Goal: Communication & Community: Answer question/provide support

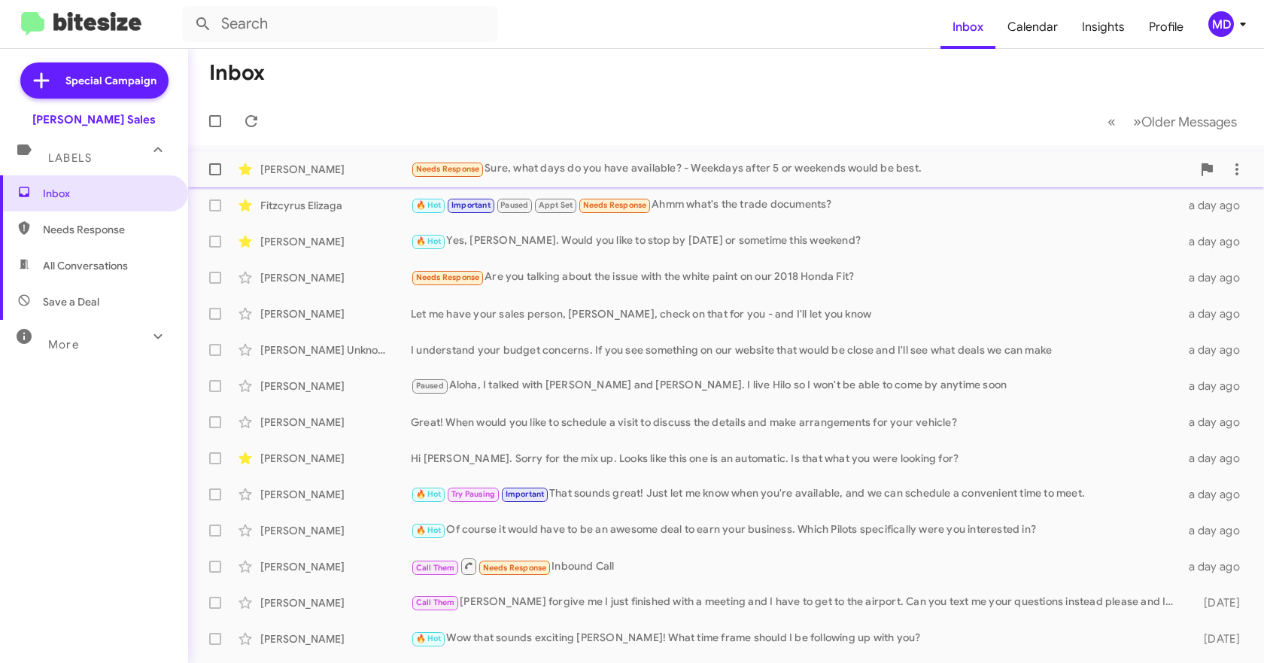
click at [769, 168] on div "Needs Response Sure, what days do you have available? - Weekdays after 5 or wee…" at bounding box center [801, 168] width 781 height 17
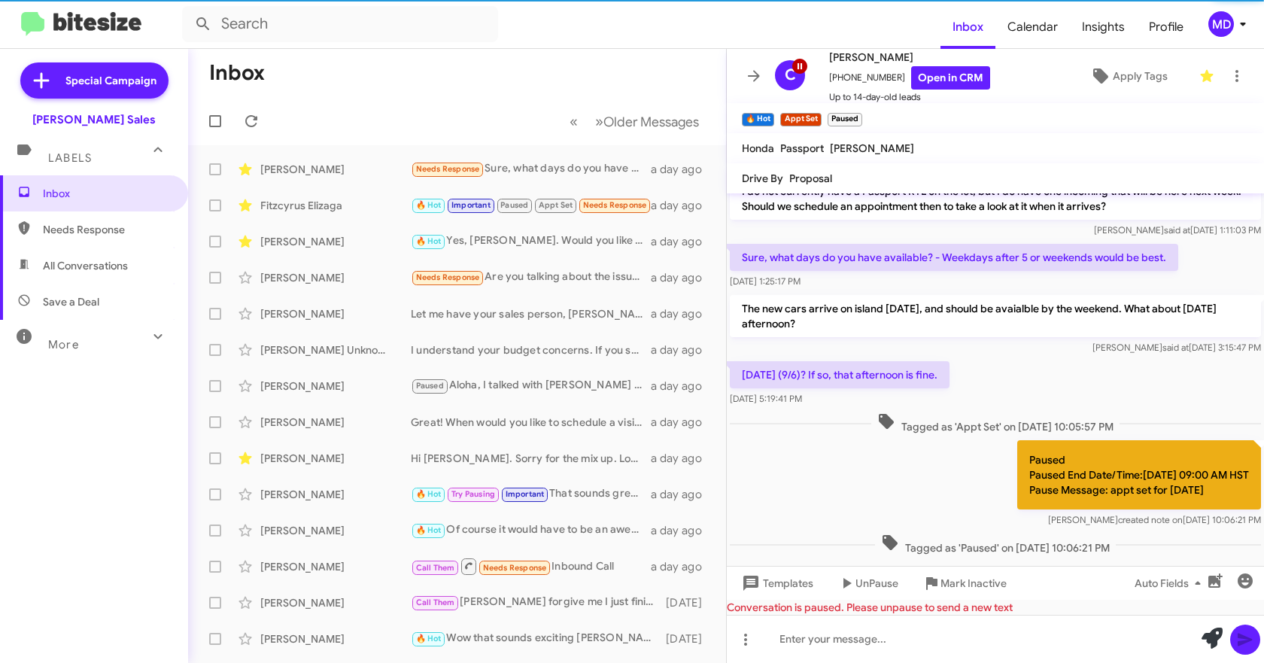
scroll to position [232, 0]
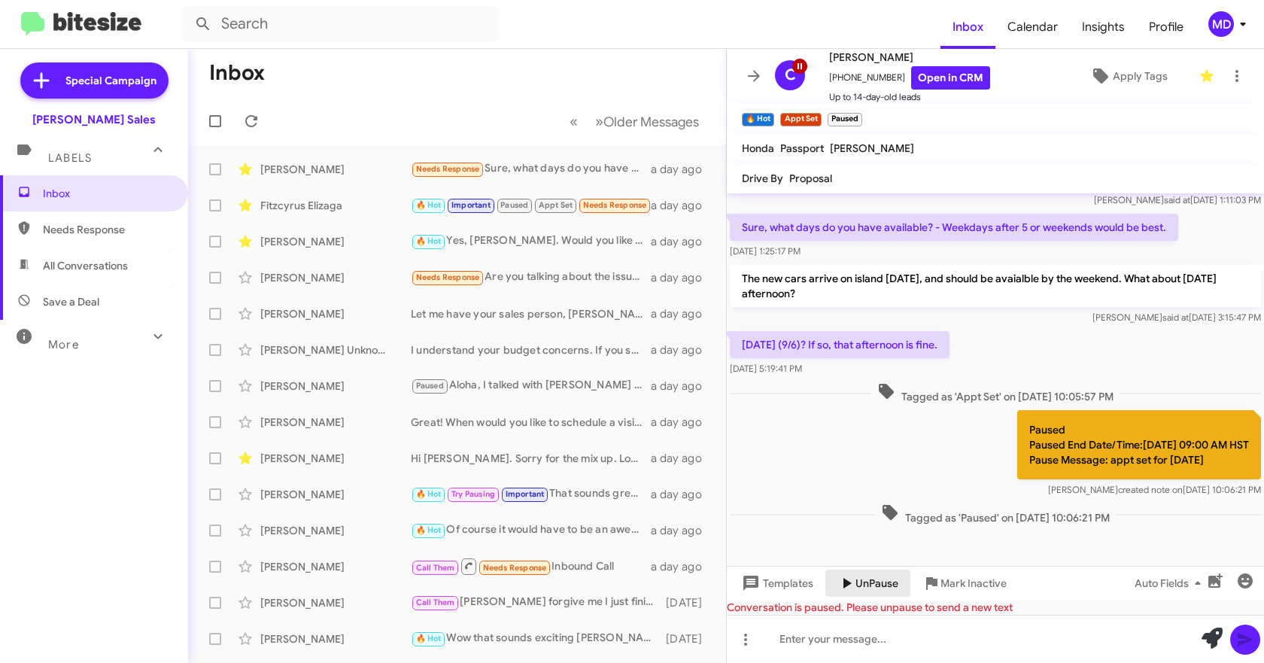
click at [876, 583] on span "UnPause" at bounding box center [876, 582] width 43 height 27
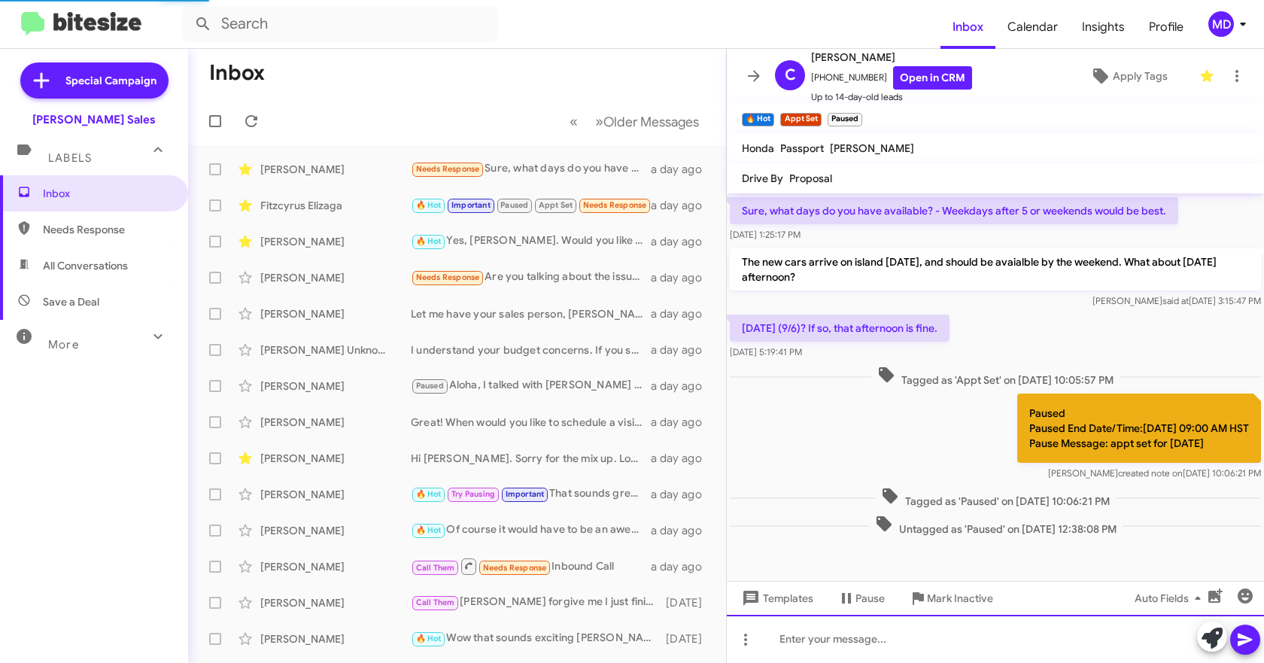
click at [896, 642] on div at bounding box center [995, 639] width 537 height 48
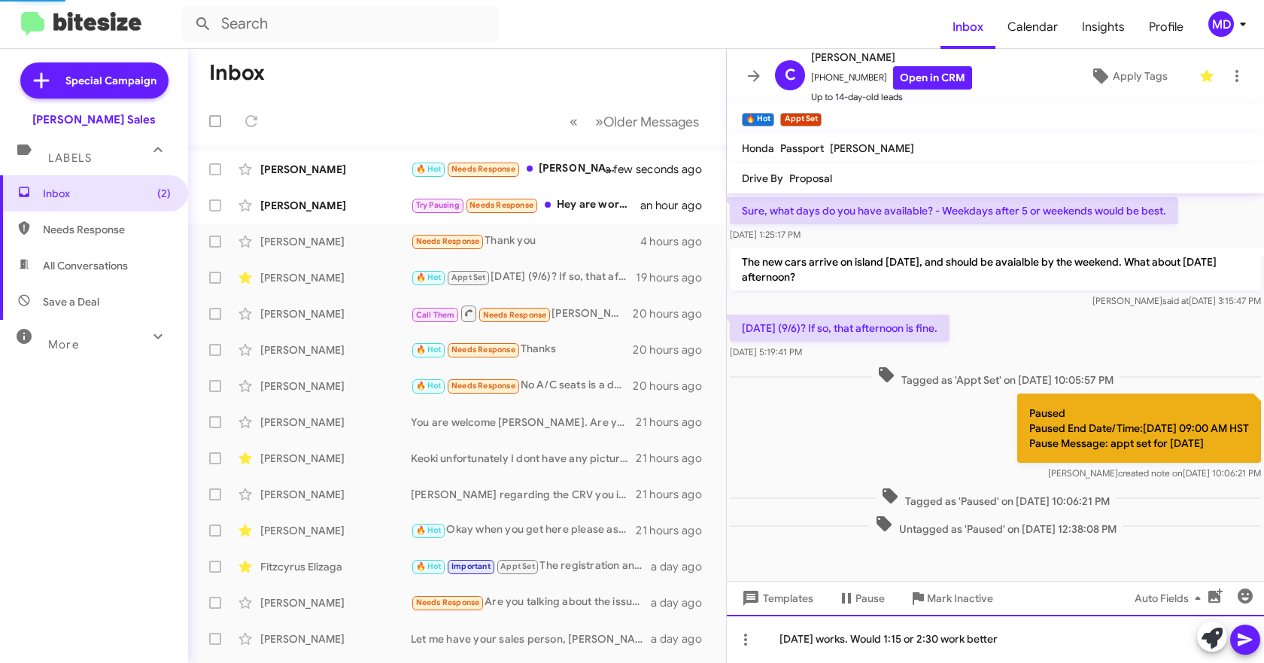
click at [911, 637] on div "[DATE] works. Would 1:15 or 2:30 work better" at bounding box center [995, 639] width 537 height 48
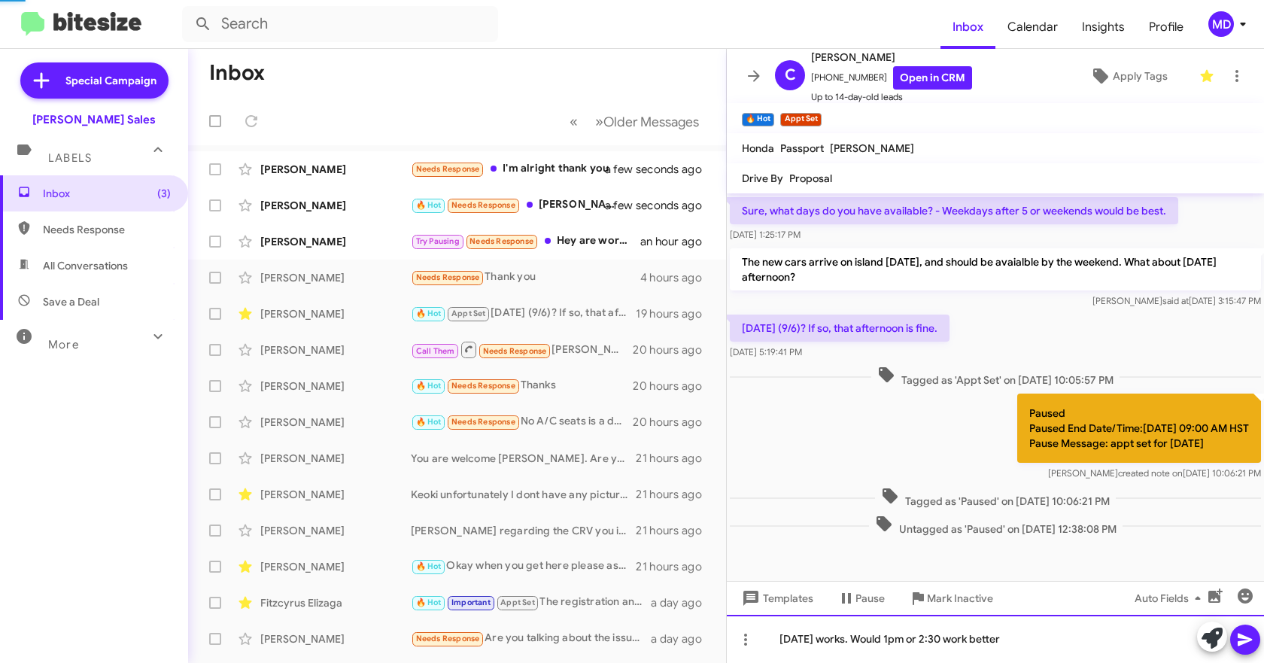
click at [1057, 640] on div "[DATE] works. Would 1pm or 2:30 work better" at bounding box center [995, 639] width 537 height 48
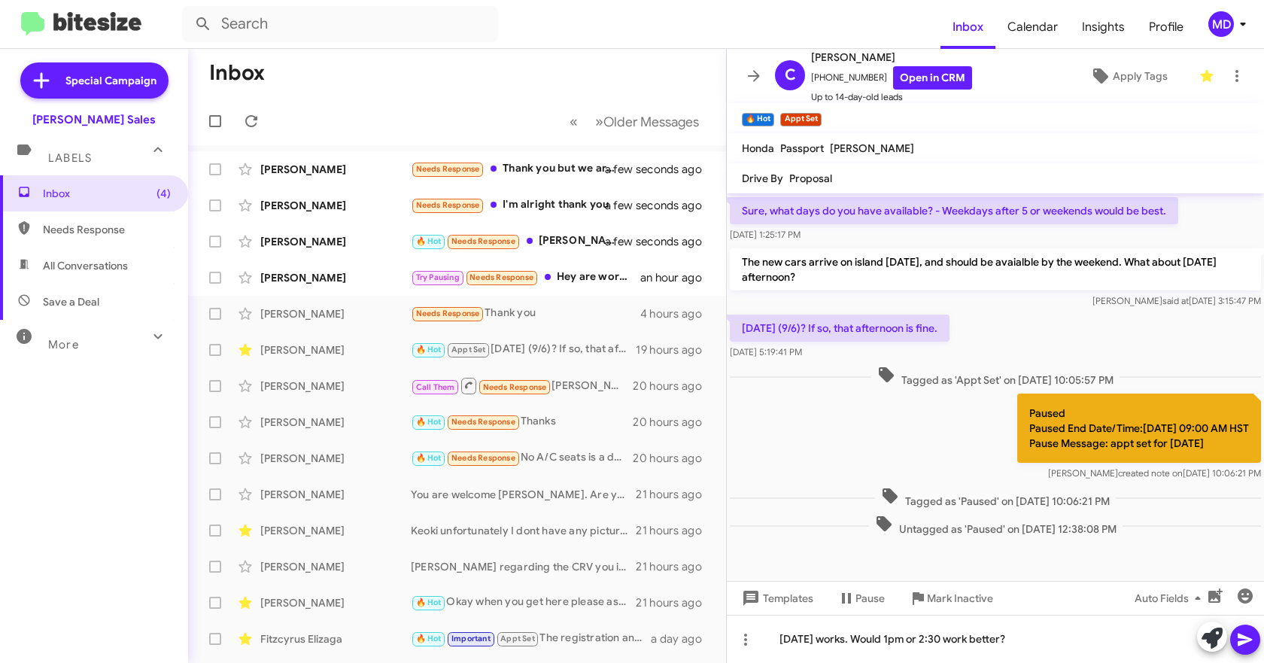
click at [1251, 636] on icon at bounding box center [1245, 639] width 18 height 18
click at [285, 271] on div "[PERSON_NAME]" at bounding box center [335, 277] width 150 height 15
click at [749, 72] on icon at bounding box center [754, 76] width 18 height 18
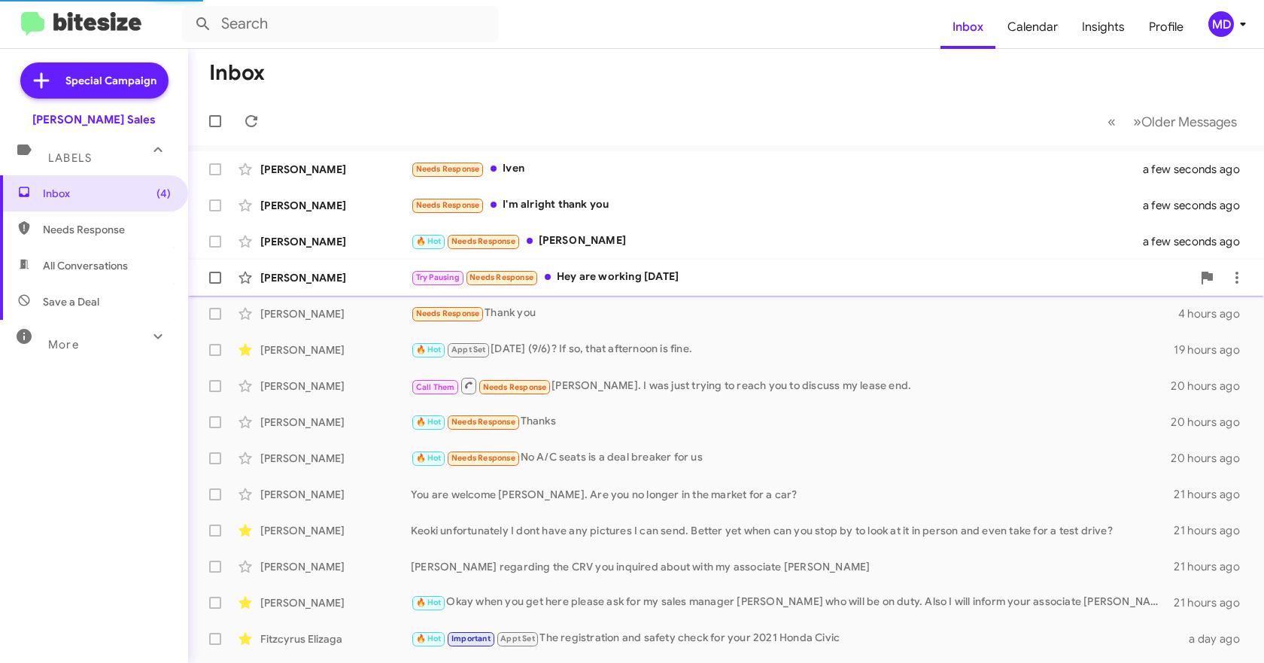
click at [600, 281] on div "Try Pausing Needs Response Hey are working [DATE]" at bounding box center [801, 277] width 781 height 17
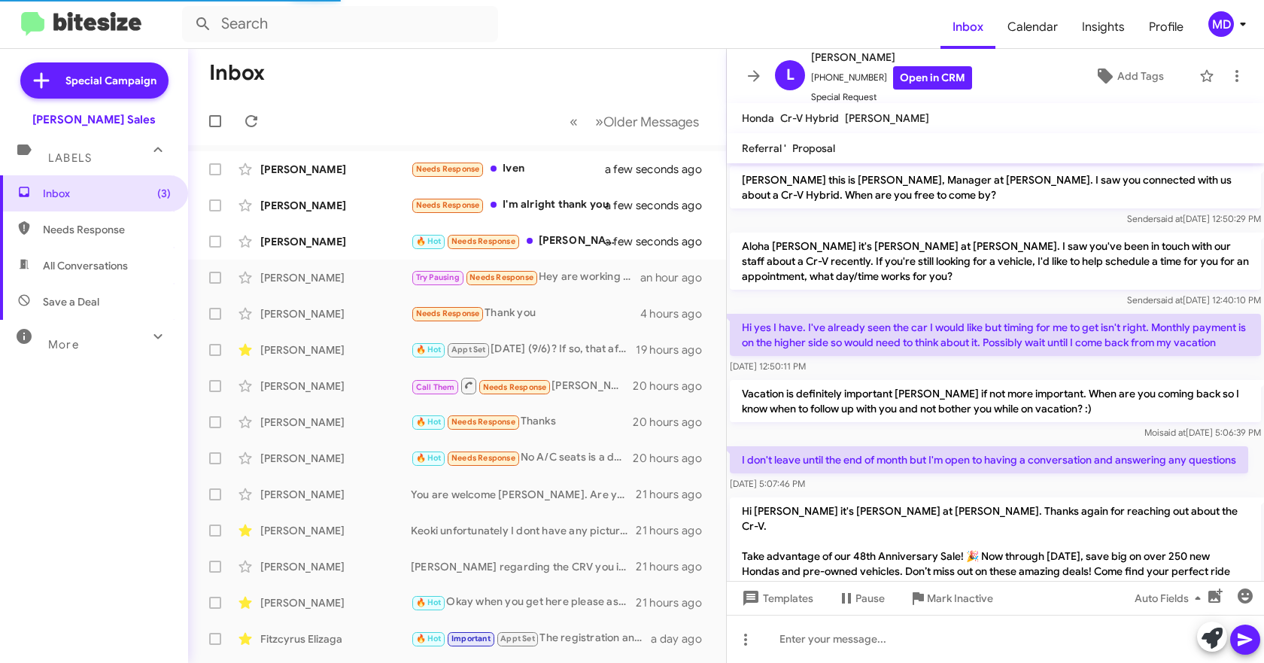
scroll to position [482, 0]
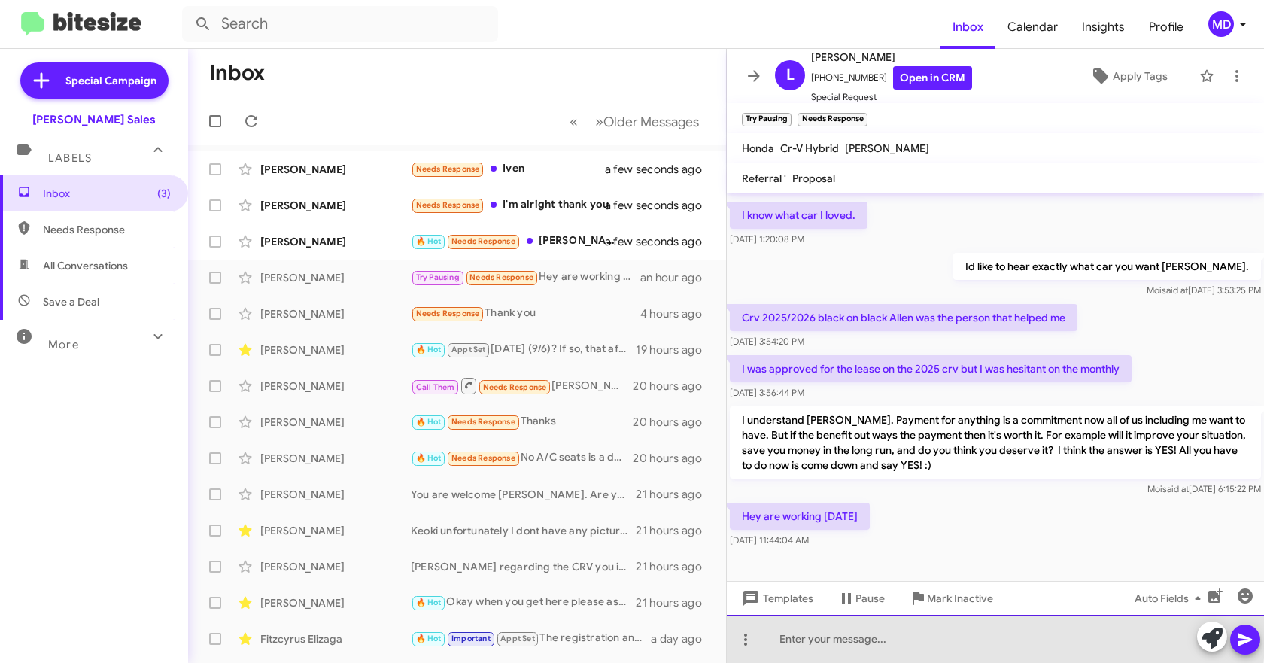
click at [797, 633] on div at bounding box center [995, 639] width 537 height 48
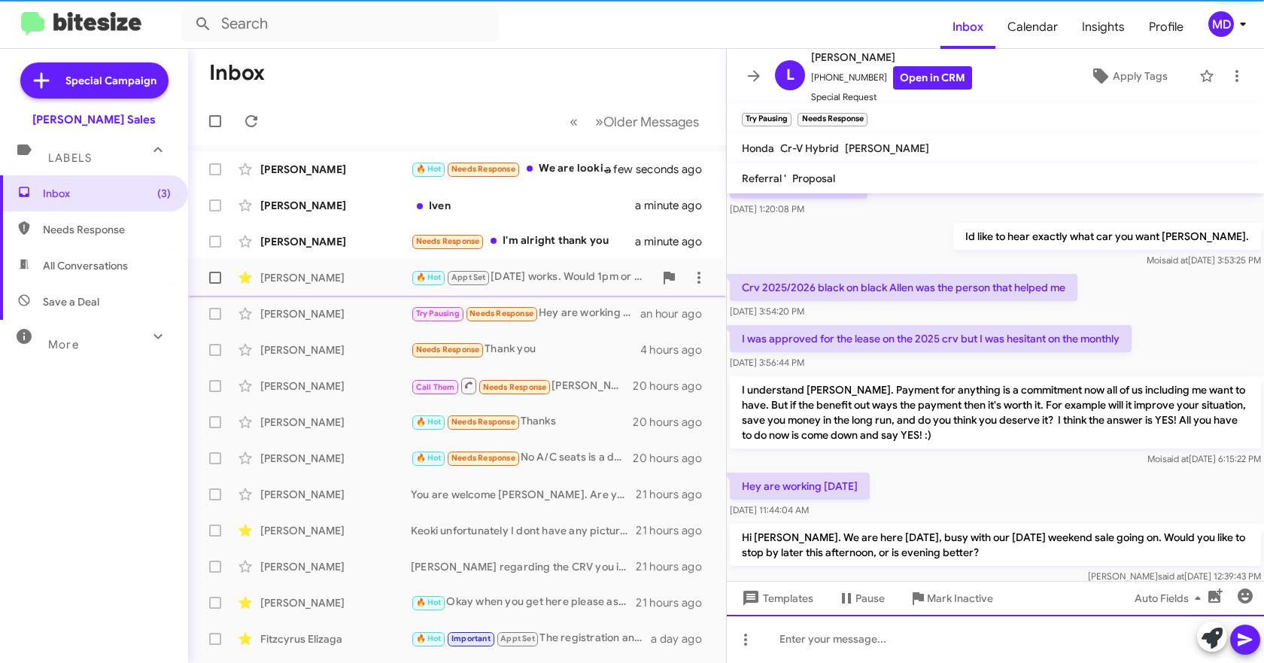
scroll to position [0, 0]
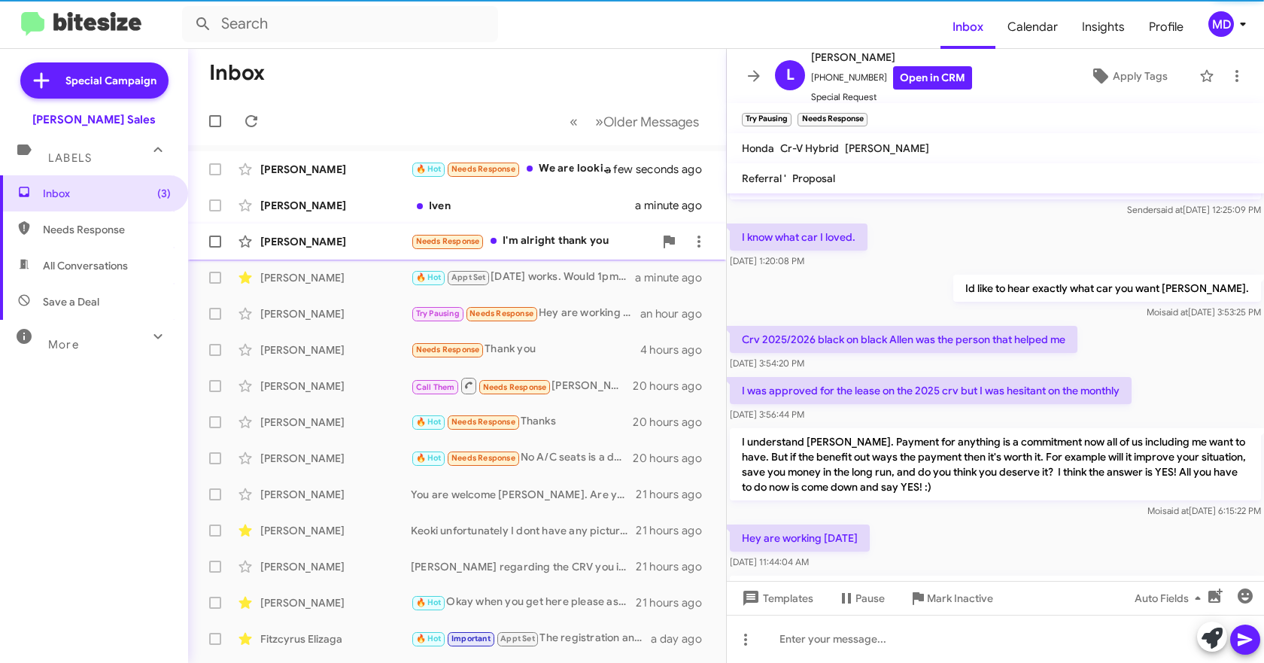
click at [333, 240] on div "[PERSON_NAME]" at bounding box center [335, 241] width 150 height 15
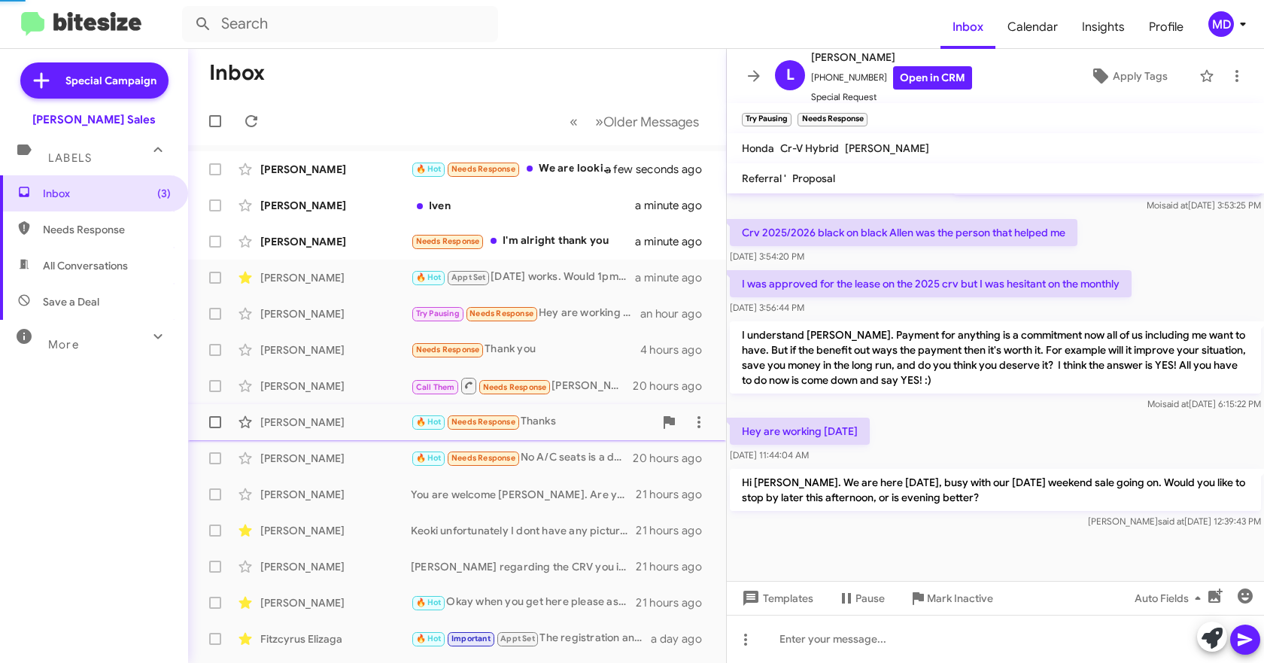
scroll to position [138, 0]
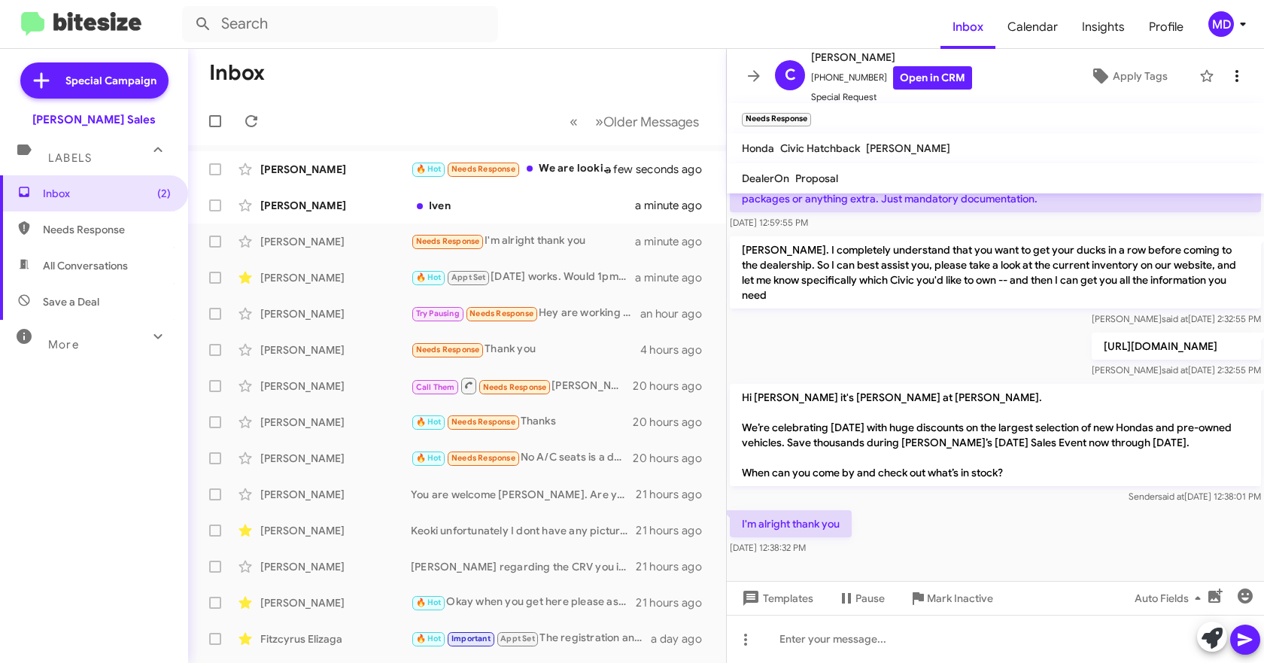
click at [1232, 75] on icon at bounding box center [1237, 76] width 18 height 18
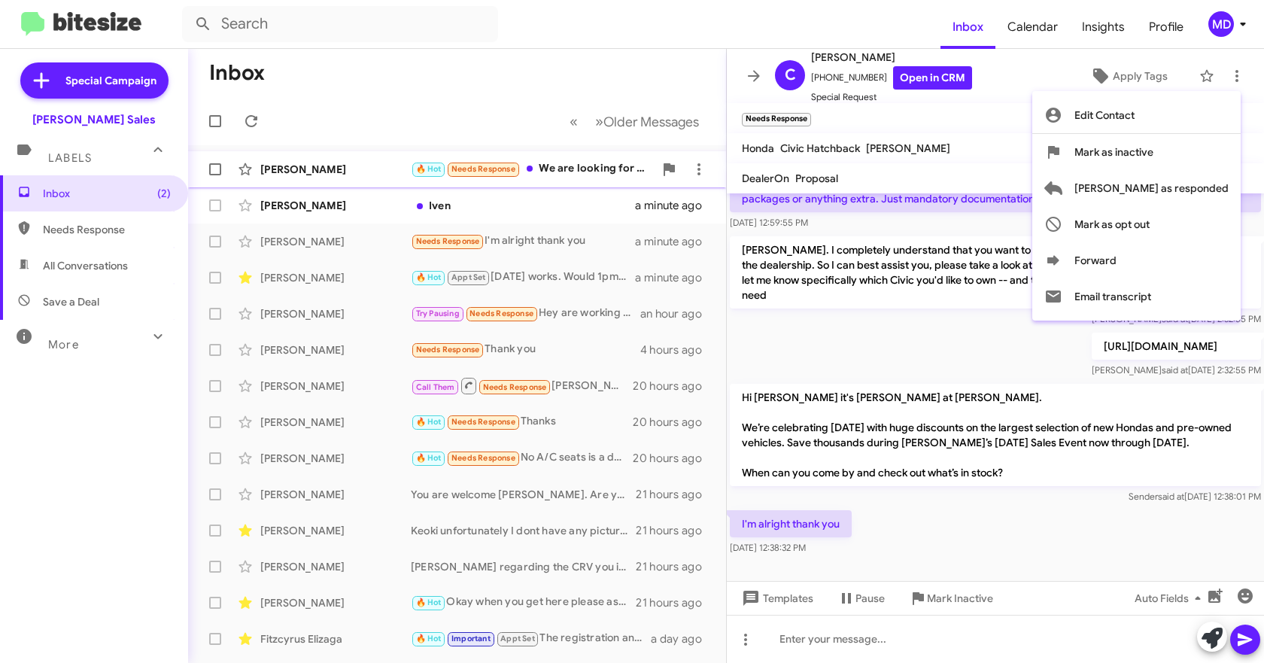
click at [1153, 147] on span "Mark as inactive" at bounding box center [1113, 152] width 79 height 36
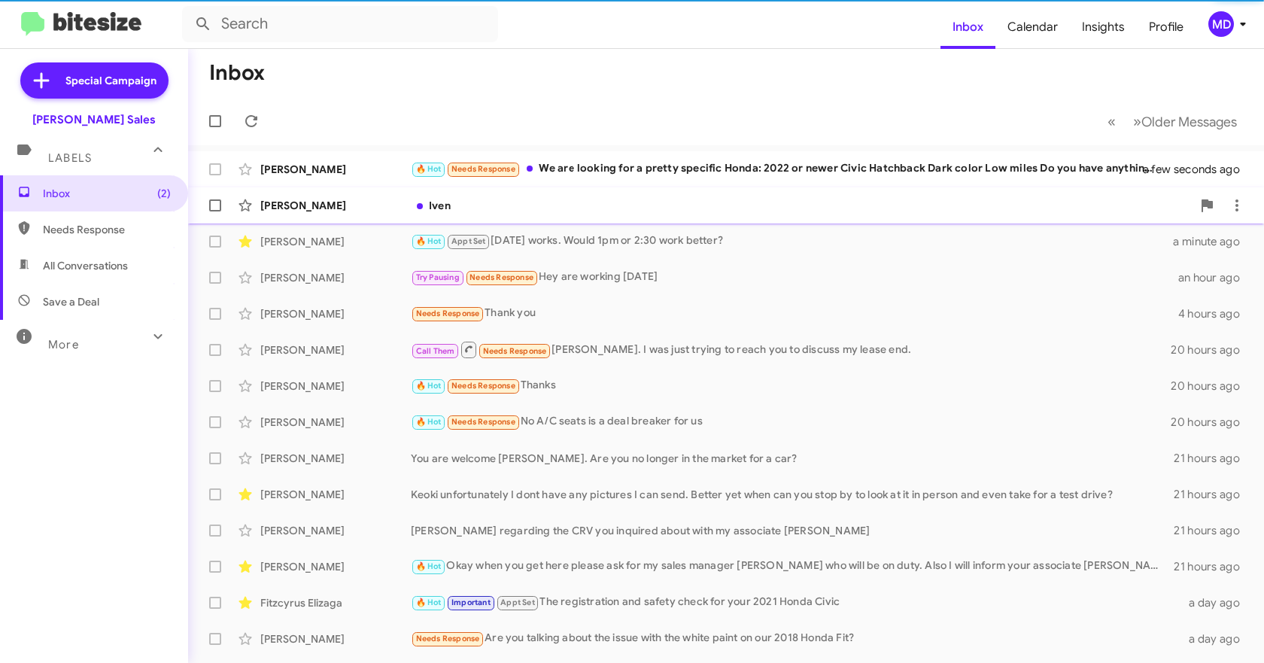
click at [563, 206] on div "Iven" at bounding box center [801, 205] width 781 height 15
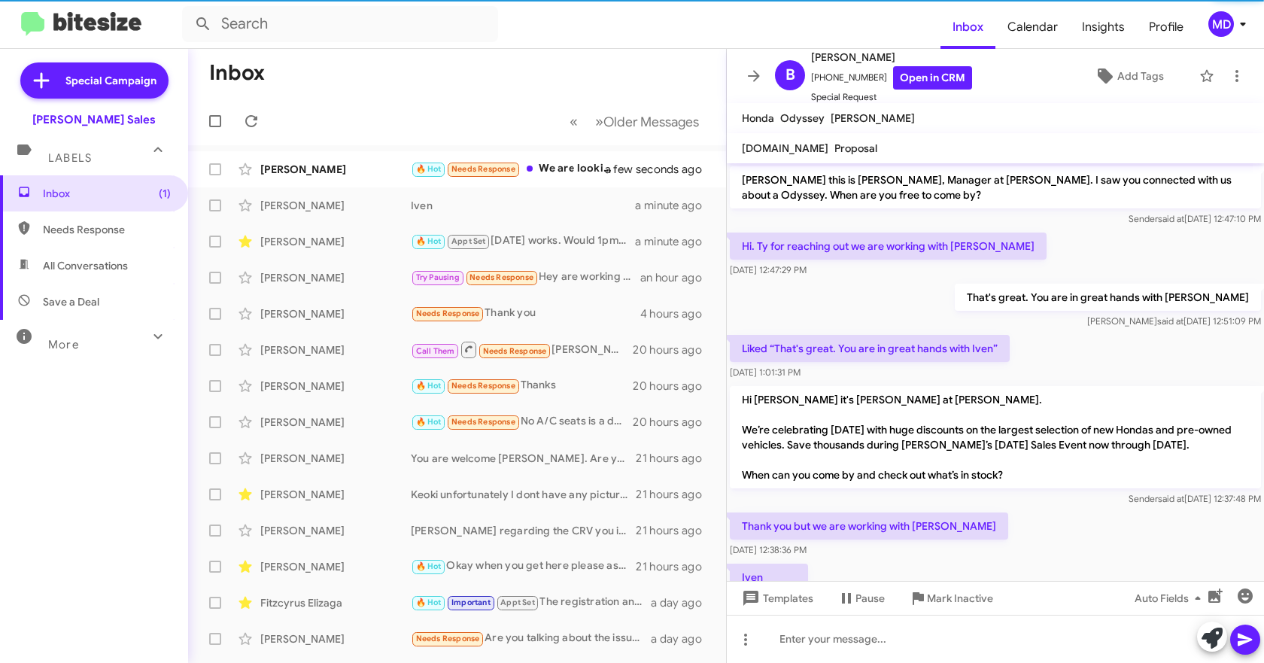
scroll to position [57, 0]
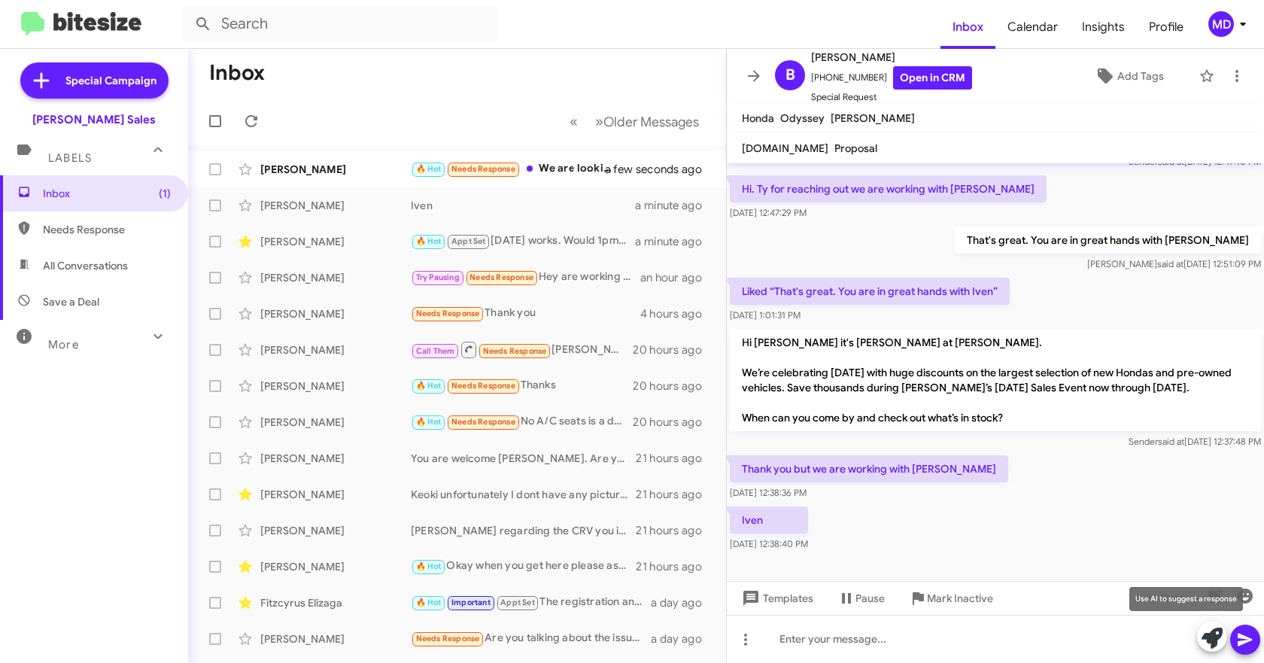
click at [1213, 636] on icon at bounding box center [1211, 637] width 21 height 21
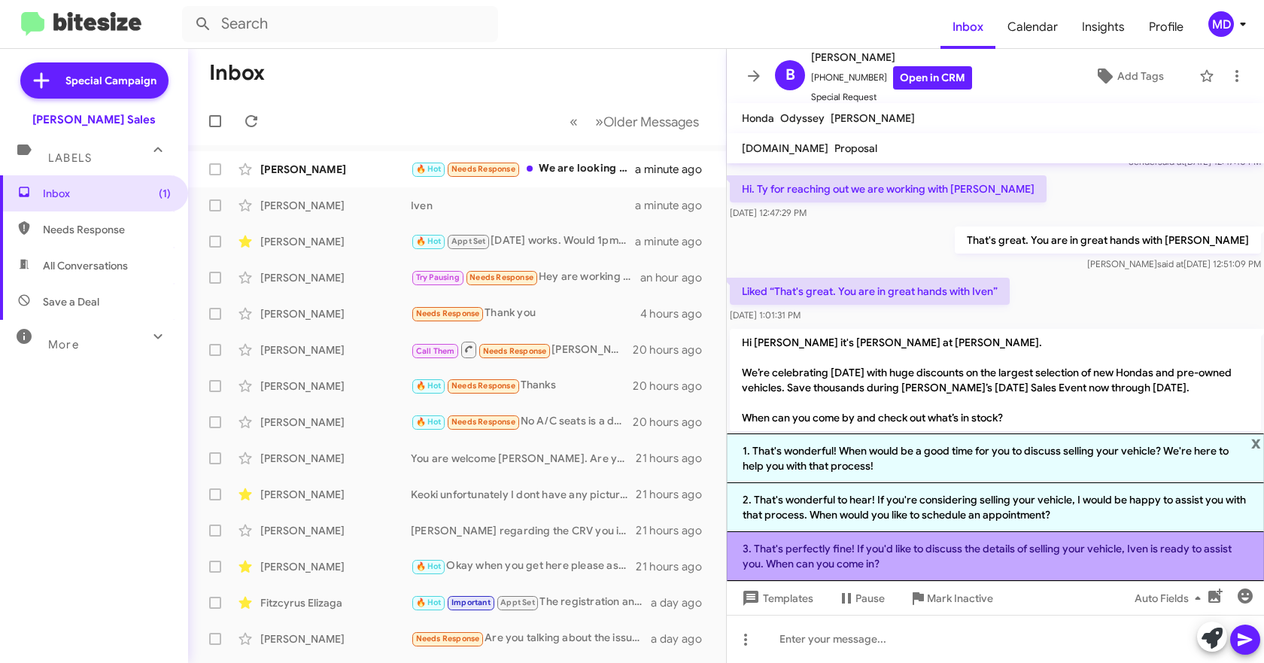
click at [905, 551] on li "3. That's perfectly fine! If you'd like to discuss the details of selling your …" at bounding box center [995, 556] width 537 height 49
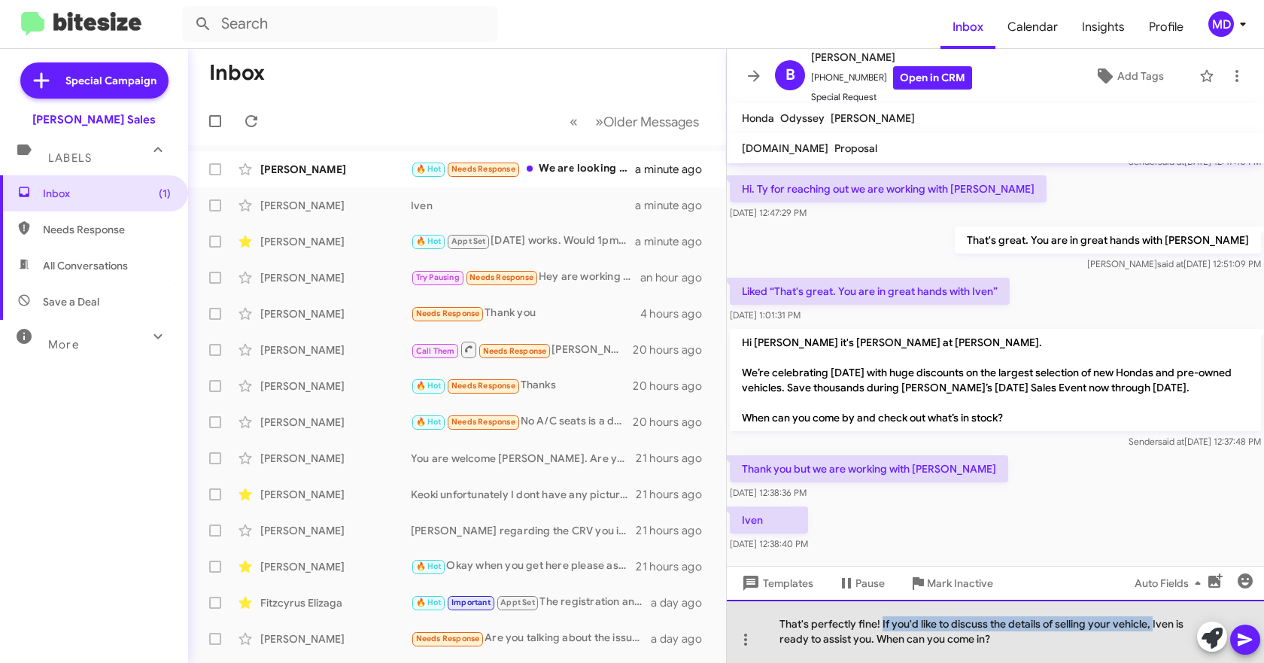
drag, startPoint x: 1149, startPoint y: 622, endPoint x: 882, endPoint y: 626, distance: 266.3
click at [882, 626] on div "That's perfectly fine! If you'd like to discuss the details of selling your veh…" at bounding box center [995, 631] width 537 height 63
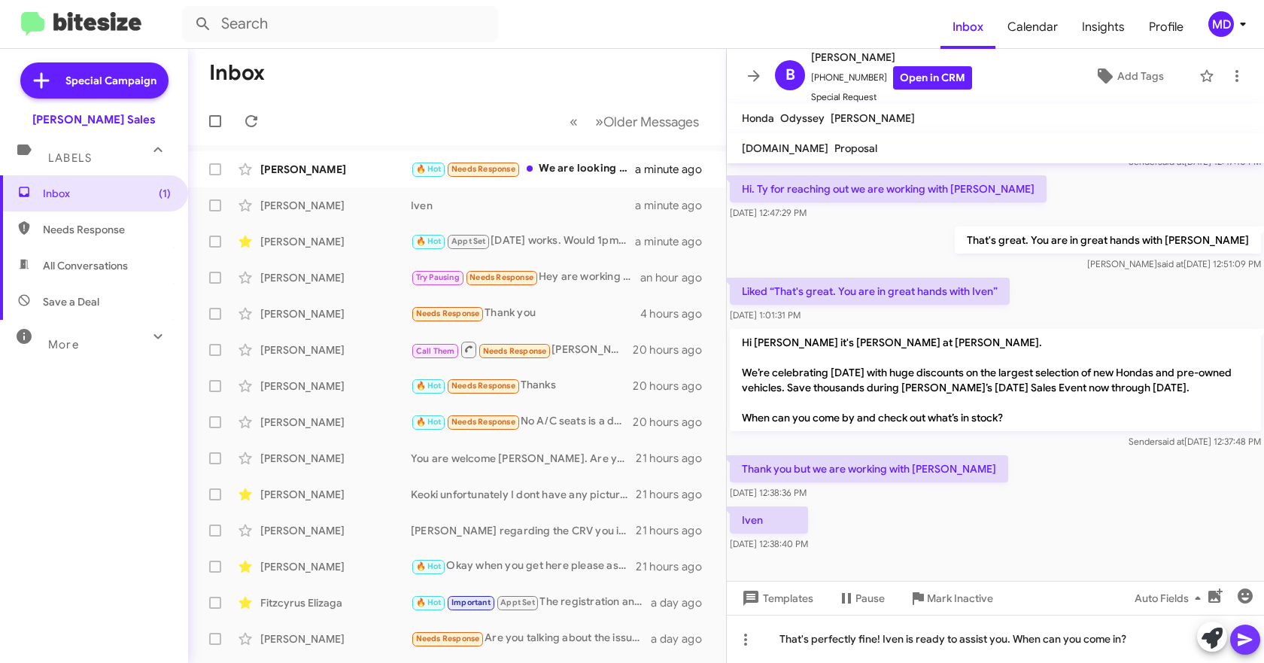
click at [1244, 638] on icon at bounding box center [1244, 639] width 14 height 13
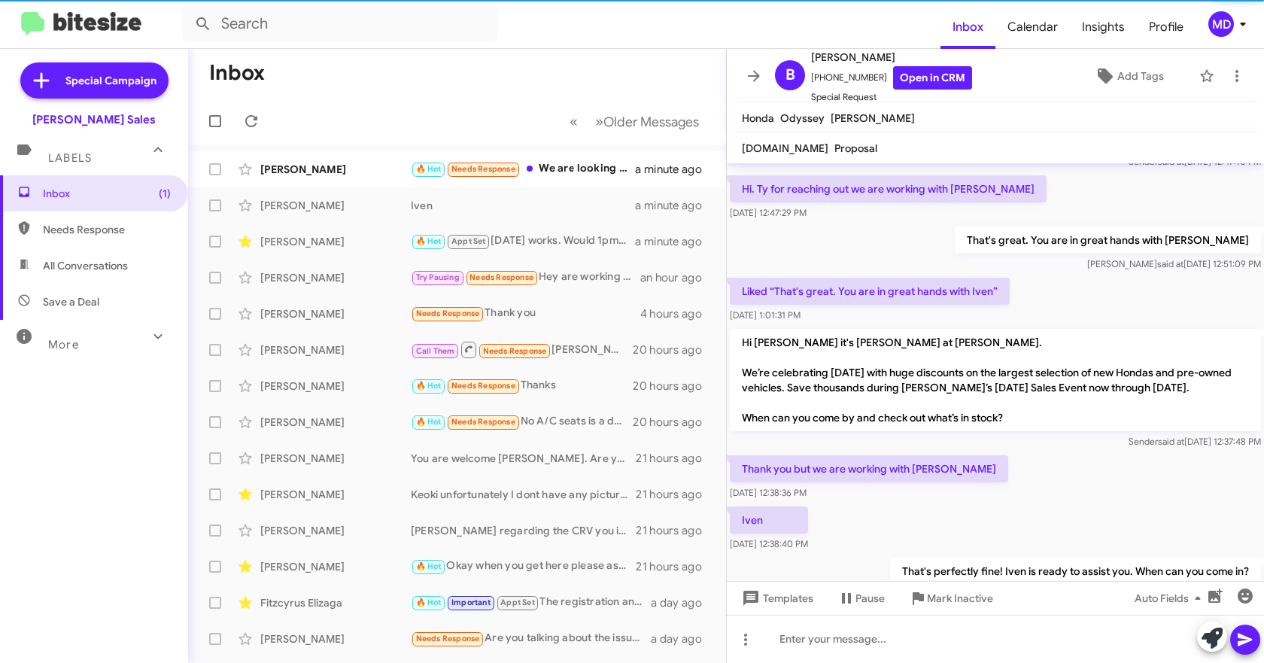
click at [754, 77] on icon at bounding box center [754, 75] width 12 height 11
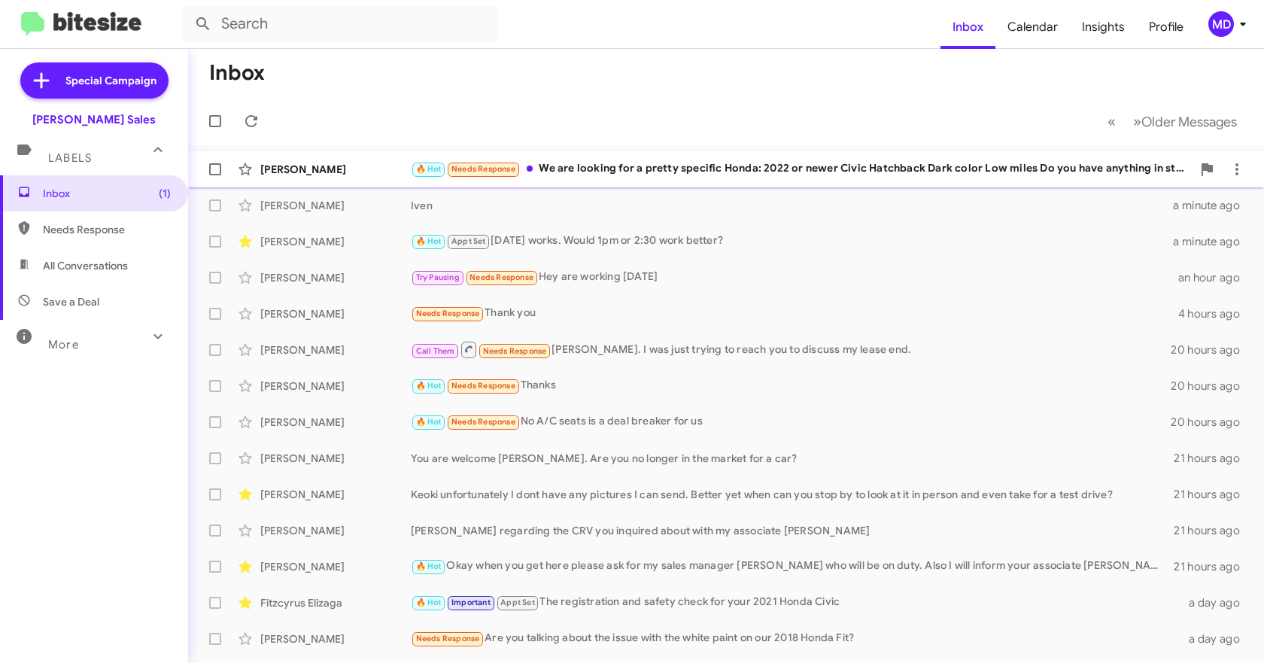
drag, startPoint x: 589, startPoint y: 164, endPoint x: 615, endPoint y: 165, distance: 26.3
click at [589, 165] on div "🔥 Hot Needs Response We are looking for a pretty specific Honda: 2022 or newer …" at bounding box center [801, 168] width 781 height 17
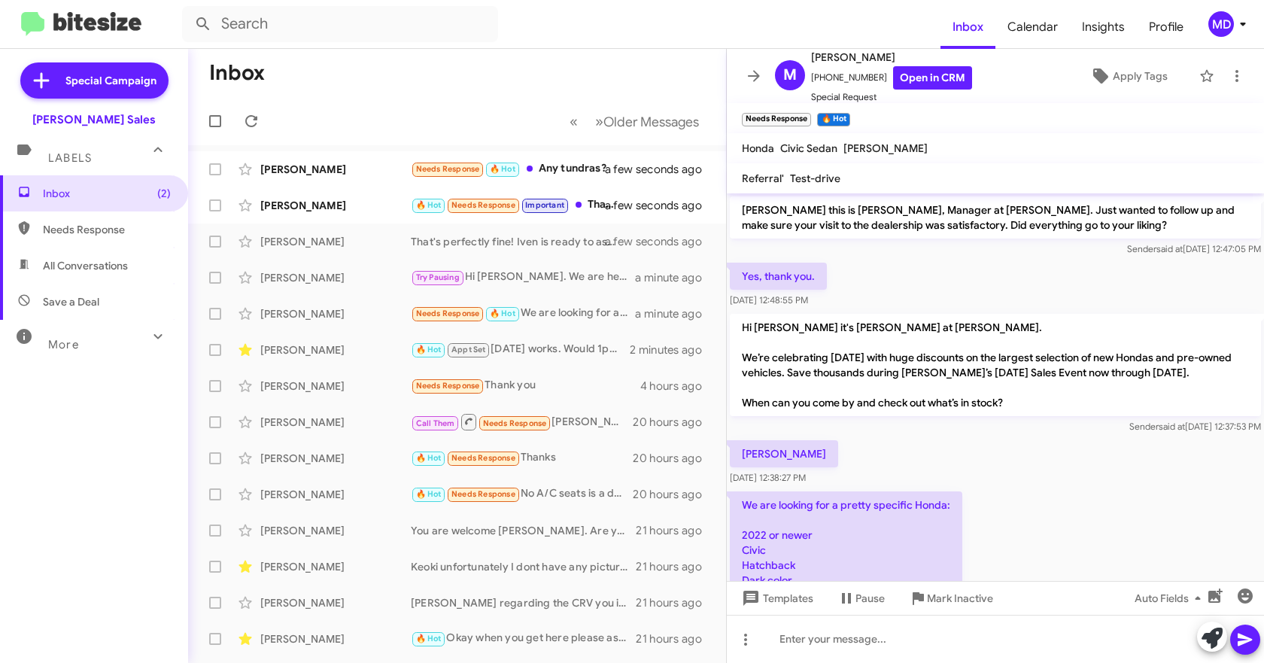
scroll to position [98, 0]
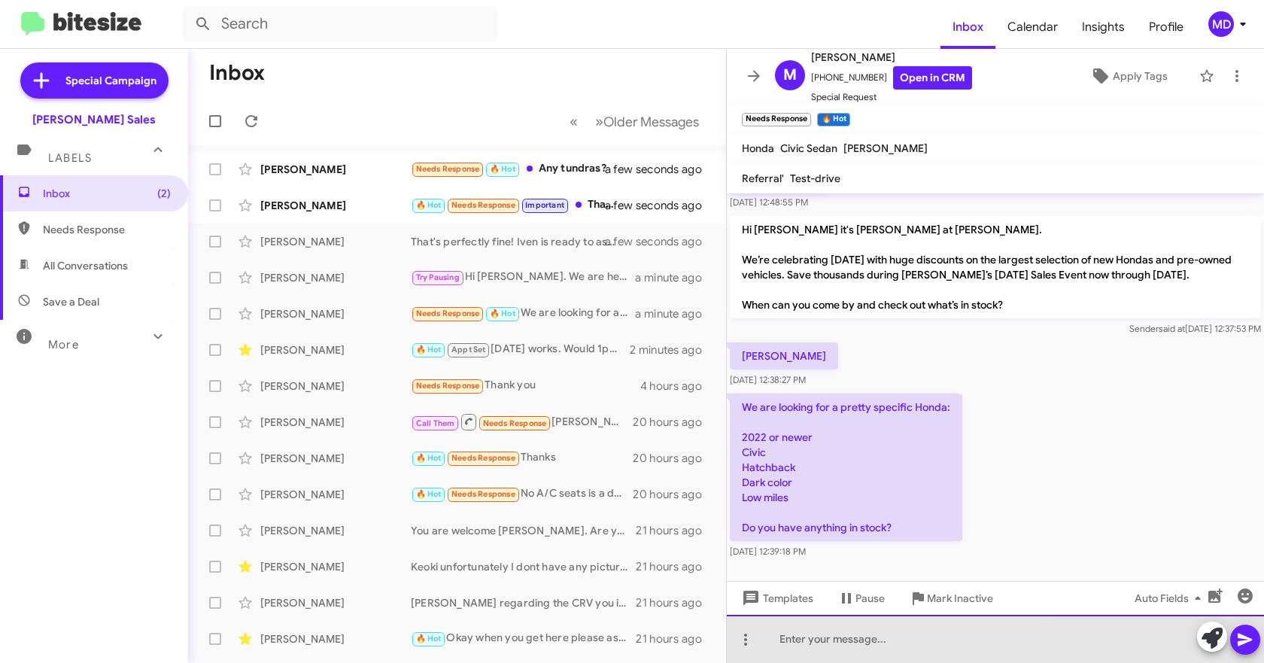
click at [873, 639] on div at bounding box center [995, 639] width 537 height 48
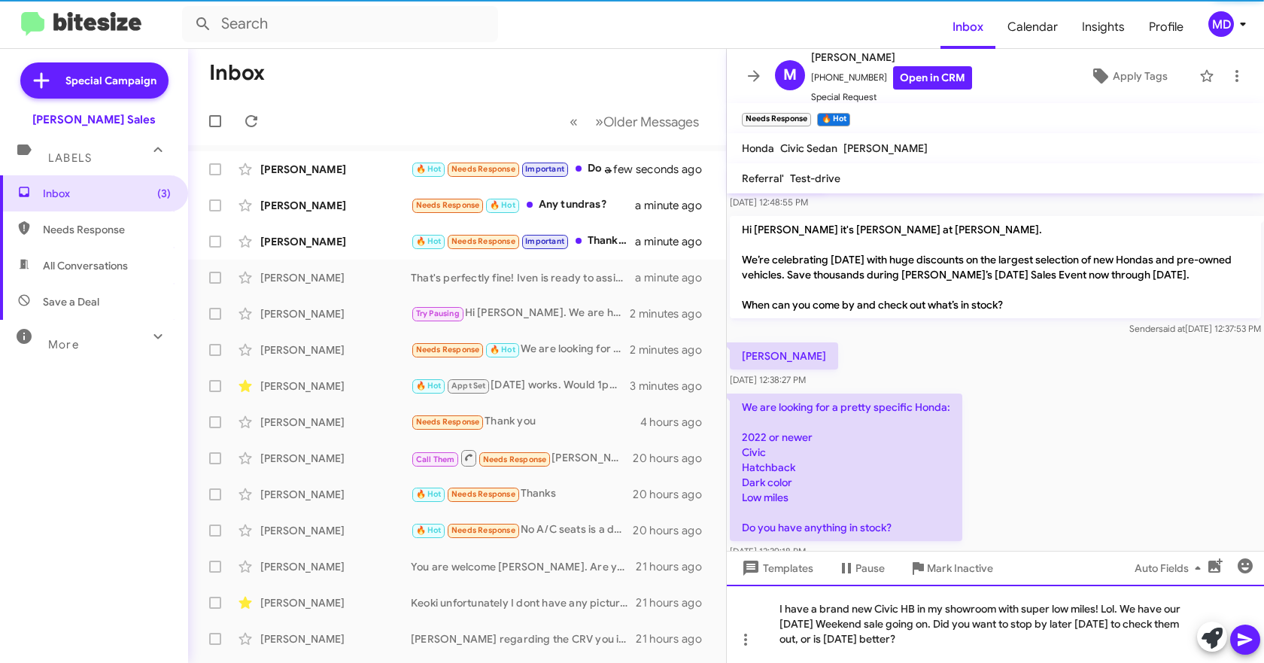
click at [820, 609] on div "I have a brand new Civic HB in my showroom with super low miles! Lol. We have o…" at bounding box center [995, 624] width 537 height 78
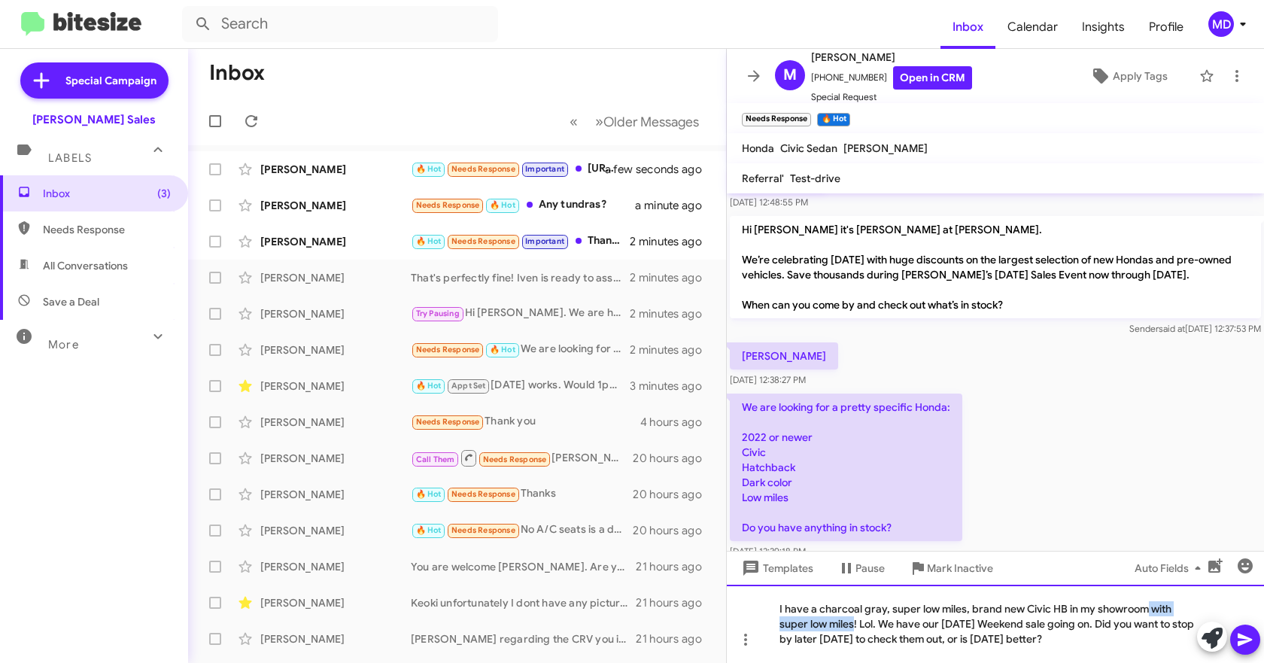
drag, startPoint x: 854, startPoint y: 624, endPoint x: 1146, endPoint y: 606, distance: 292.5
click at [1146, 606] on div "I have a charcoal gray, super low miles, brand new Civic HB in my showroom with…" at bounding box center [995, 624] width 537 height 78
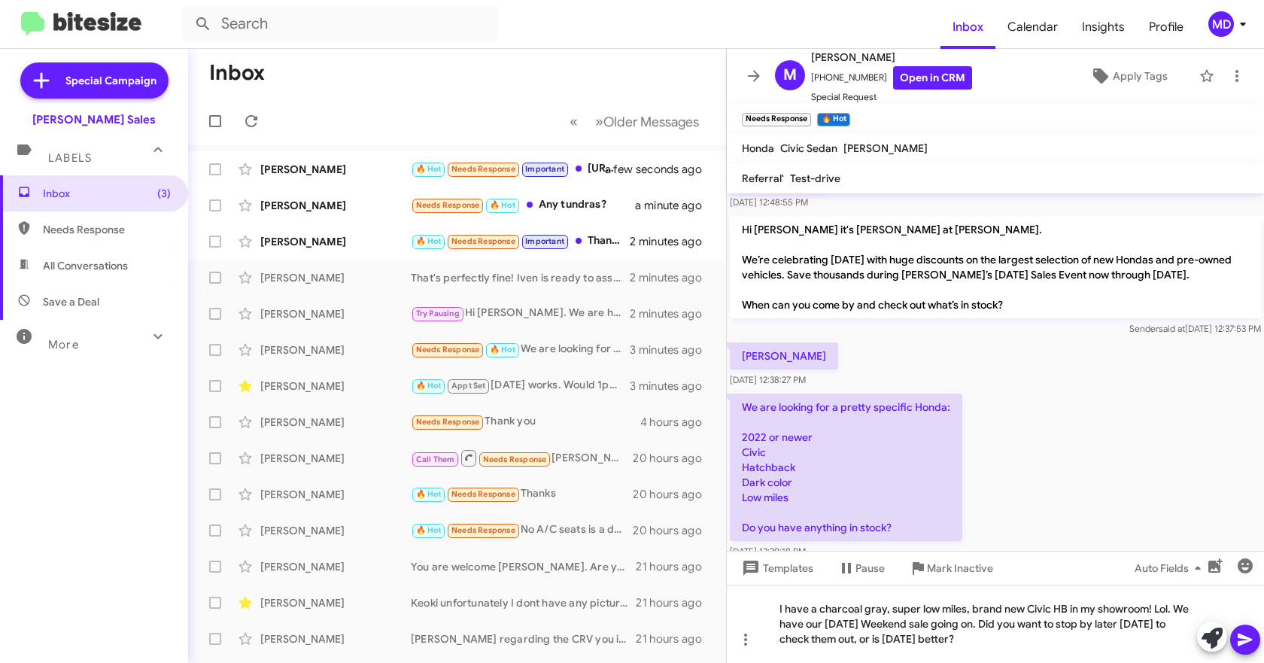
click at [1243, 639] on icon at bounding box center [1245, 639] width 18 height 18
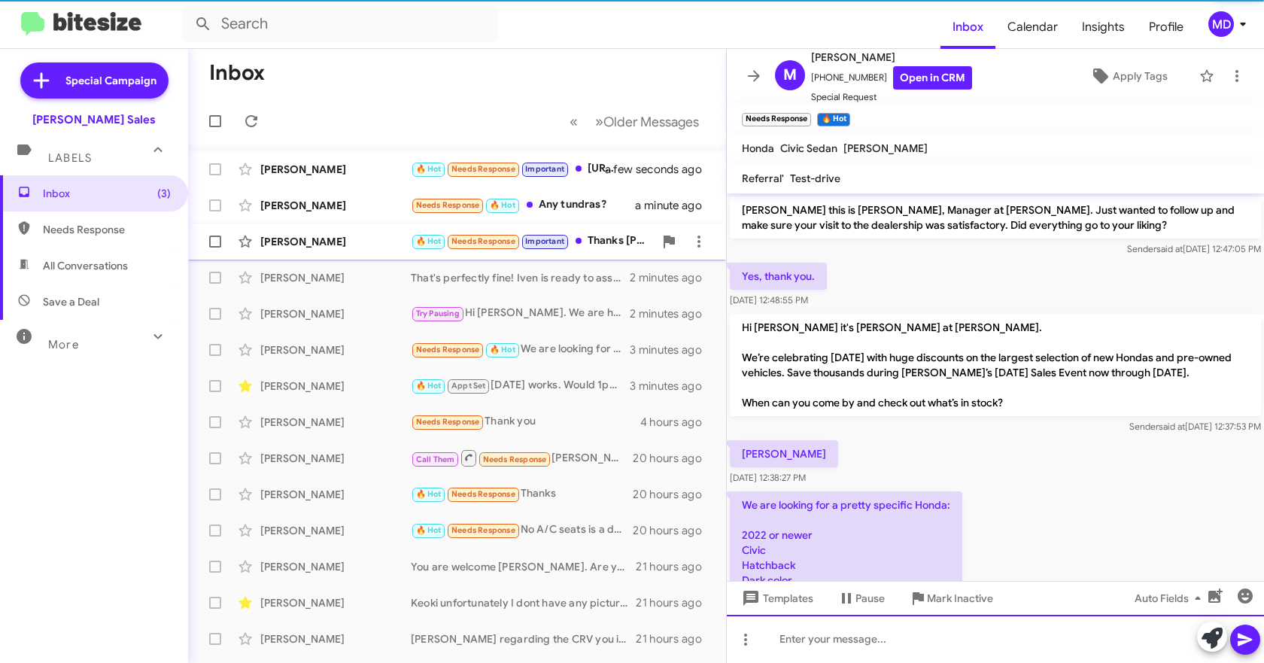
scroll to position [183, 0]
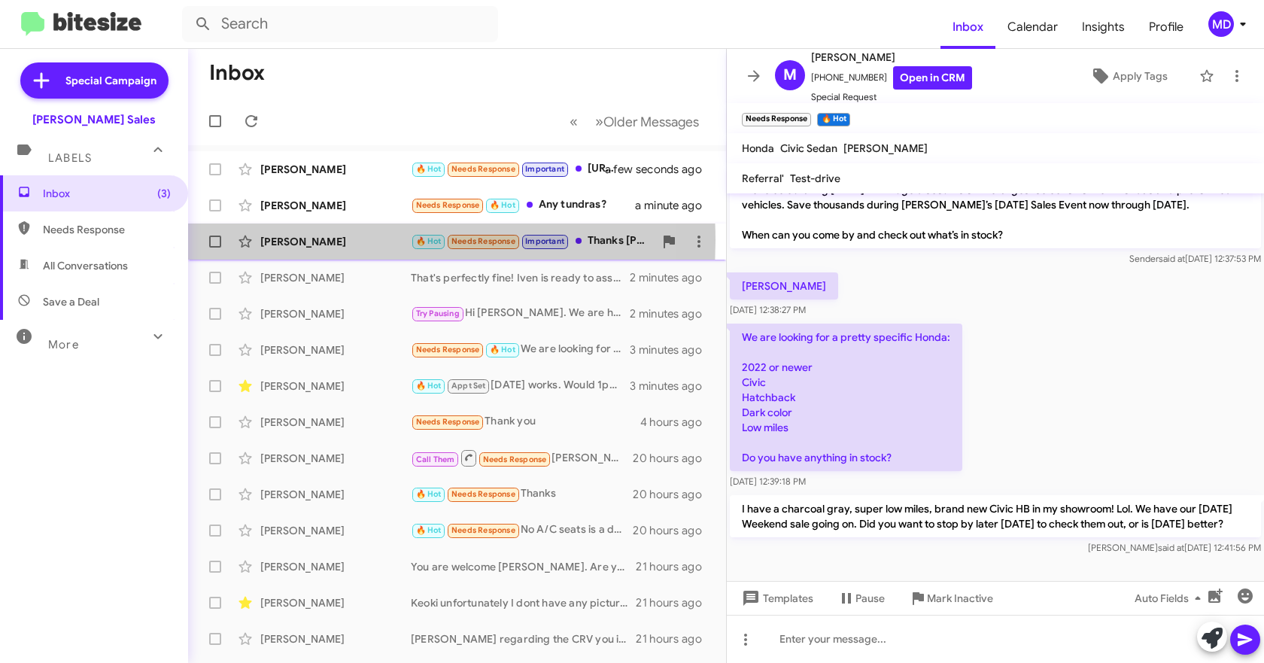
click at [313, 241] on div "[PERSON_NAME]" at bounding box center [335, 241] width 150 height 15
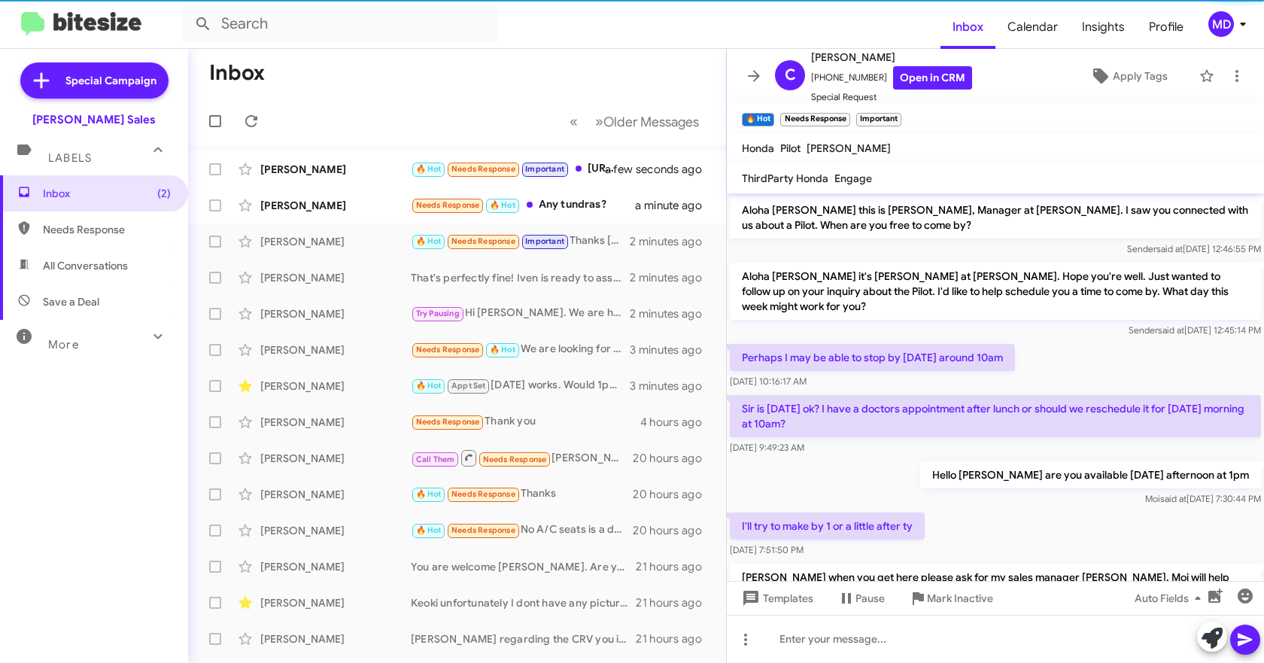
scroll to position [512, 0]
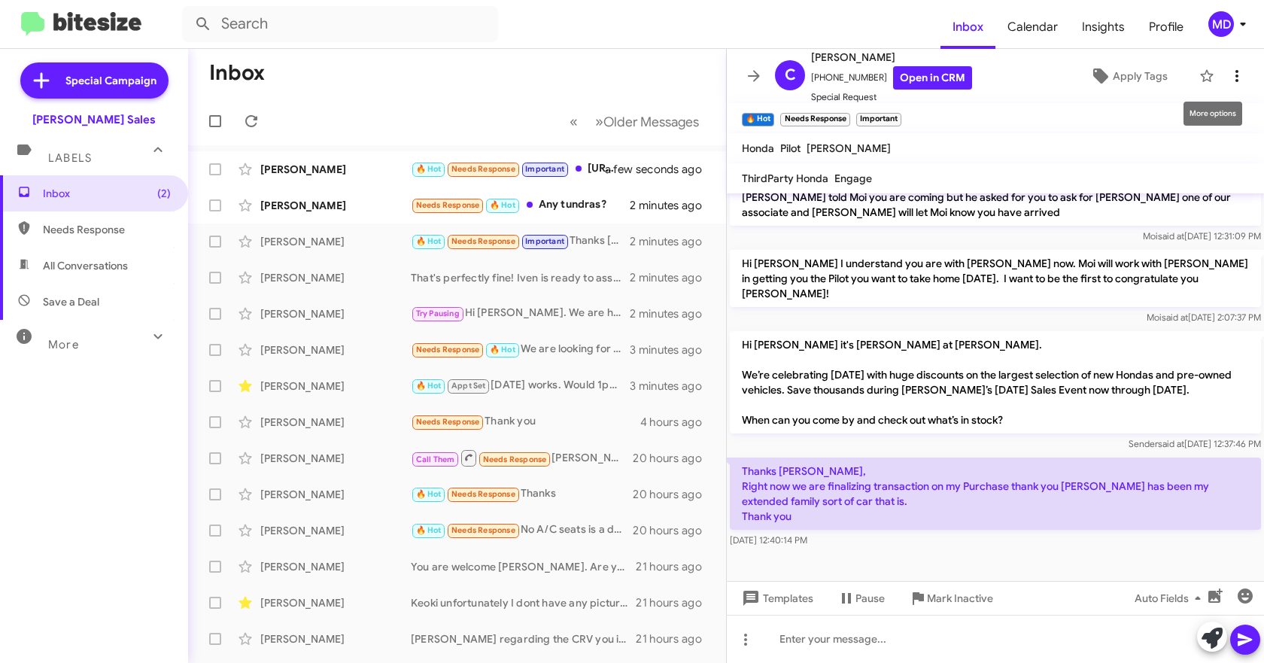
click at [1234, 77] on span at bounding box center [1237, 76] width 30 height 18
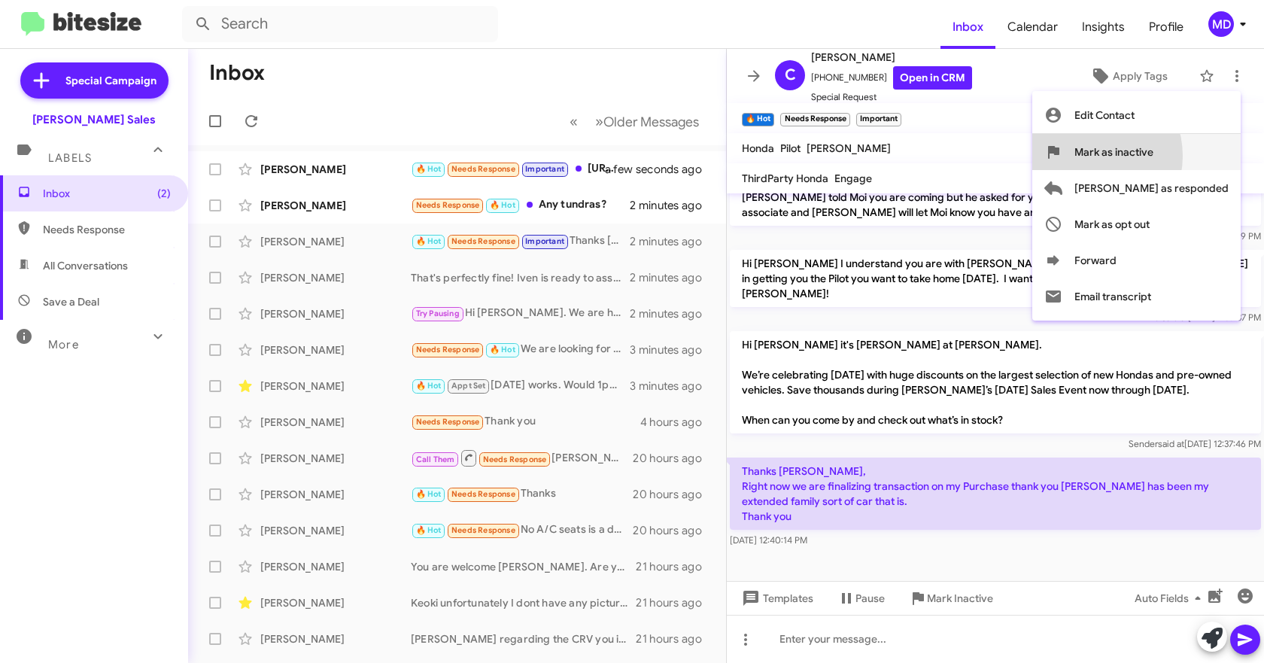
click at [1146, 156] on span "Mark as inactive" at bounding box center [1113, 152] width 79 height 36
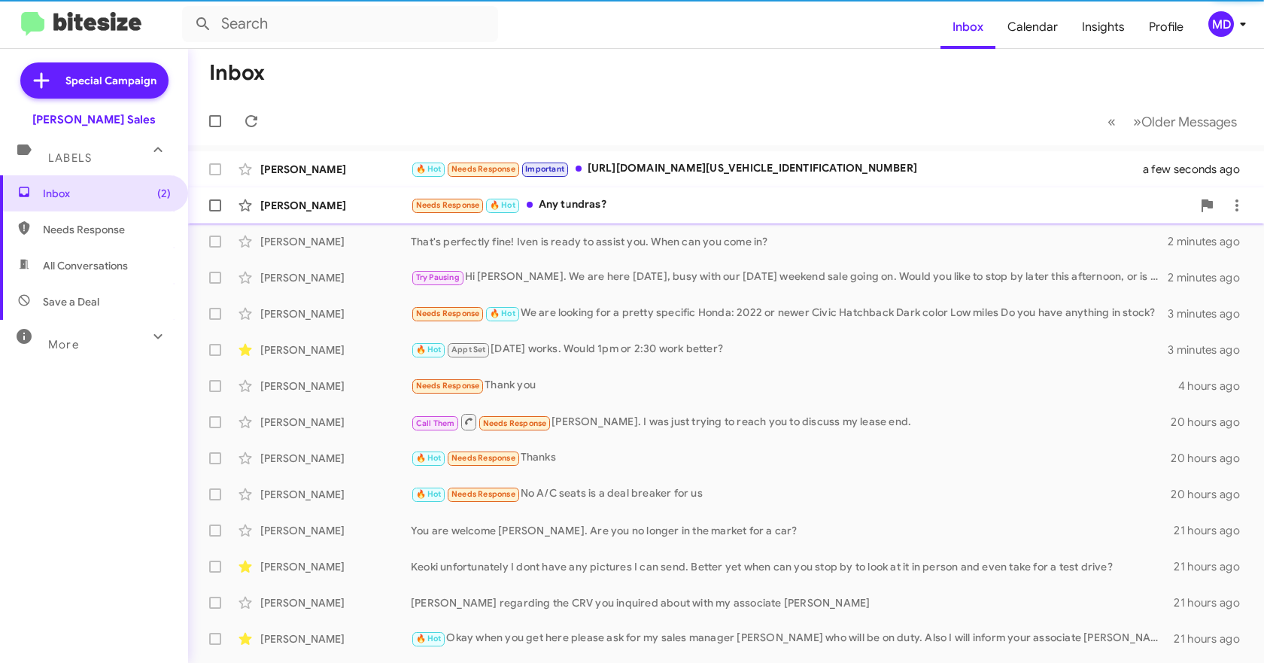
click at [665, 202] on div "Needs Response 🔥 Hot Any tundras?" at bounding box center [801, 204] width 781 height 17
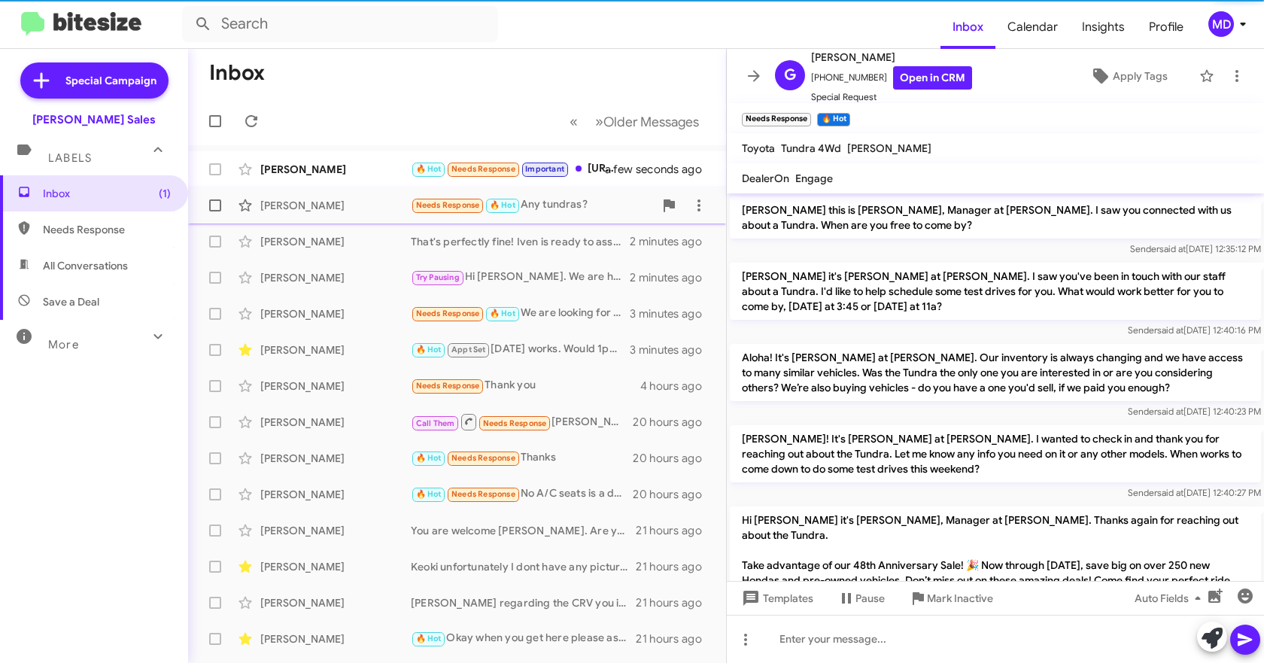
scroll to position [633, 0]
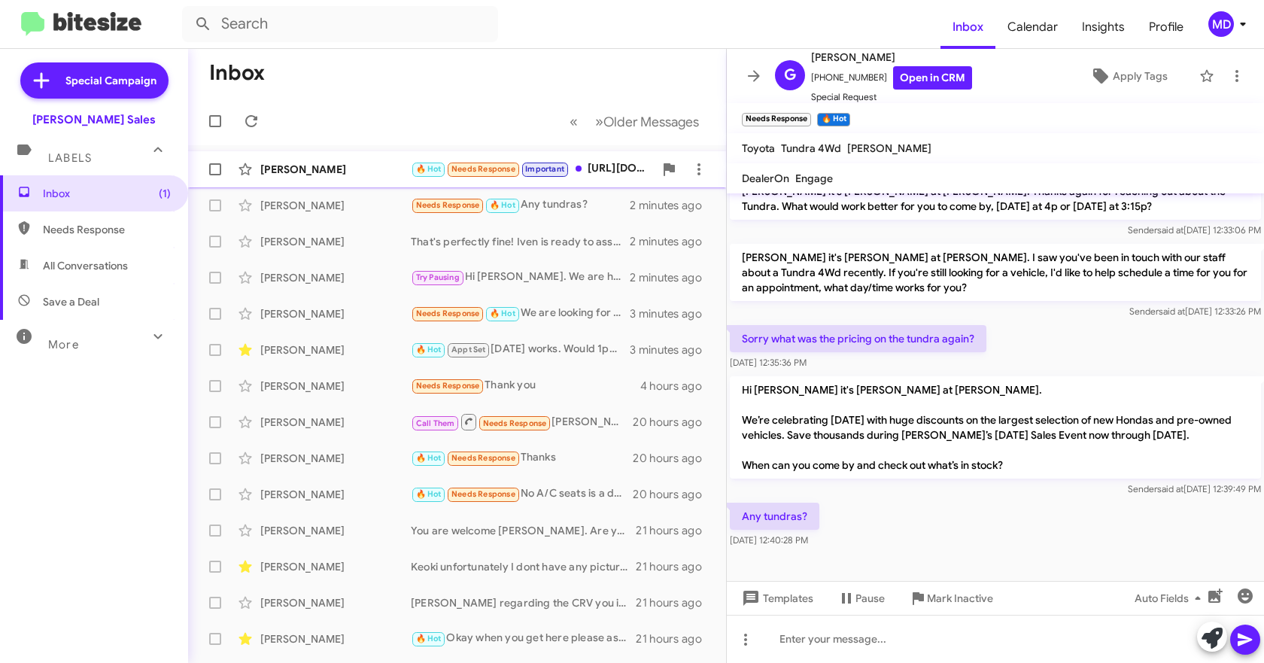
click at [324, 172] on div "[PERSON_NAME]" at bounding box center [335, 169] width 150 height 15
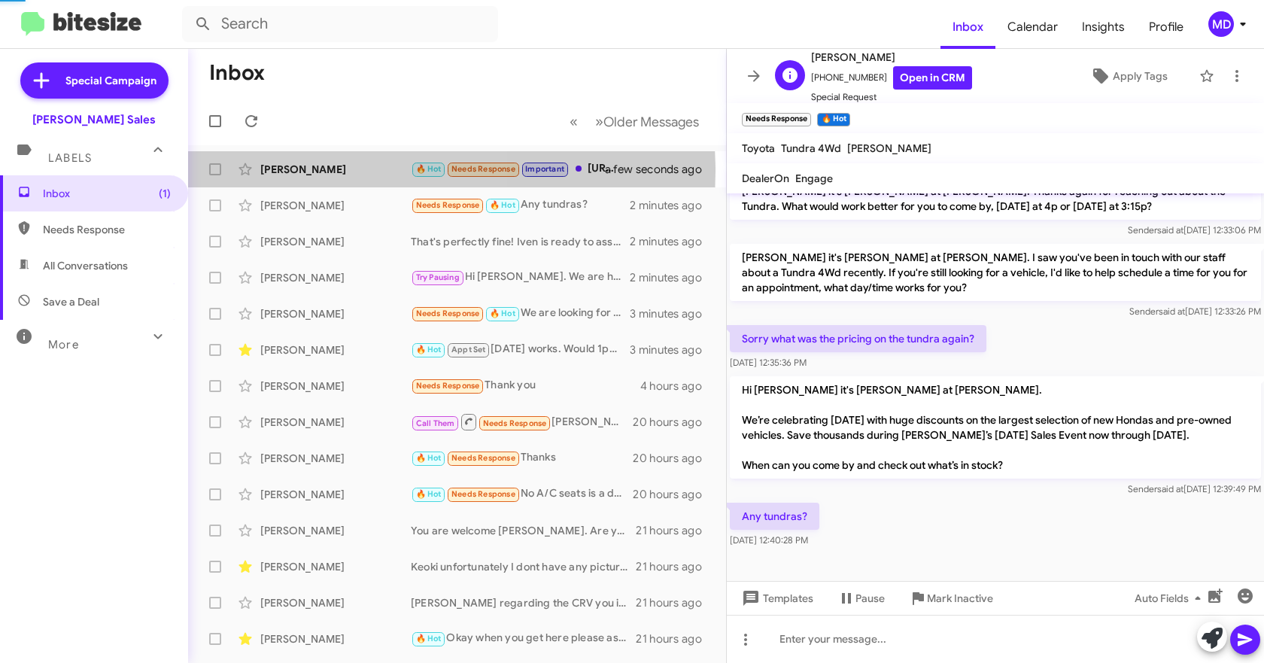
scroll to position [333, 0]
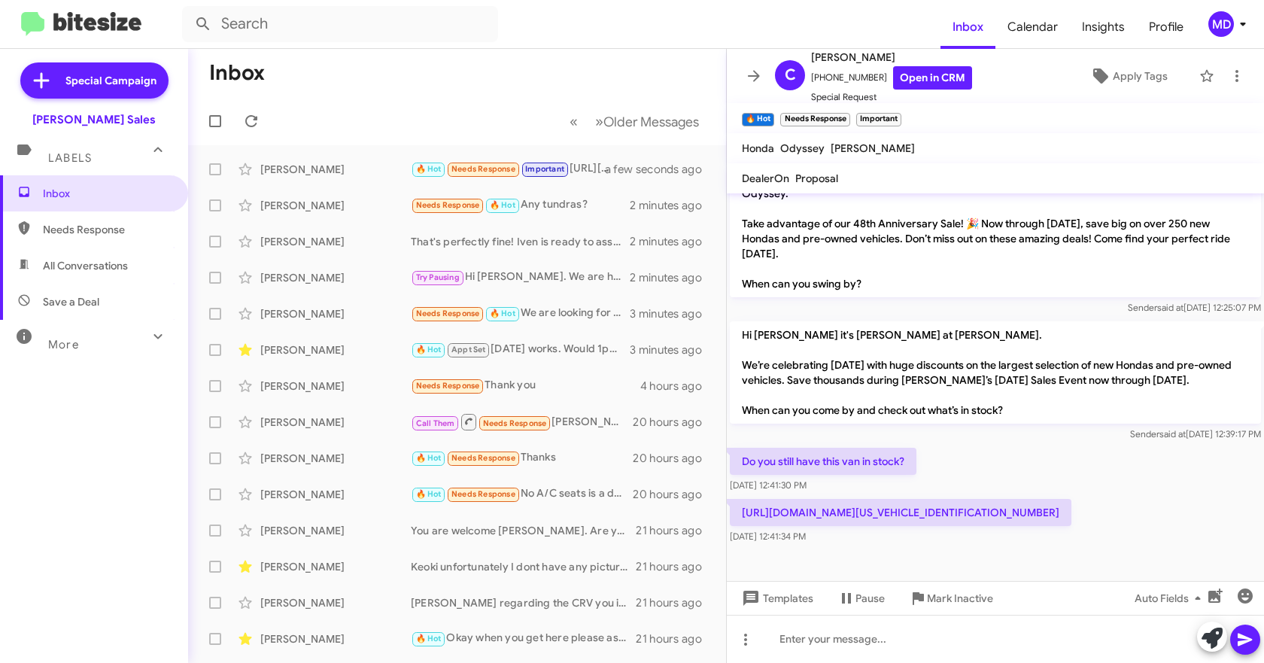
drag, startPoint x: 854, startPoint y: 518, endPoint x: 738, endPoint y: 498, distance: 117.5
click at [738, 499] on p "[URL][DOMAIN_NAME][US_VEHICLE_IDENTIFICATION_NUMBER]" at bounding box center [901, 512] width 342 height 27
copy p "[URL][DOMAIN_NAME][US_VEHICLE_IDENTIFICATION_NUMBER]"
click at [789, 627] on div at bounding box center [995, 639] width 537 height 48
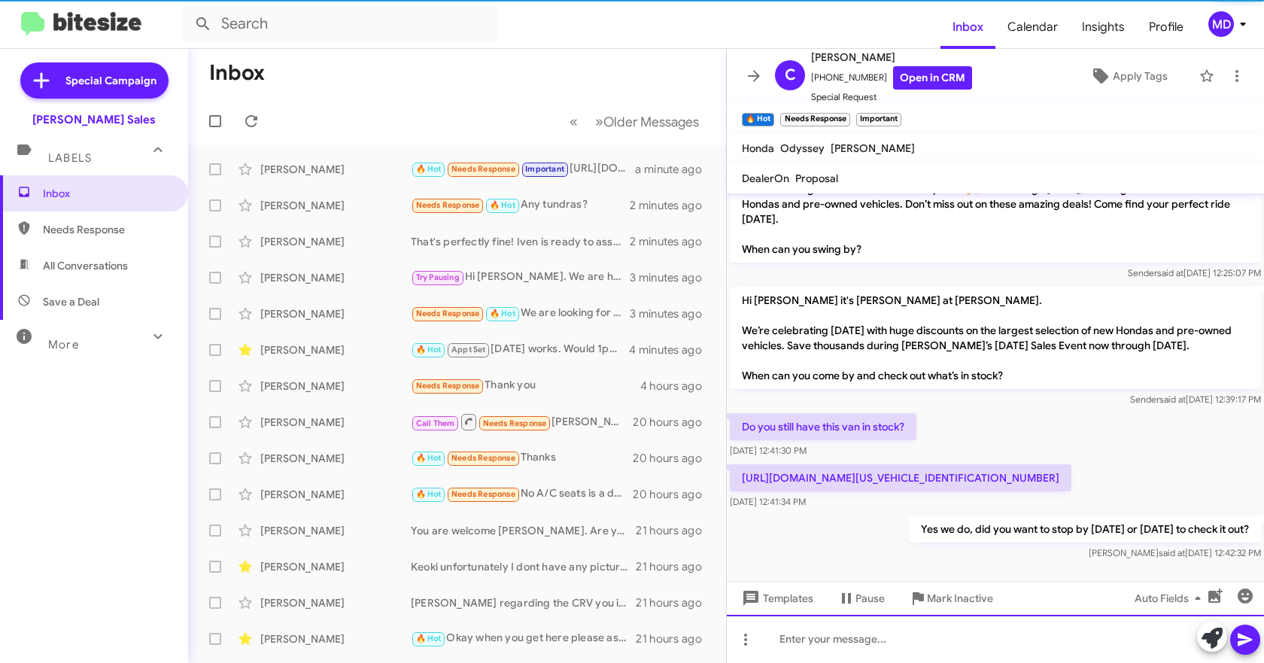
scroll to position [387, 0]
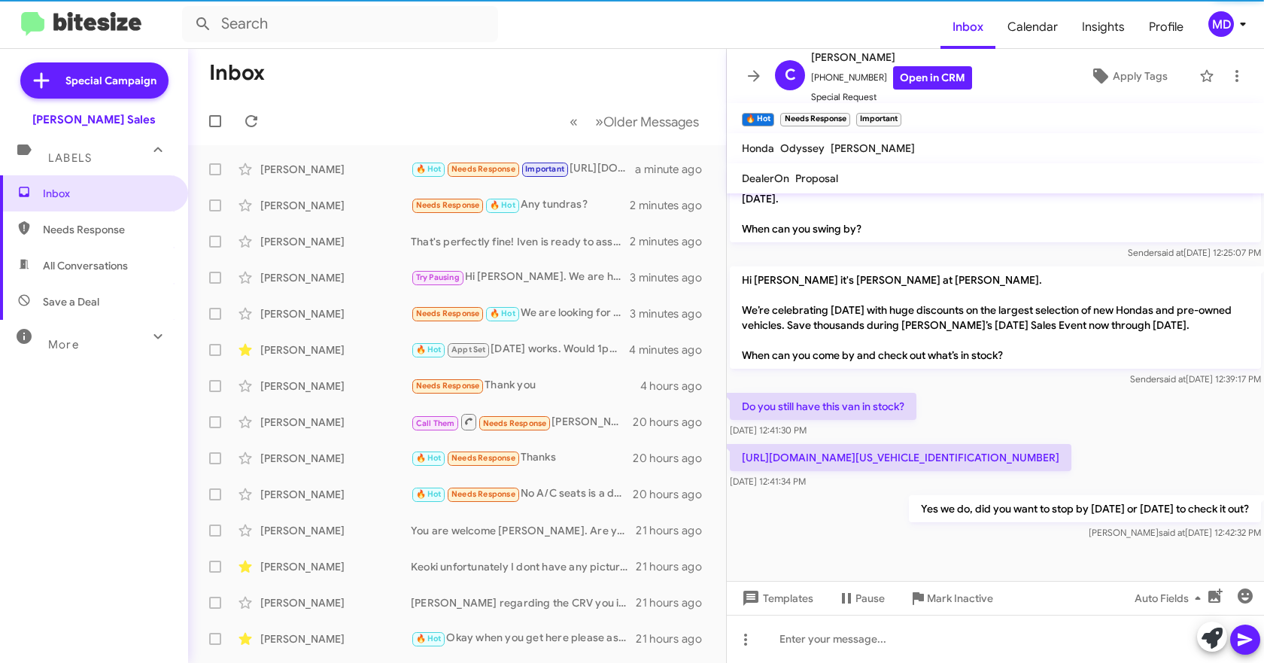
click at [758, 66] on button at bounding box center [754, 76] width 30 height 30
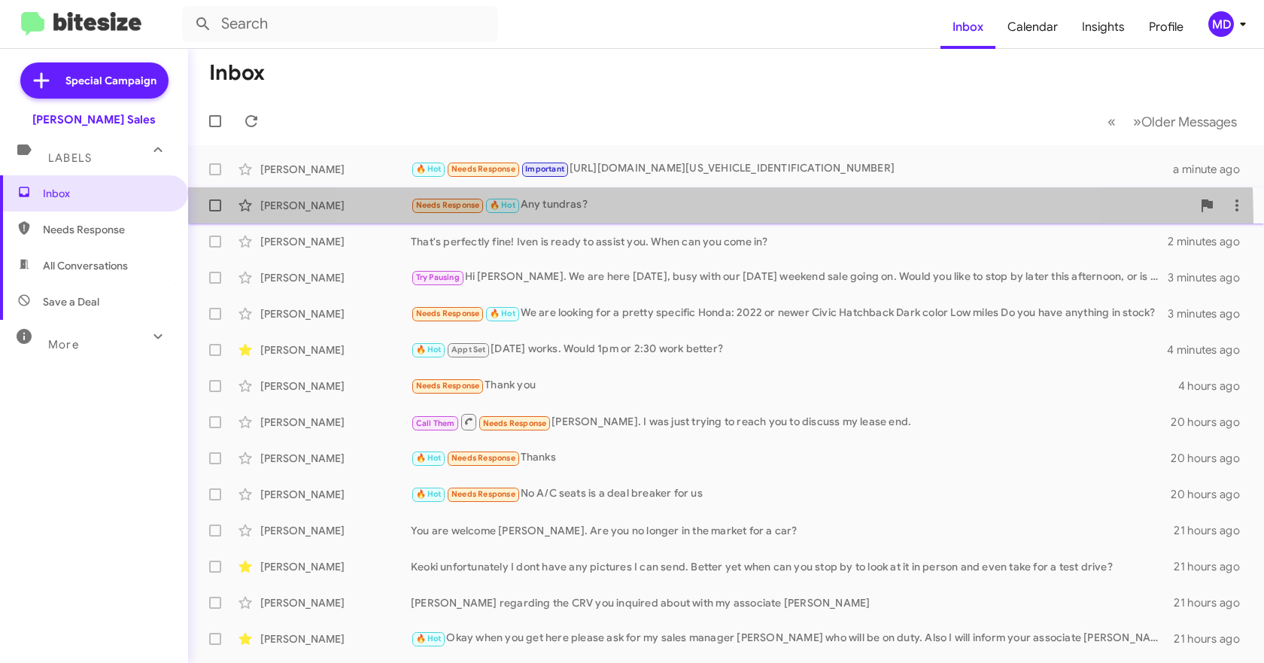
click at [699, 217] on div "[PERSON_NAME] Needs Response 🔥 Hot Any tundras? 2 minutes ago" at bounding box center [726, 205] width 1052 height 30
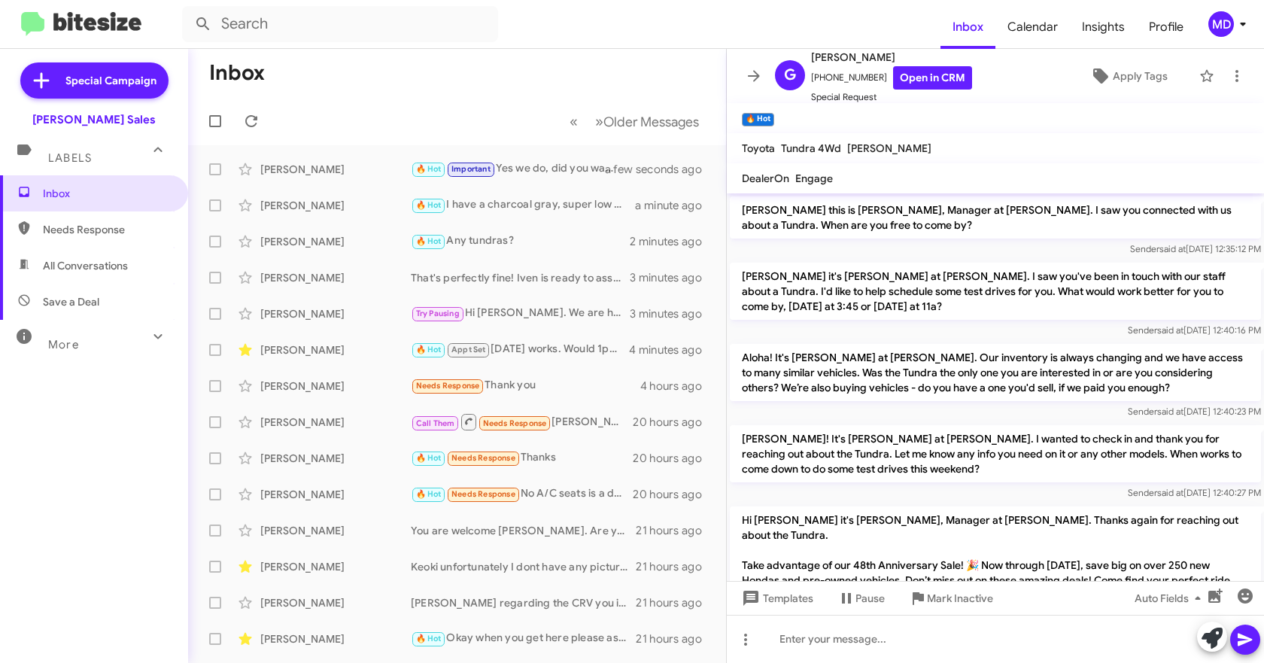
scroll to position [633, 0]
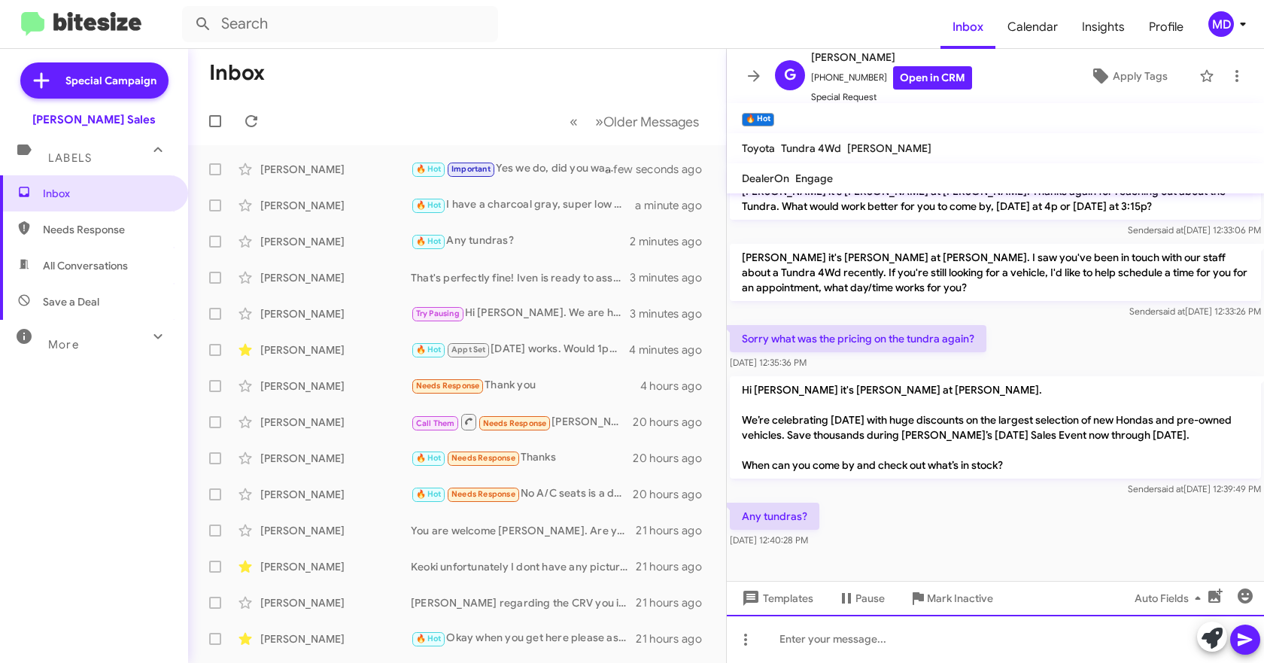
click at [810, 642] on div at bounding box center [995, 639] width 537 height 48
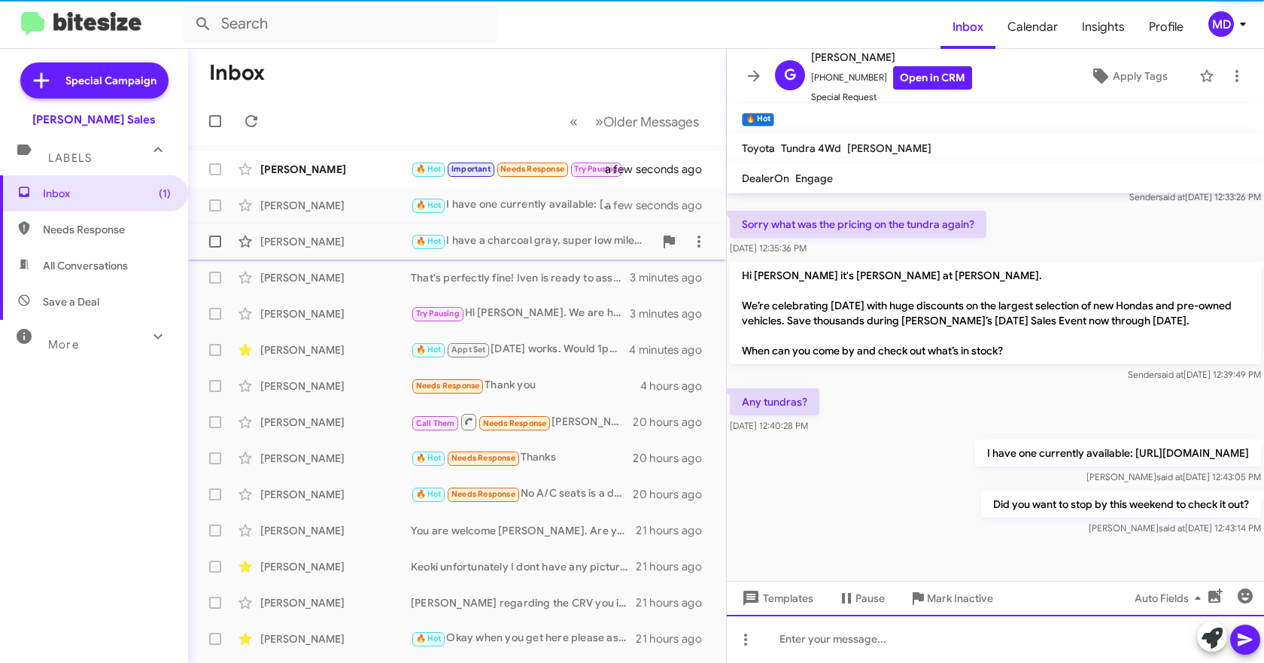
scroll to position [758, 0]
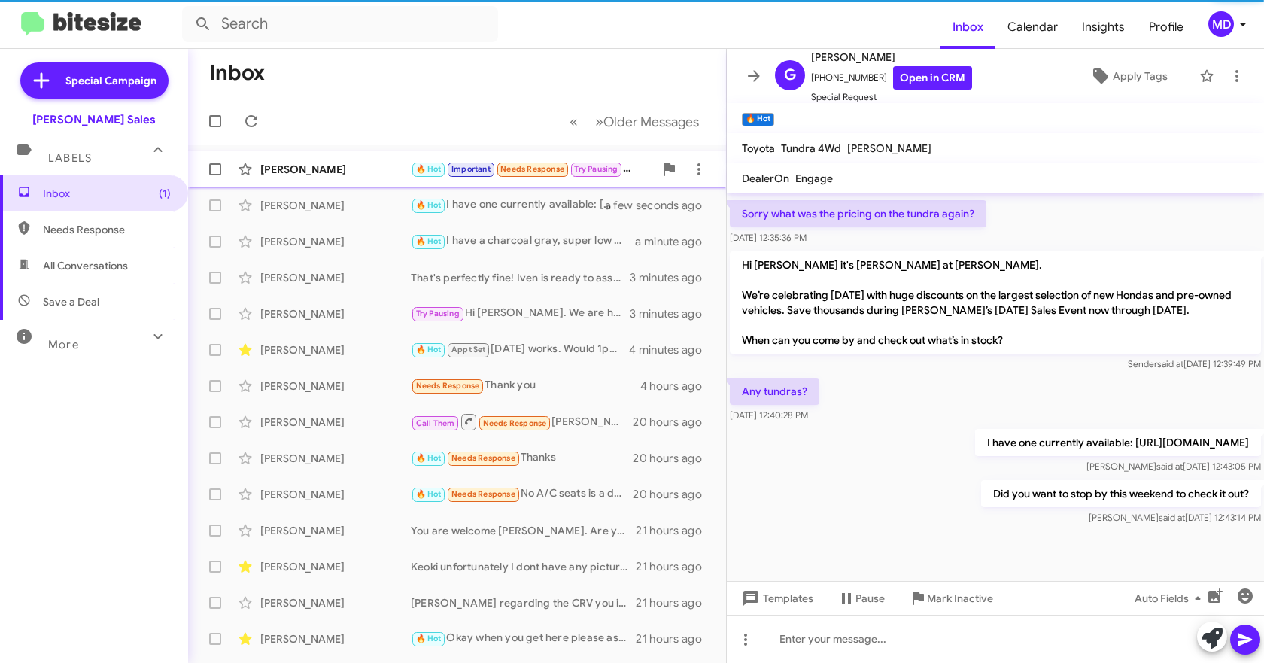
click at [363, 168] on div "[PERSON_NAME]" at bounding box center [335, 169] width 150 height 15
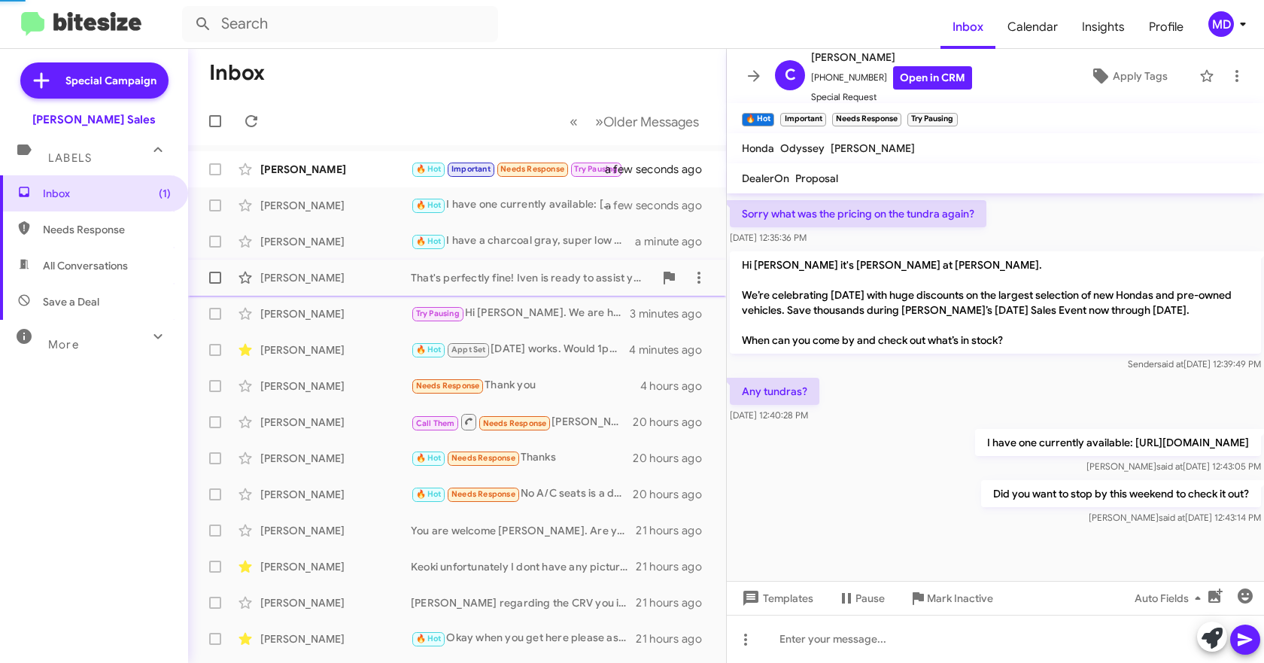
scroll to position [442, 0]
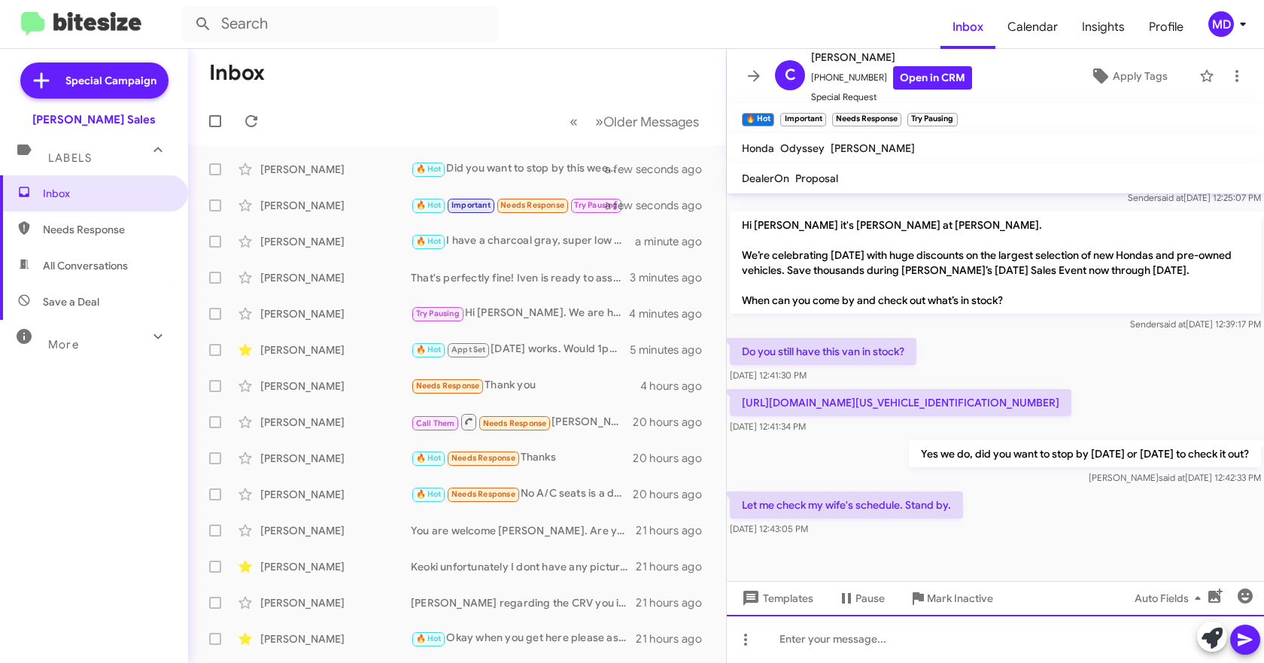
click at [1028, 635] on div at bounding box center [995, 639] width 537 height 48
click at [1247, 639] on icon at bounding box center [1244, 639] width 14 height 13
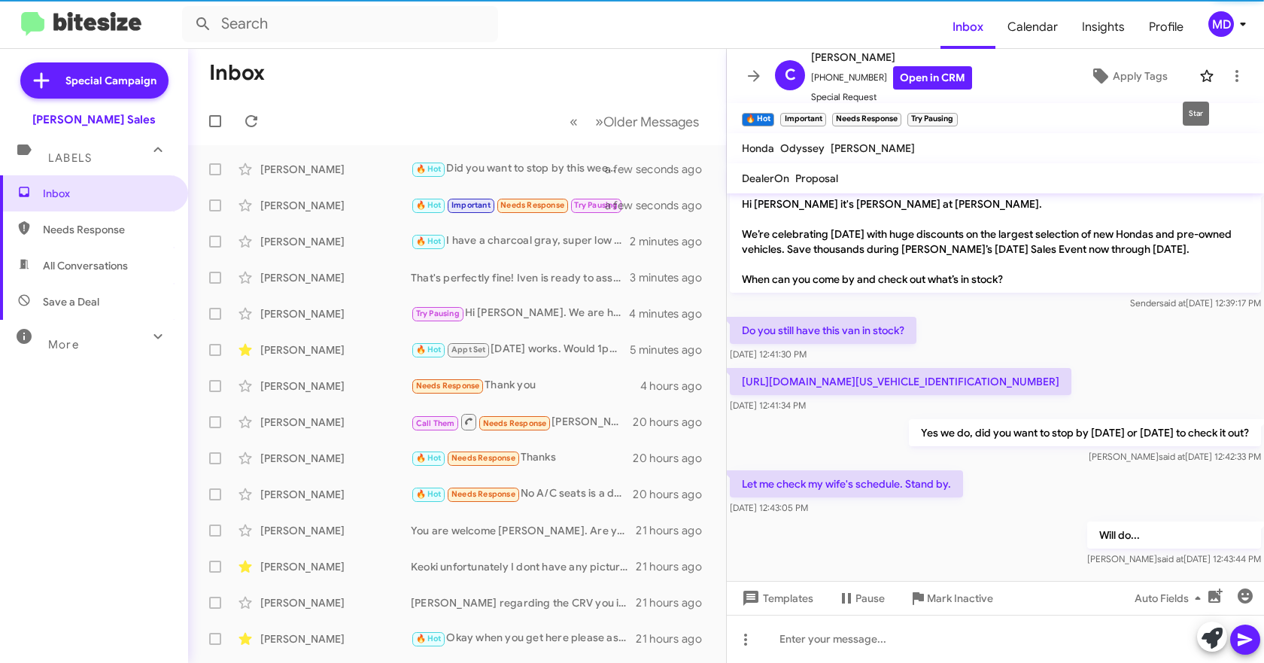
scroll to position [497, 0]
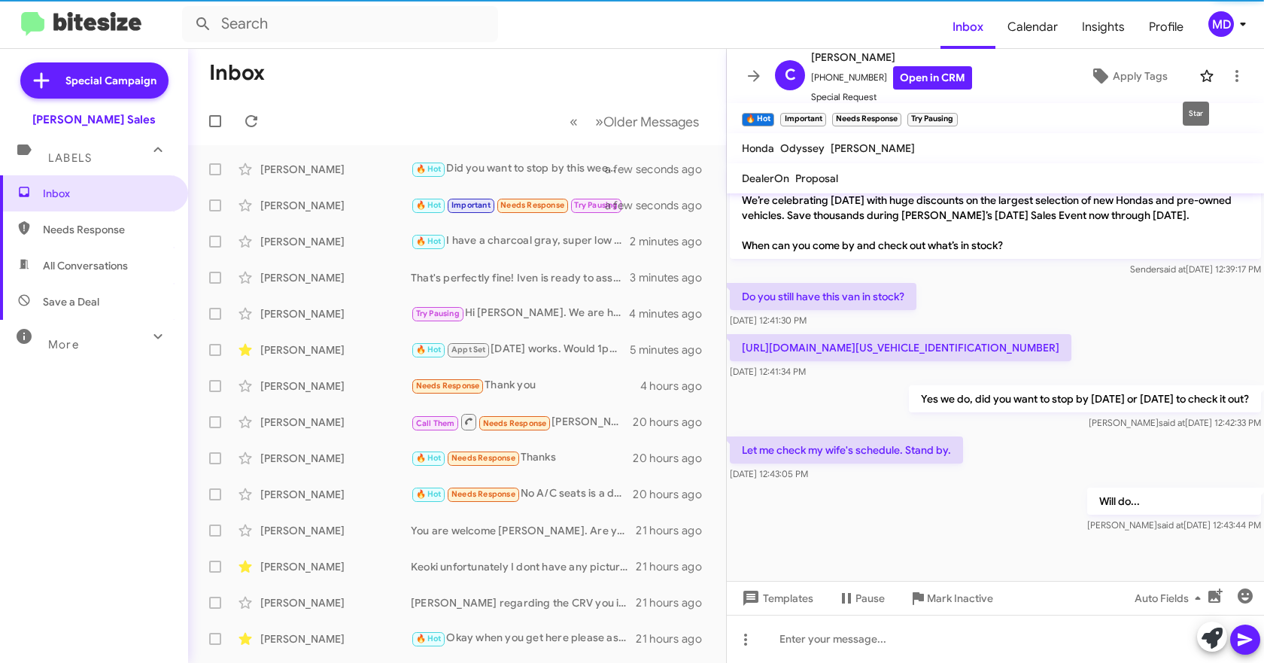
click at [1200, 77] on icon at bounding box center [1206, 76] width 13 height 12
click at [751, 78] on icon at bounding box center [754, 76] width 18 height 18
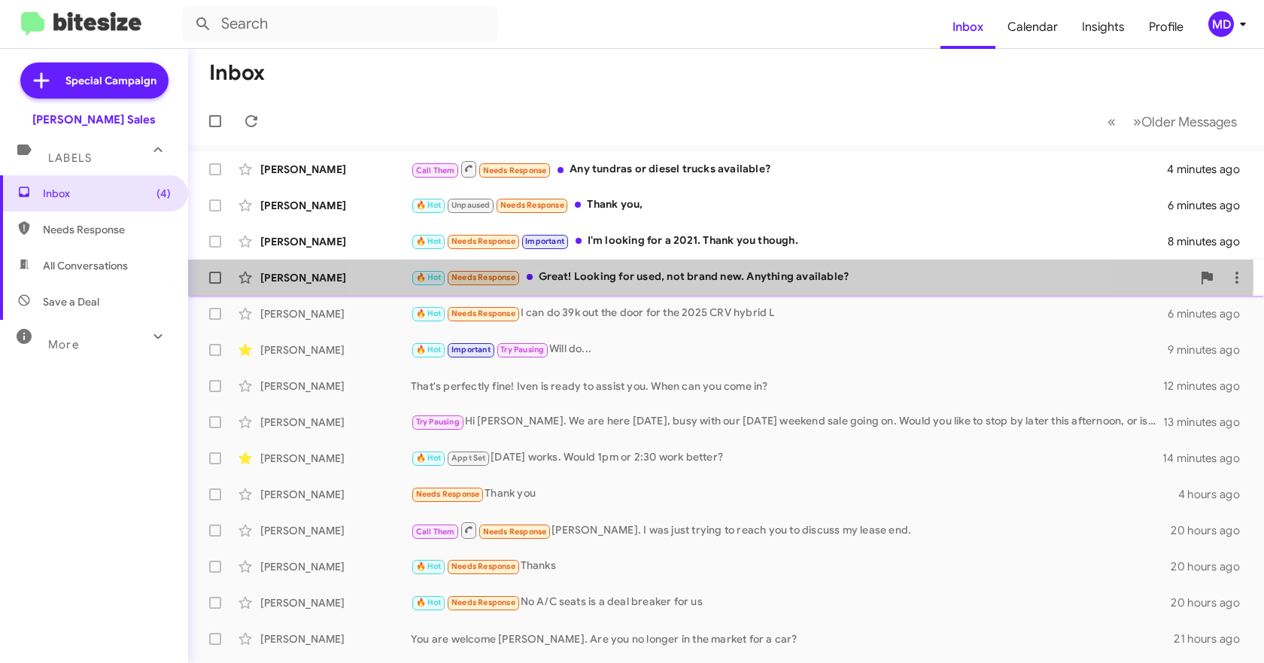
click at [705, 272] on div "🔥 Hot Needs Response Great! Looking for used, not brand new. Anything available?" at bounding box center [801, 277] width 781 height 17
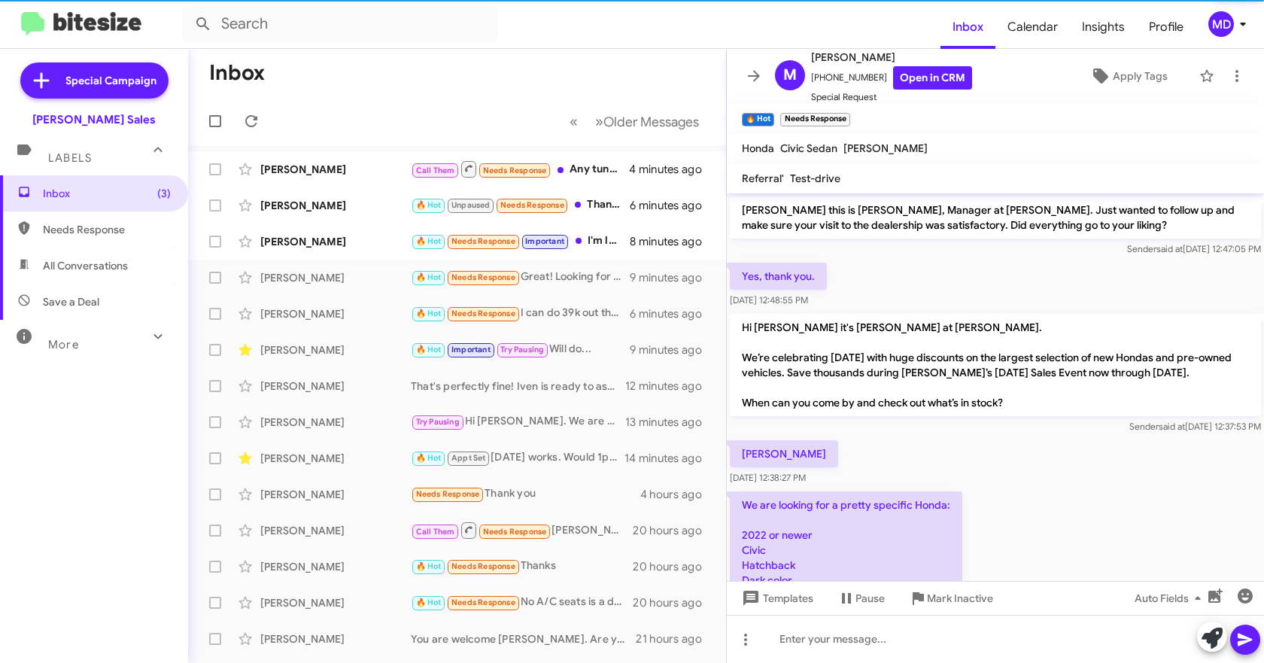
scroll to position [298, 0]
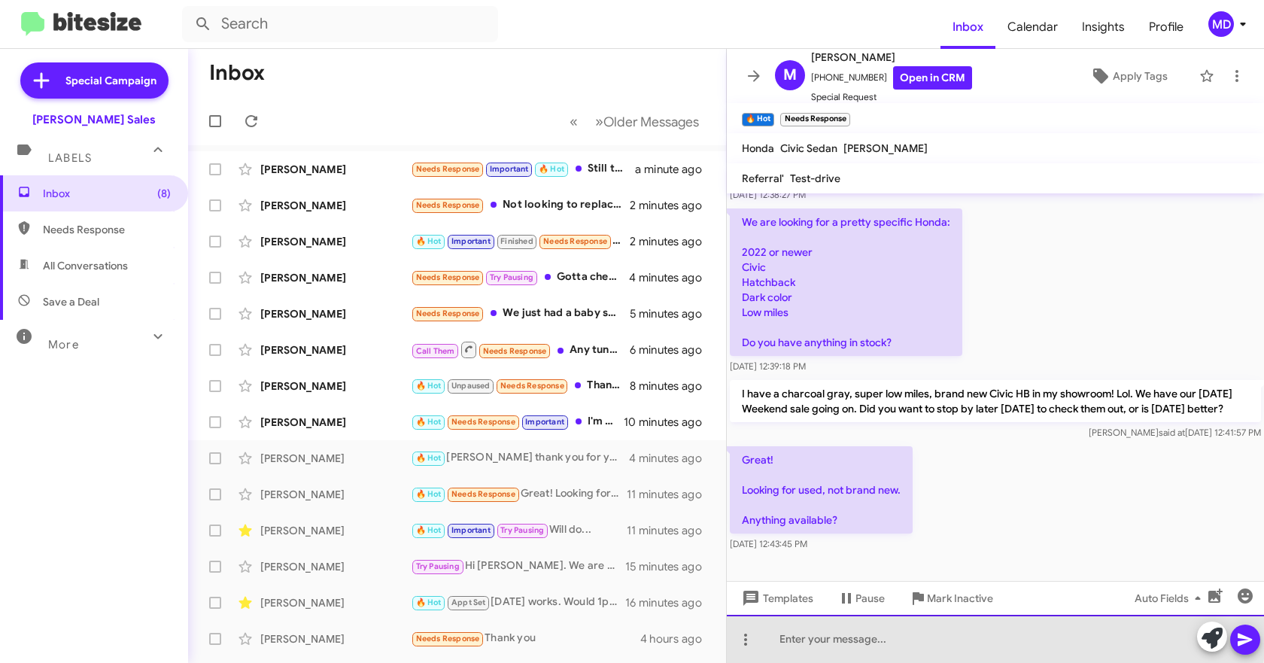
click at [886, 634] on div at bounding box center [995, 639] width 537 height 48
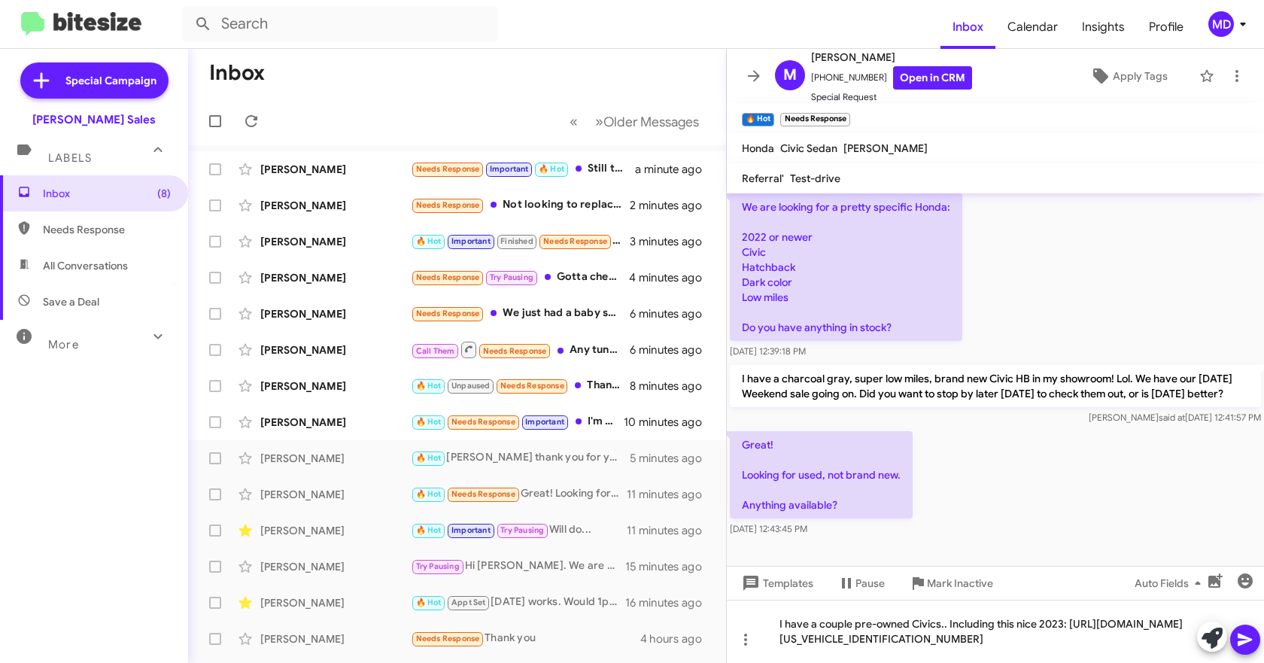
click at [1247, 634] on icon at bounding box center [1245, 639] width 18 height 18
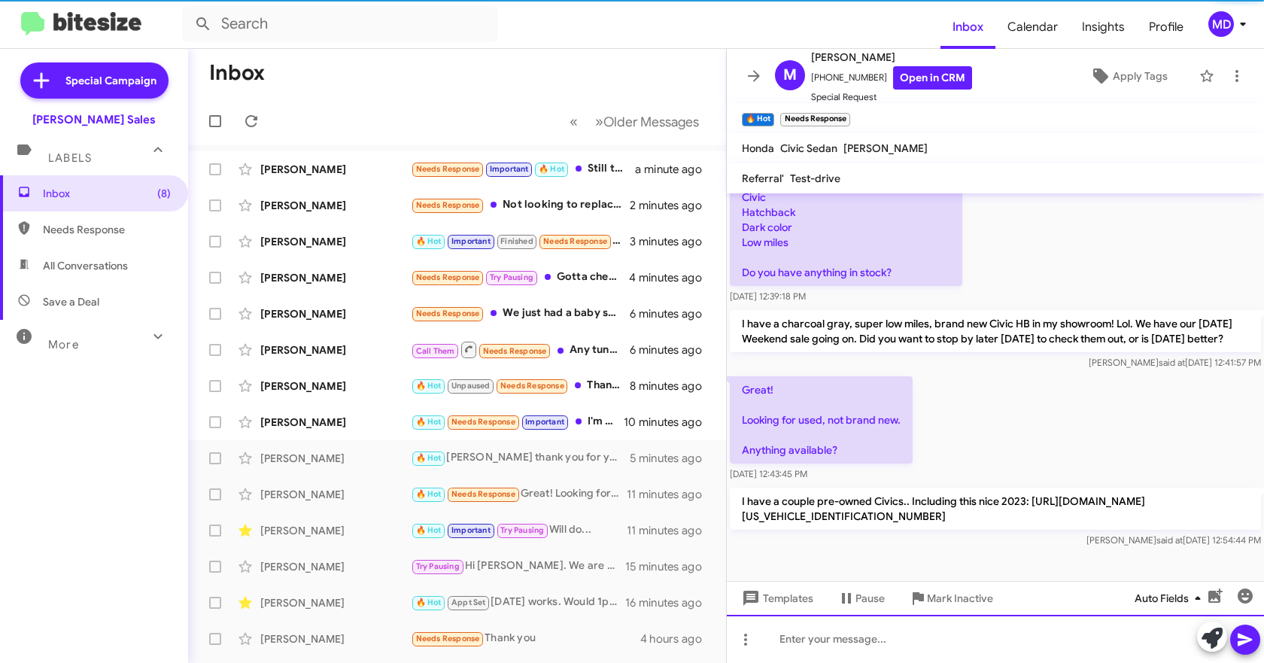
scroll to position [368, 0]
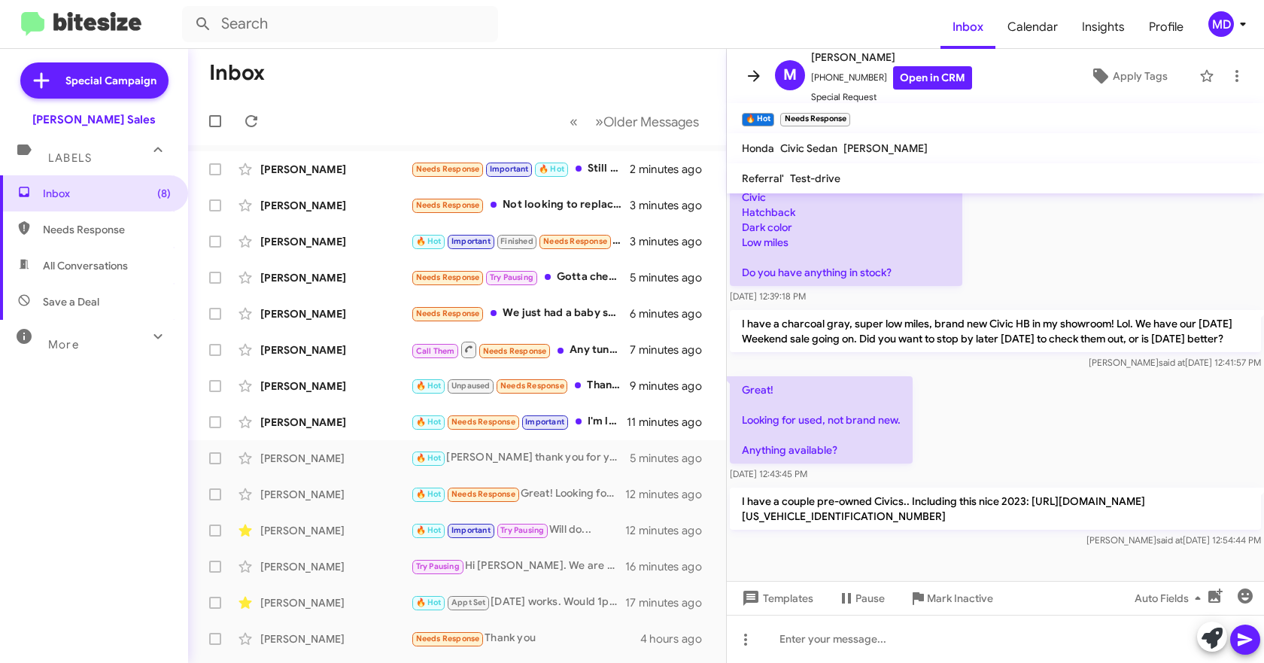
click at [759, 78] on icon at bounding box center [754, 76] width 18 height 18
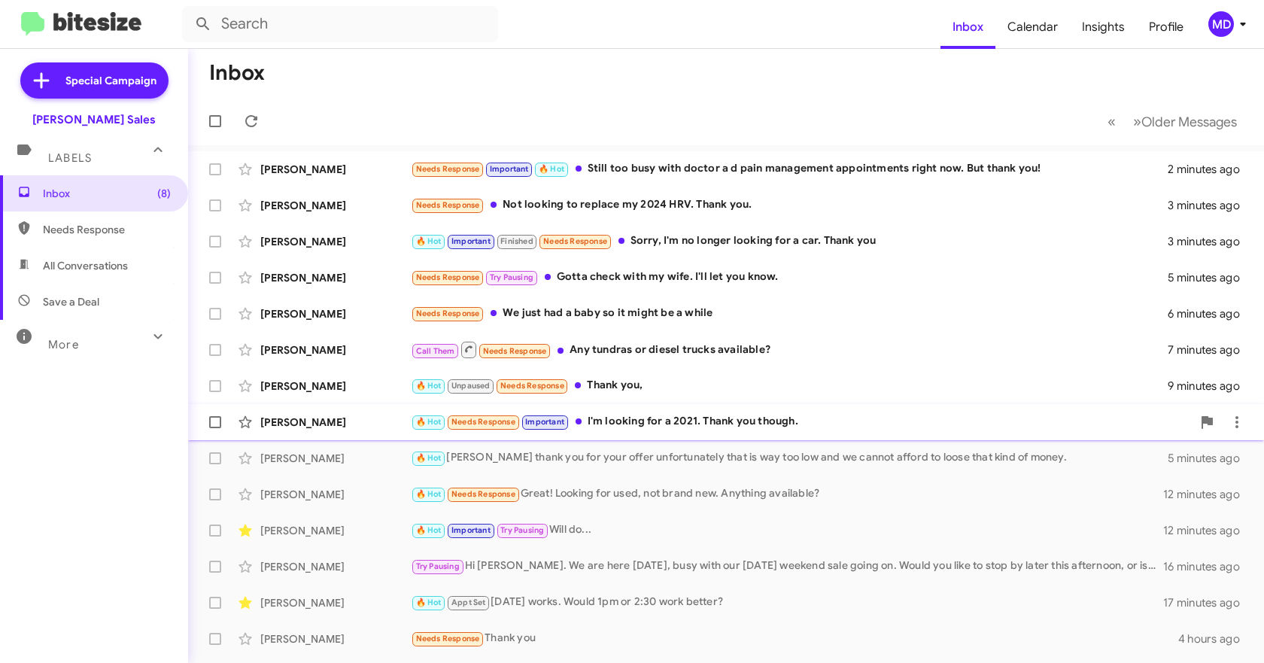
click at [697, 414] on div "🔥 Hot Needs Response Important I'm looking for a 2021. Thank you though." at bounding box center [801, 421] width 781 height 17
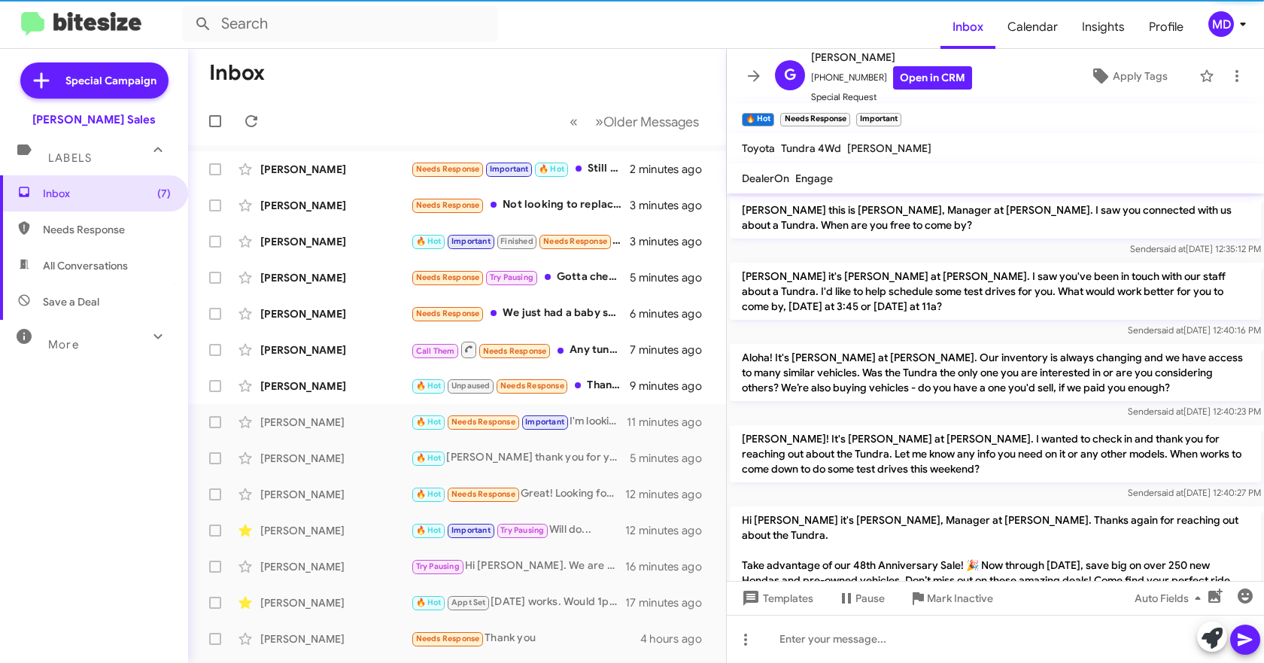
scroll to position [812, 0]
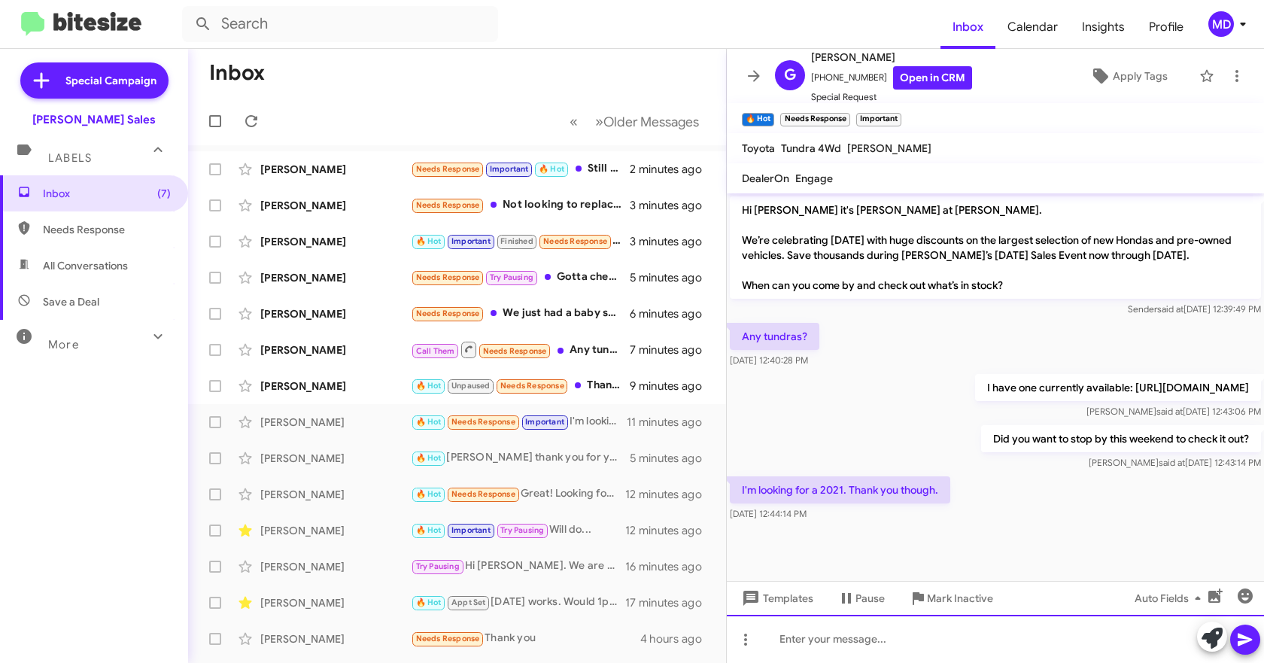
click at [843, 645] on div at bounding box center [995, 639] width 537 height 48
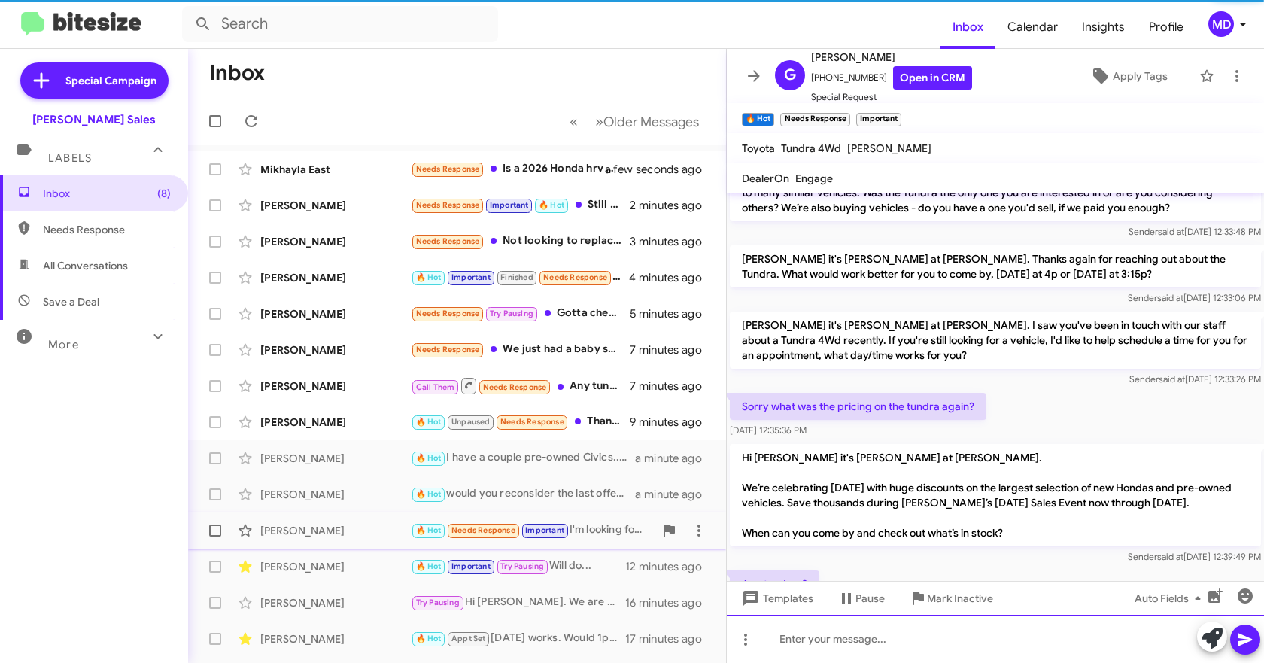
scroll to position [867, 0]
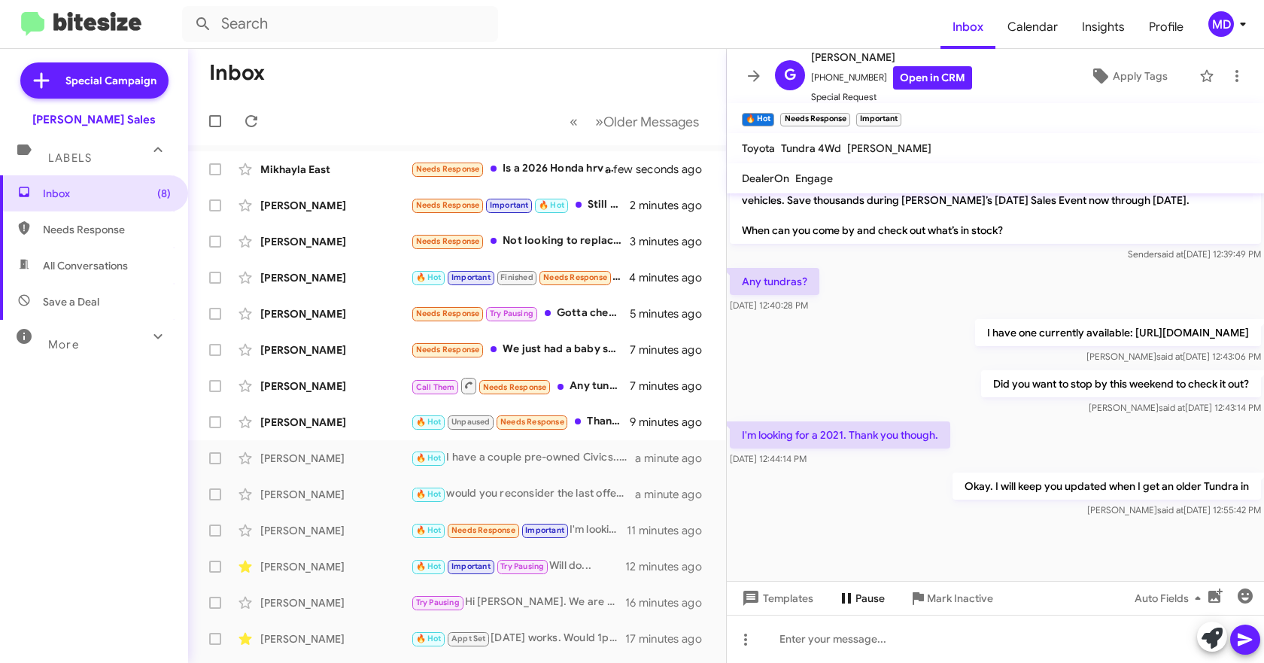
click at [871, 597] on span "Pause" at bounding box center [869, 598] width 29 height 27
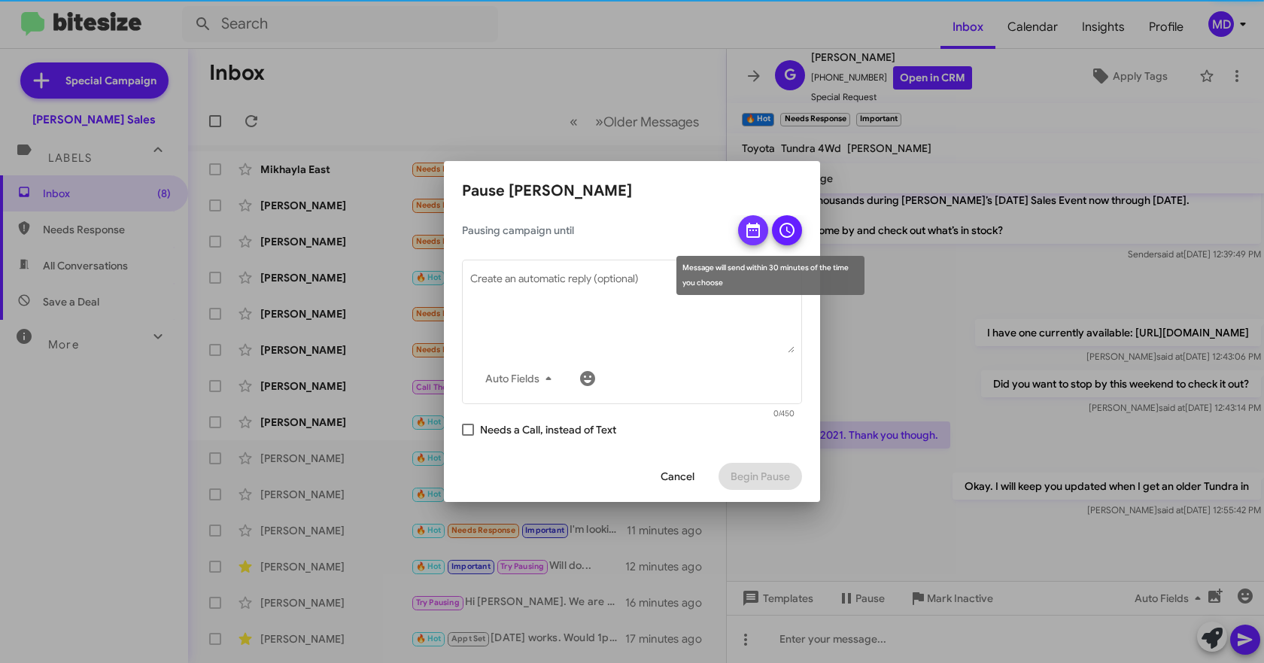
click at [755, 230] on icon at bounding box center [753, 230] width 14 height 15
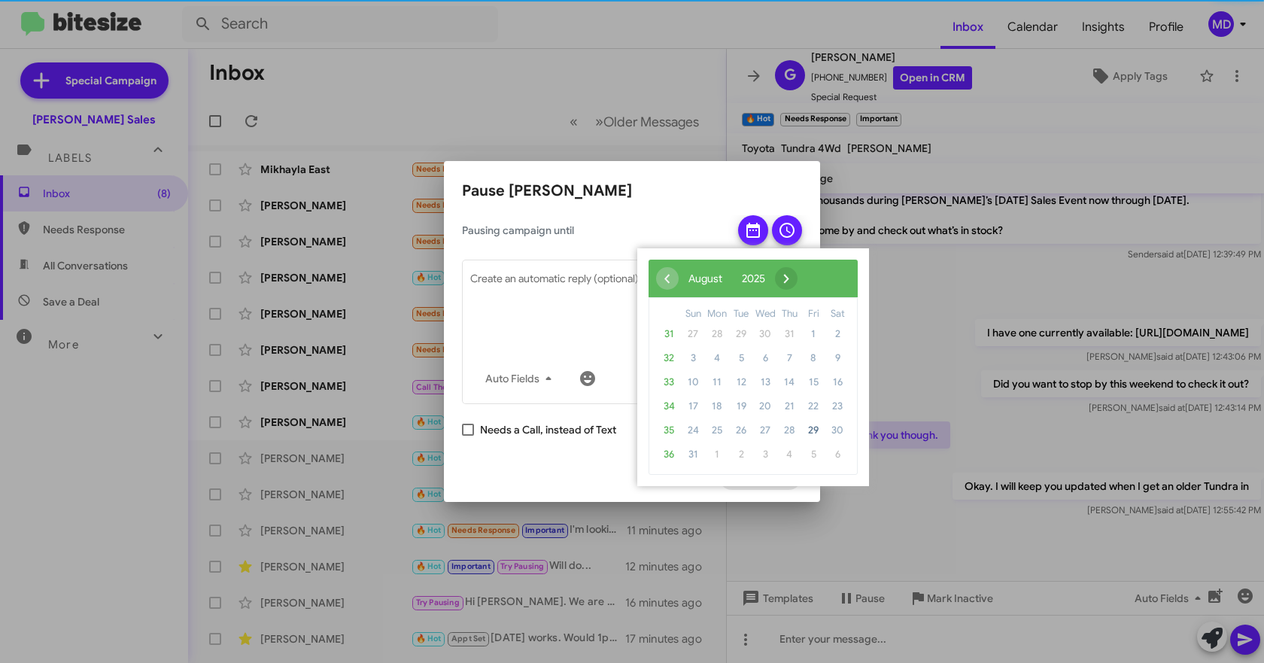
click at [797, 271] on span "›" at bounding box center [786, 278] width 23 height 23
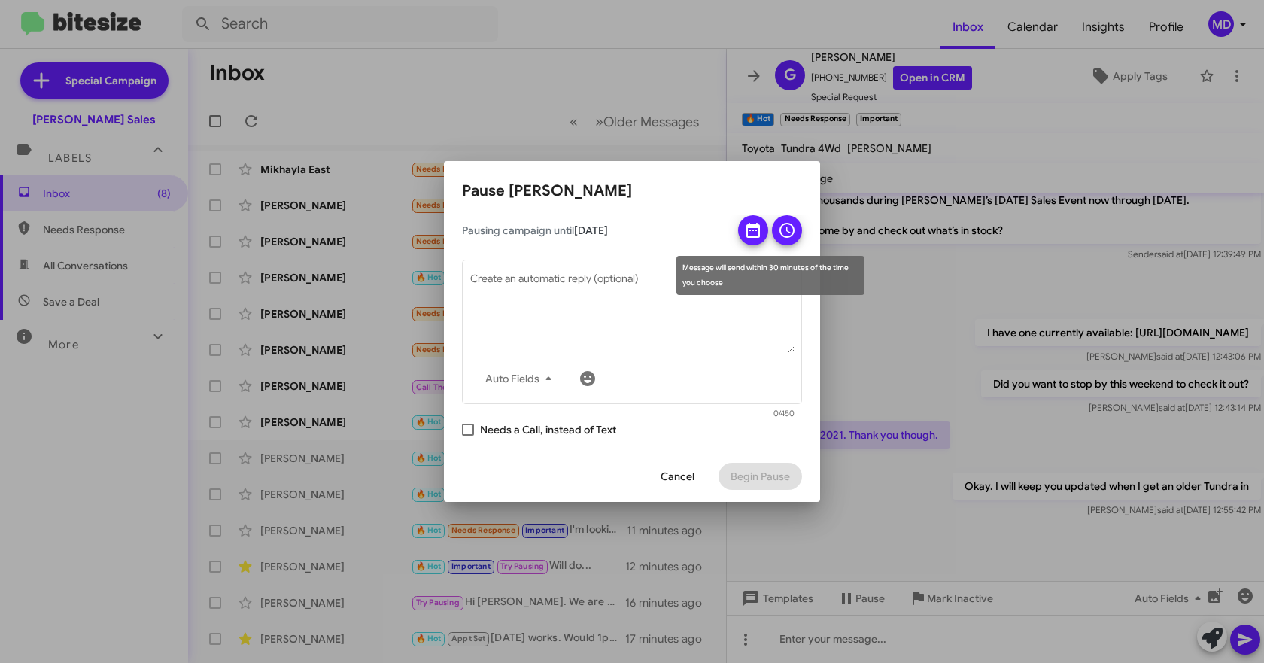
click at [785, 238] on icon at bounding box center [787, 230] width 18 height 18
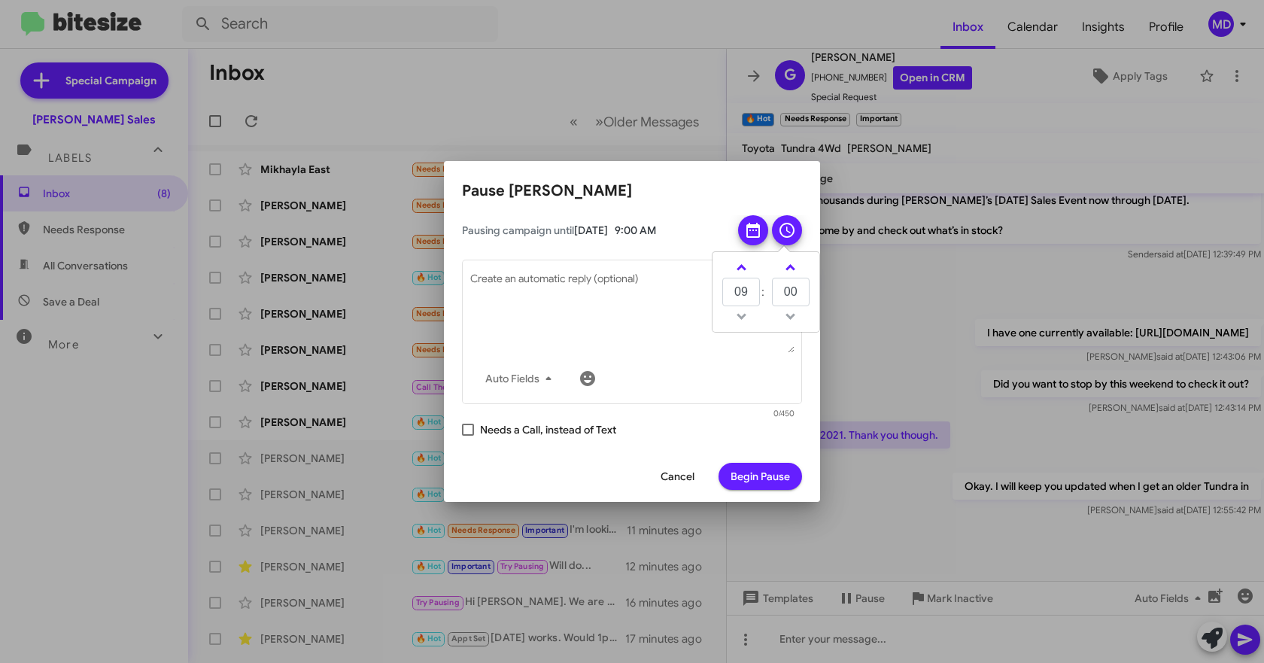
click at [737, 479] on span "Begin Pause" at bounding box center [759, 476] width 59 height 27
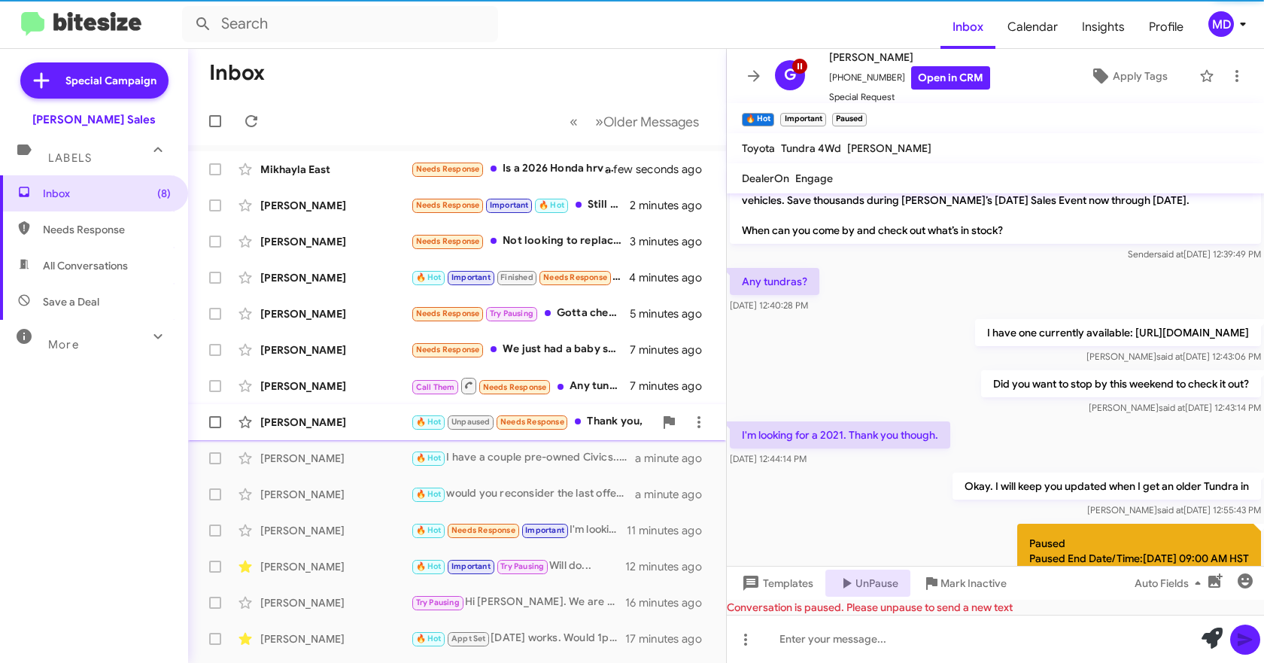
click at [350, 427] on div "[PERSON_NAME]" at bounding box center [335, 421] width 150 height 15
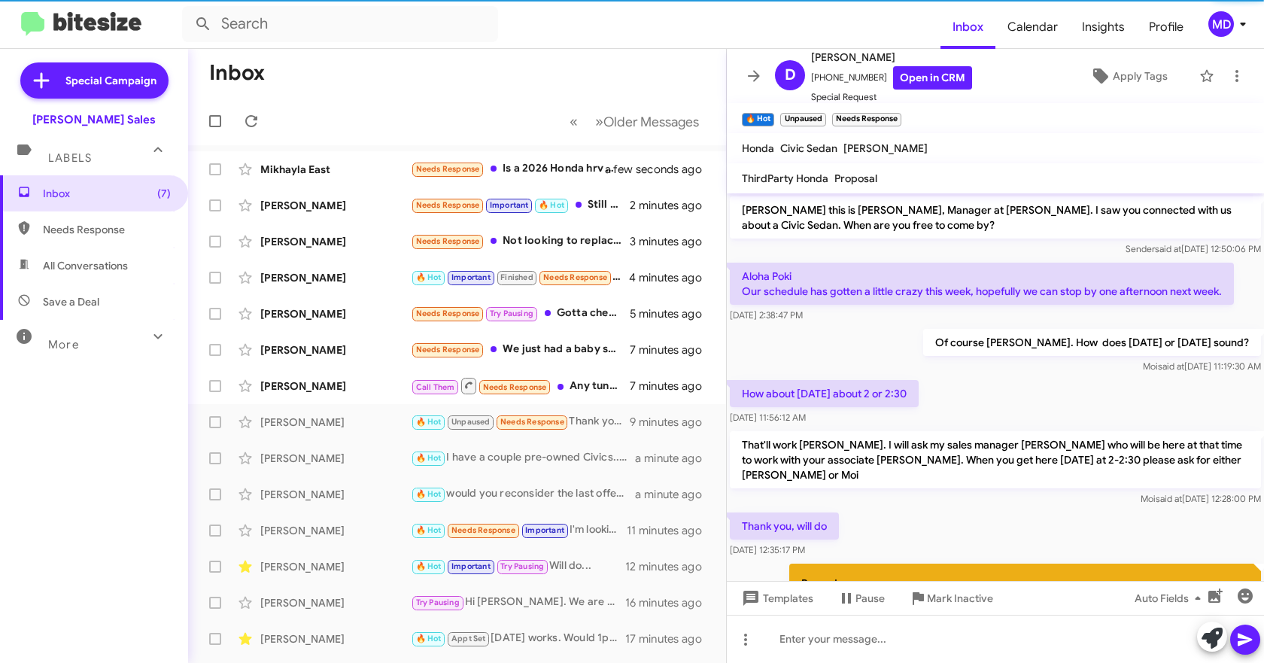
scroll to position [867, 0]
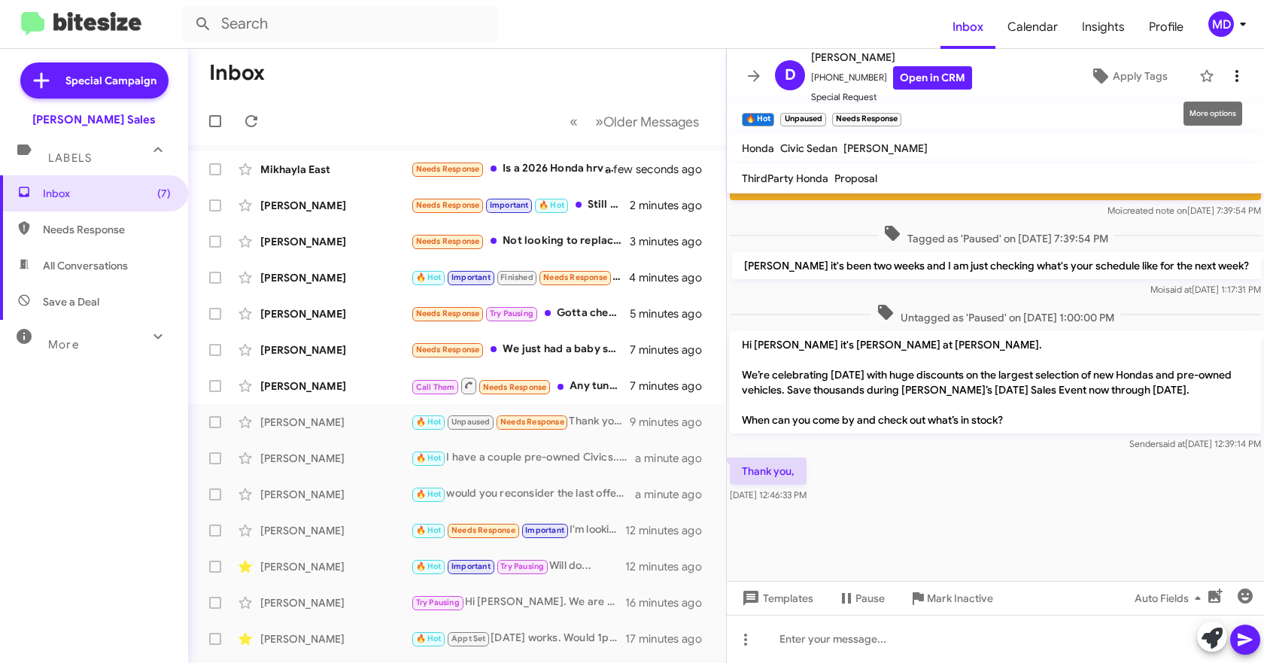
click at [1228, 71] on icon at bounding box center [1237, 76] width 18 height 18
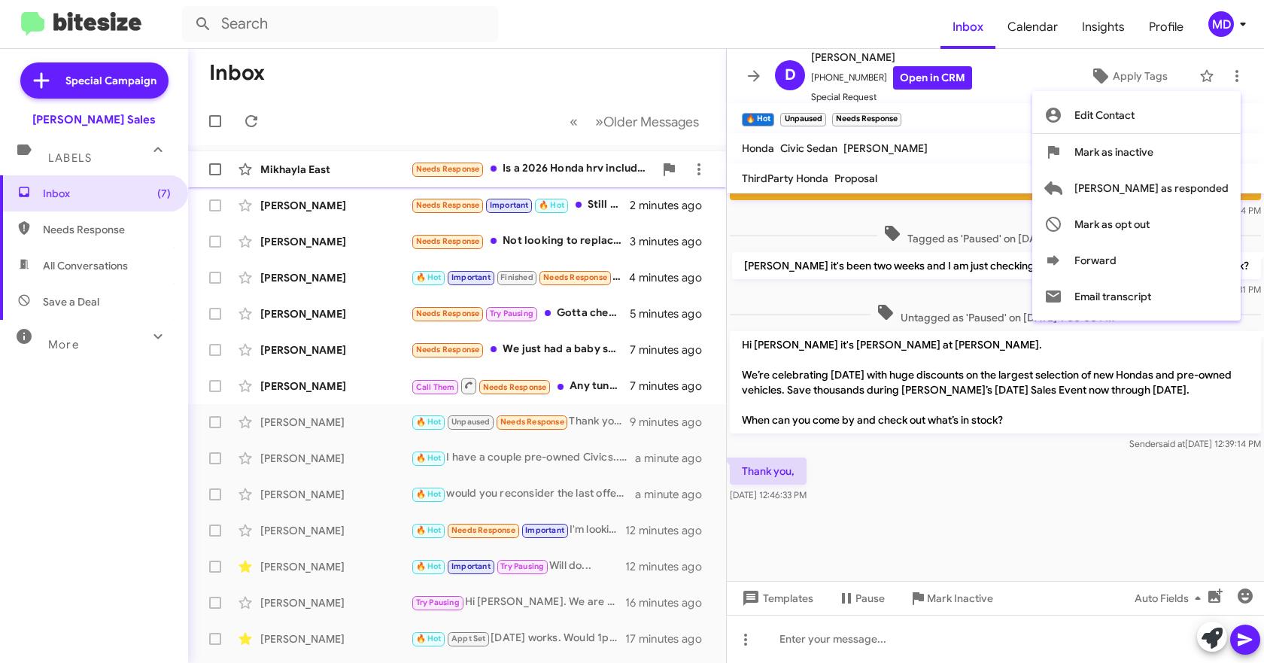
click at [1153, 156] on span "Mark as inactive" at bounding box center [1113, 152] width 79 height 36
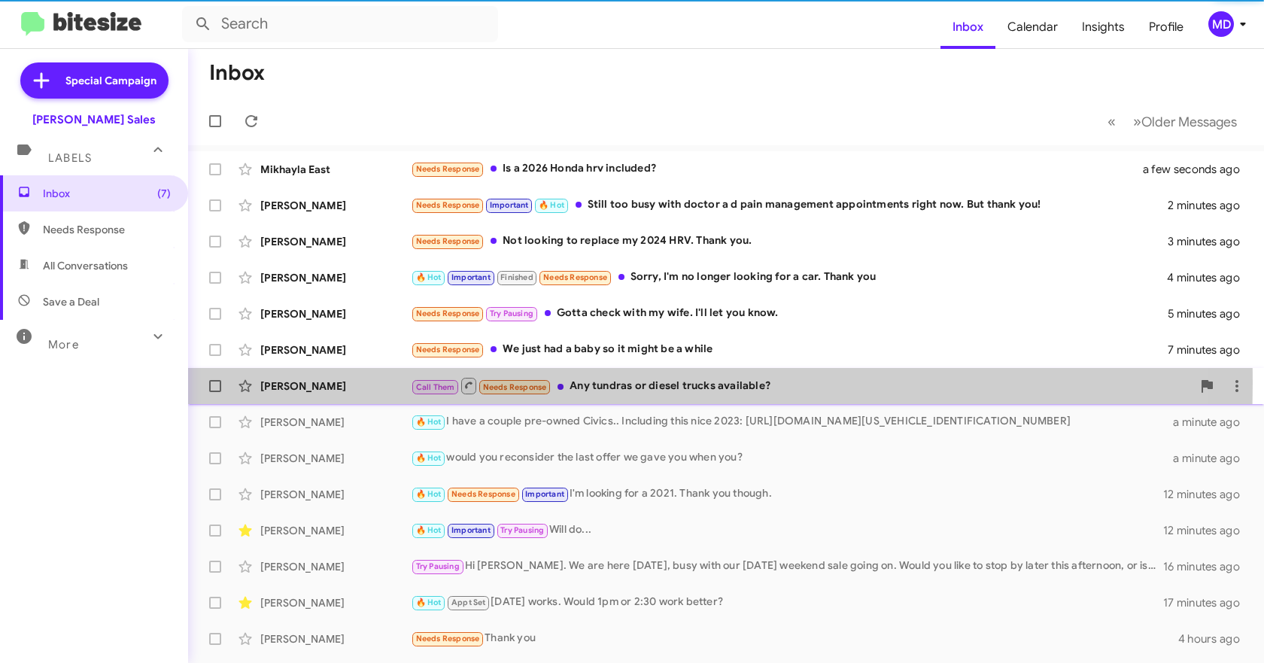
click at [275, 383] on div "[PERSON_NAME]" at bounding box center [335, 385] width 150 height 15
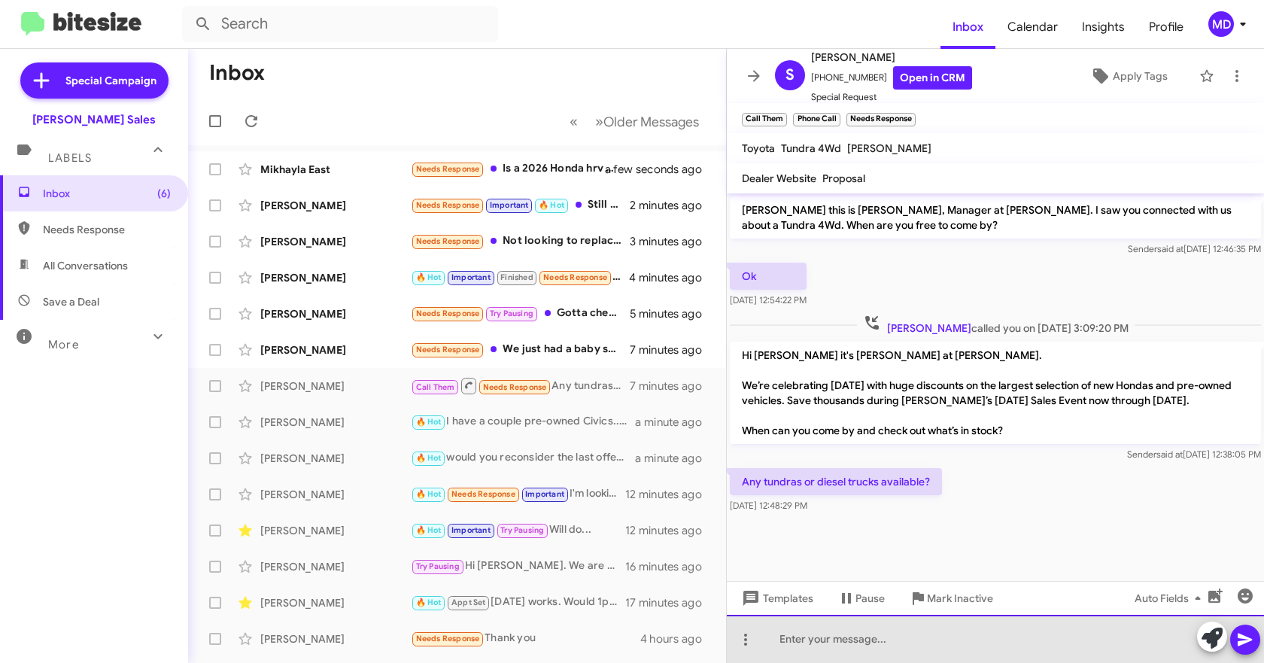
click at [850, 629] on div at bounding box center [995, 639] width 537 height 48
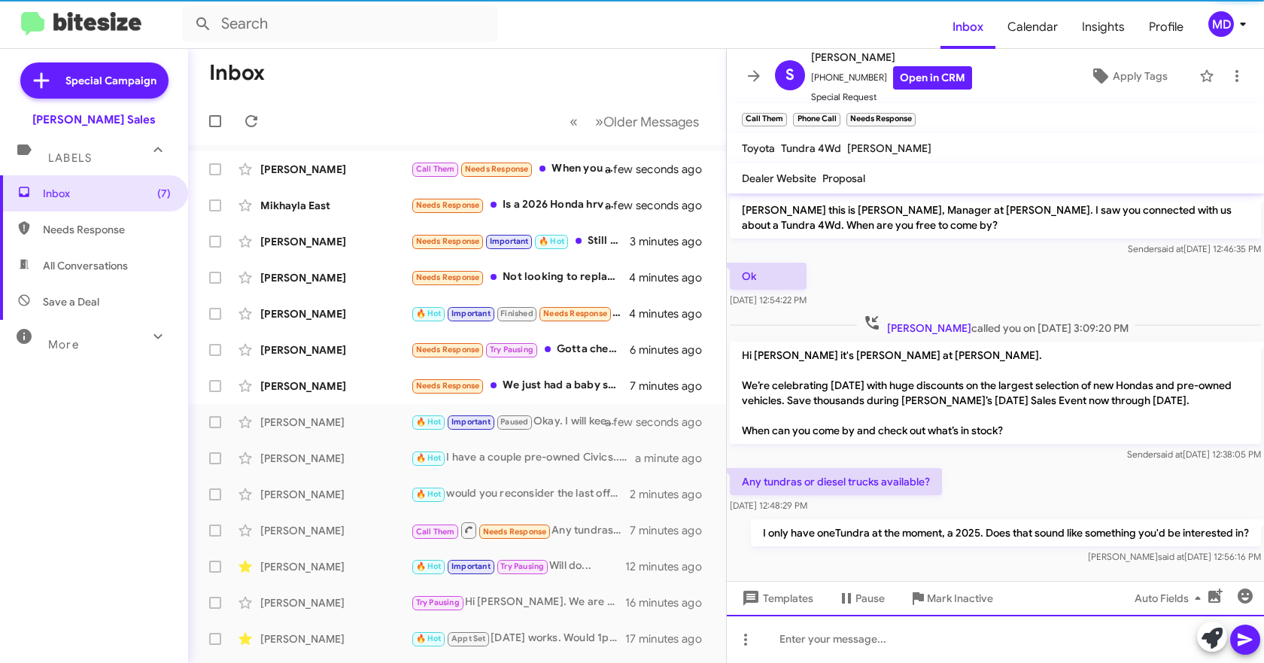
scroll to position [9, 0]
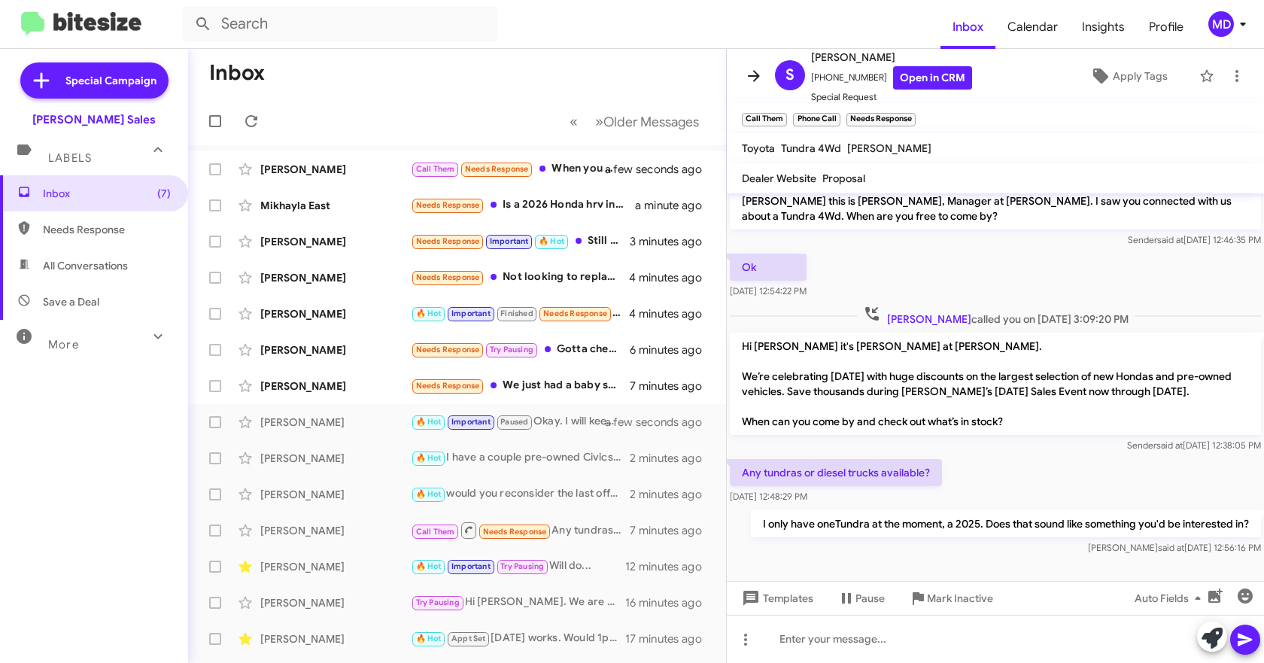
click at [756, 71] on icon at bounding box center [754, 76] width 18 height 18
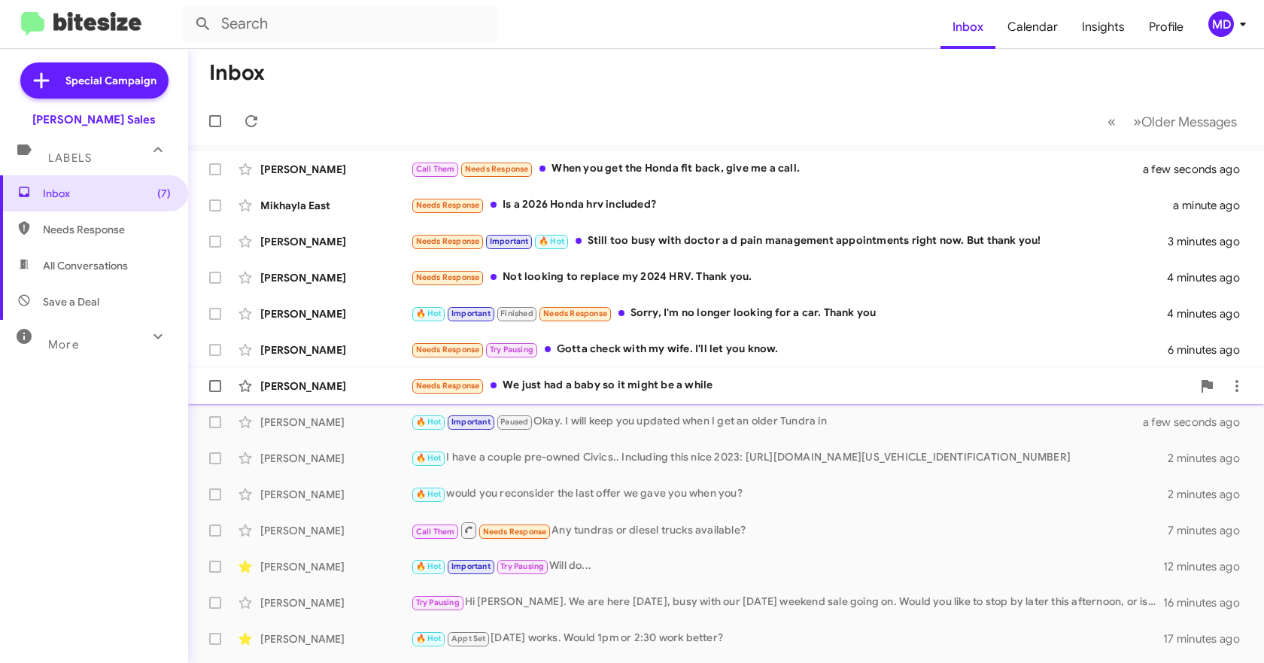
click at [565, 383] on div "Needs Response We just had a baby so it might be a while" at bounding box center [801, 385] width 781 height 17
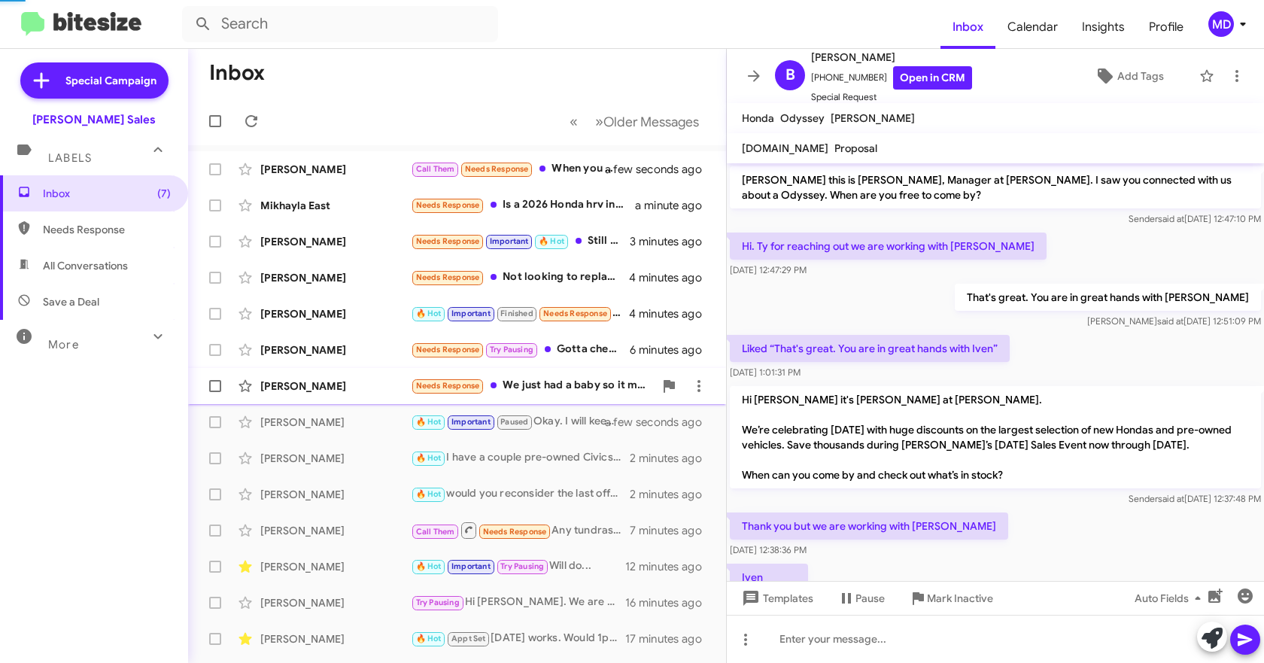
scroll to position [167, 0]
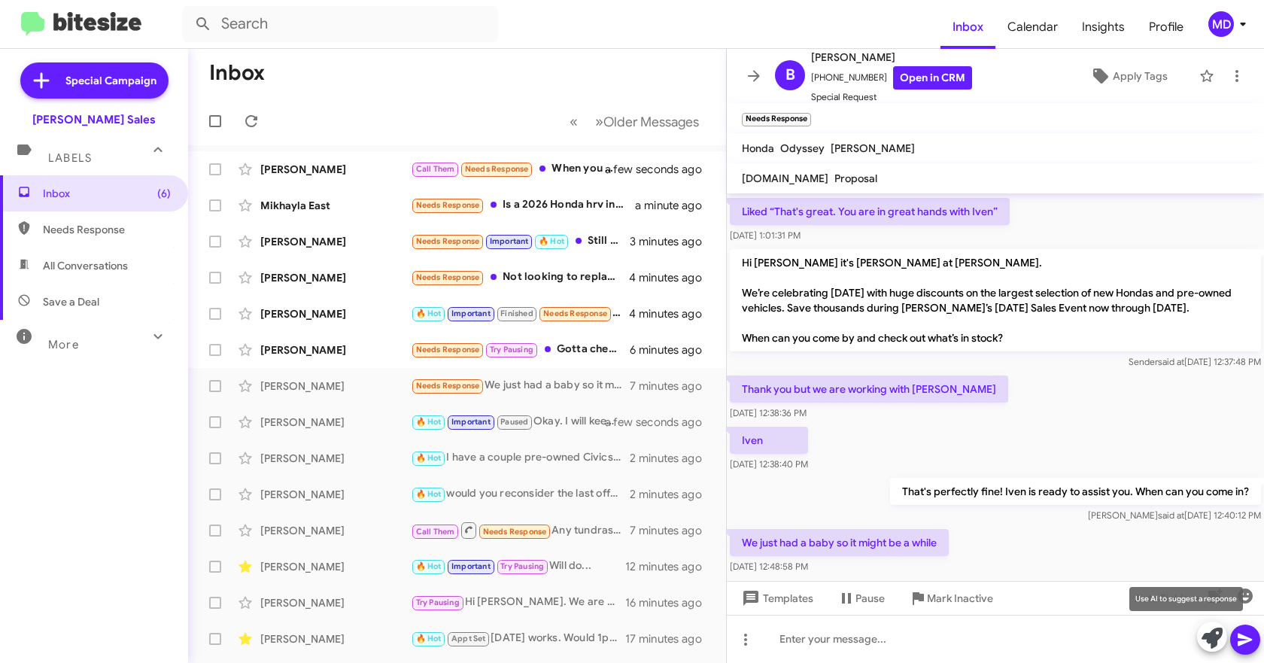
click at [1213, 635] on icon at bounding box center [1211, 637] width 21 height 21
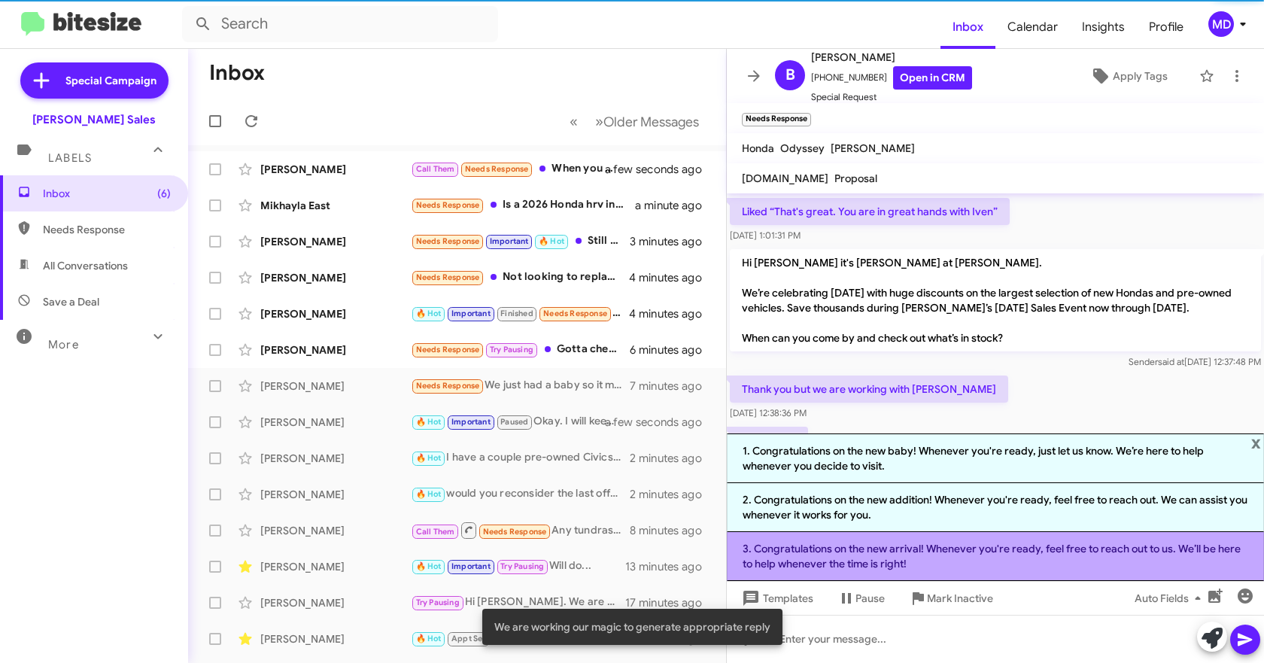
click at [998, 548] on li "3. Congratulations on the new arrival! Whenever you're ready, feel free to reac…" at bounding box center [995, 556] width 537 height 49
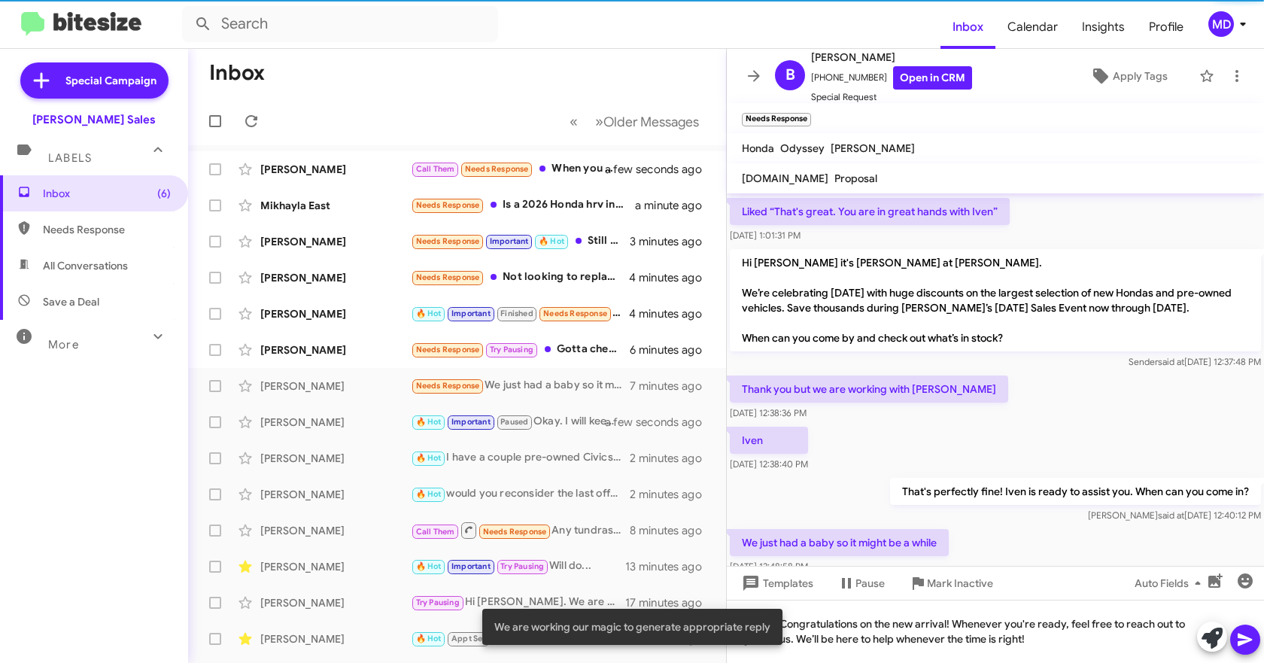
click at [1254, 639] on button at bounding box center [1245, 639] width 30 height 30
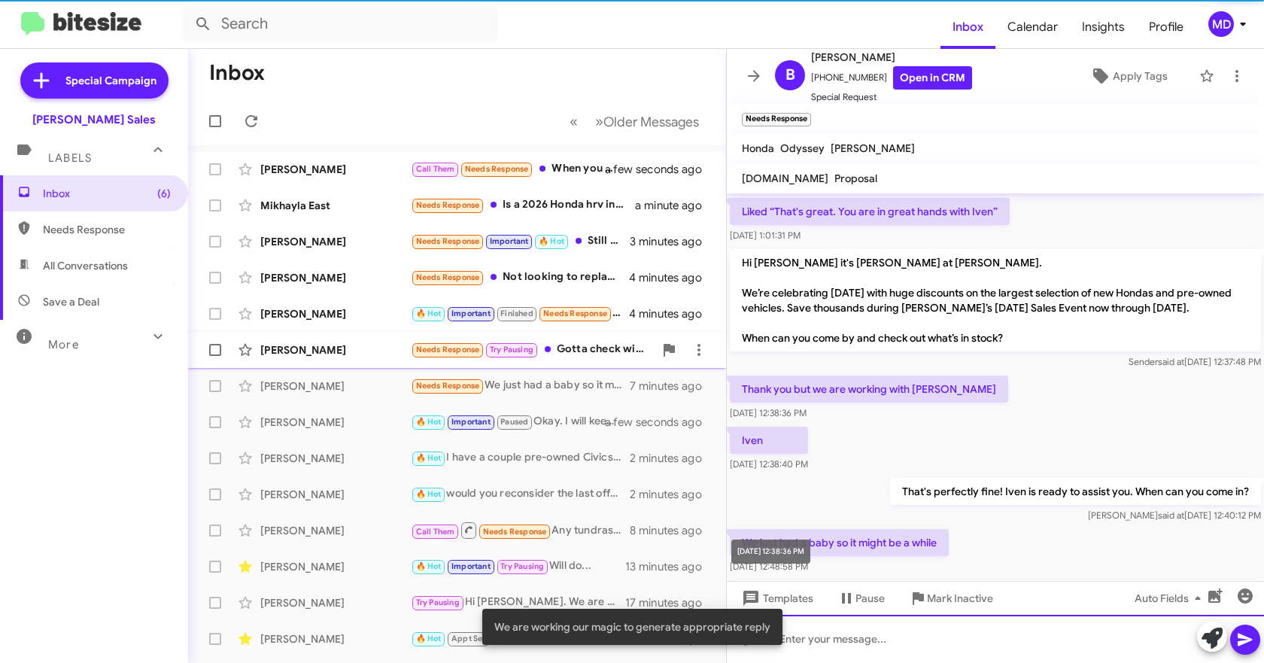
scroll to position [0, 0]
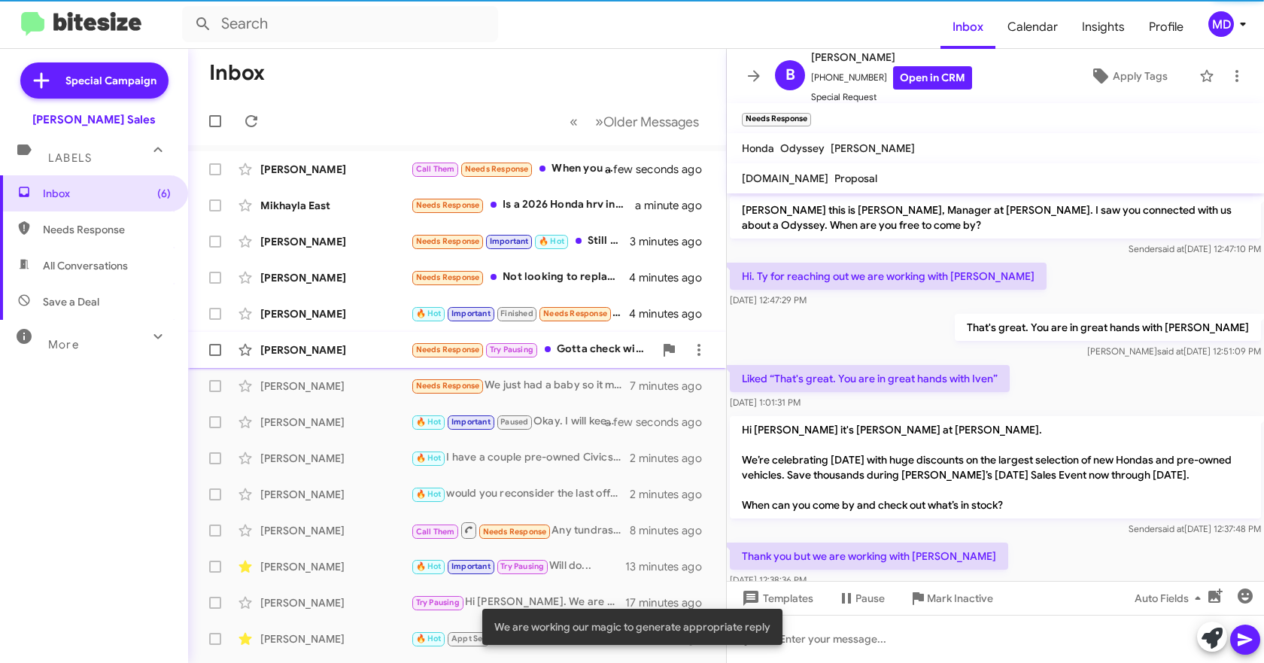
click at [588, 354] on div "Needs Response Try Pausing Gotta check with my wife. I'll let you know." at bounding box center [532, 349] width 243 height 17
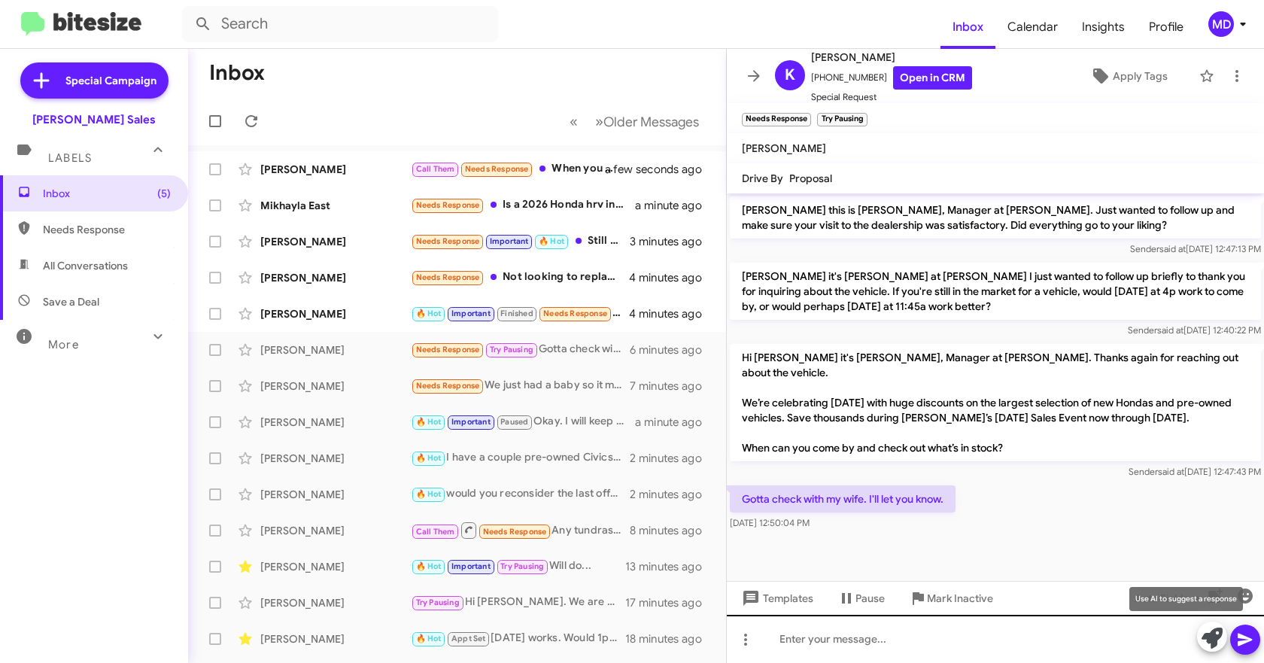
drag, startPoint x: 1215, startPoint y: 636, endPoint x: 946, endPoint y: 617, distance: 270.0
click at [1215, 636] on icon at bounding box center [1211, 637] width 21 height 21
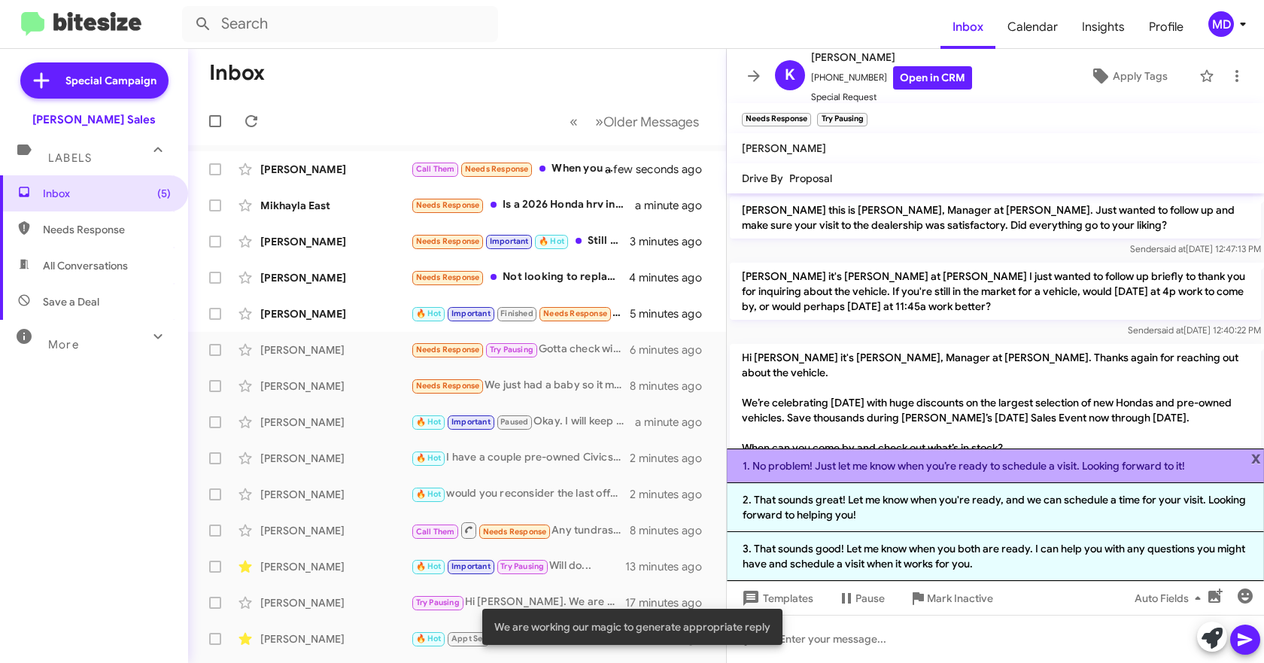
click at [846, 469] on li "1. No problem! Just let me know when you’re ready to schedule a visit. Looking …" at bounding box center [995, 465] width 537 height 35
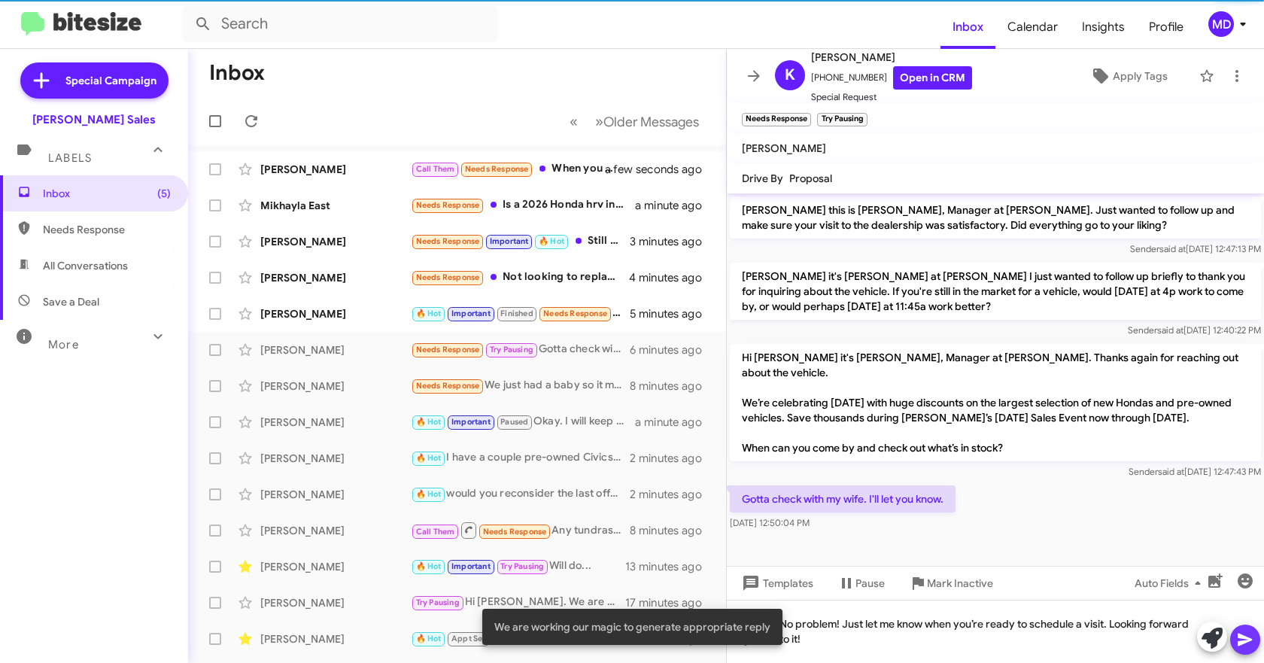
click at [1251, 648] on icon at bounding box center [1245, 639] width 18 height 18
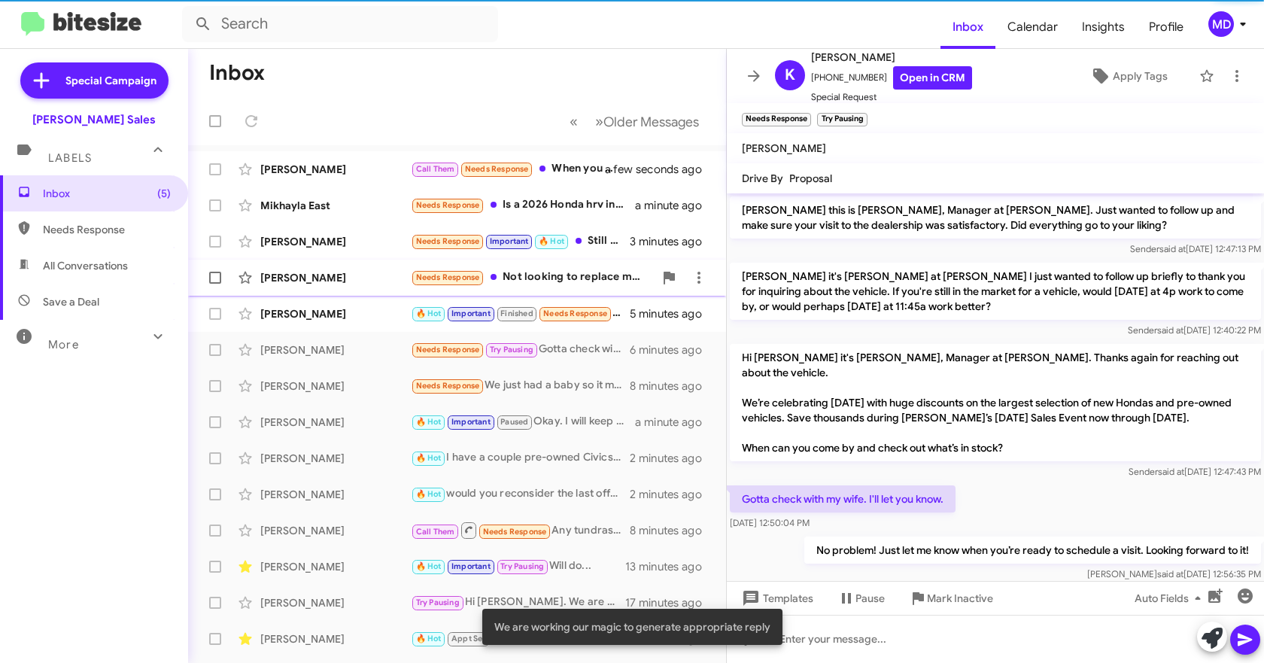
scroll to position [8, 0]
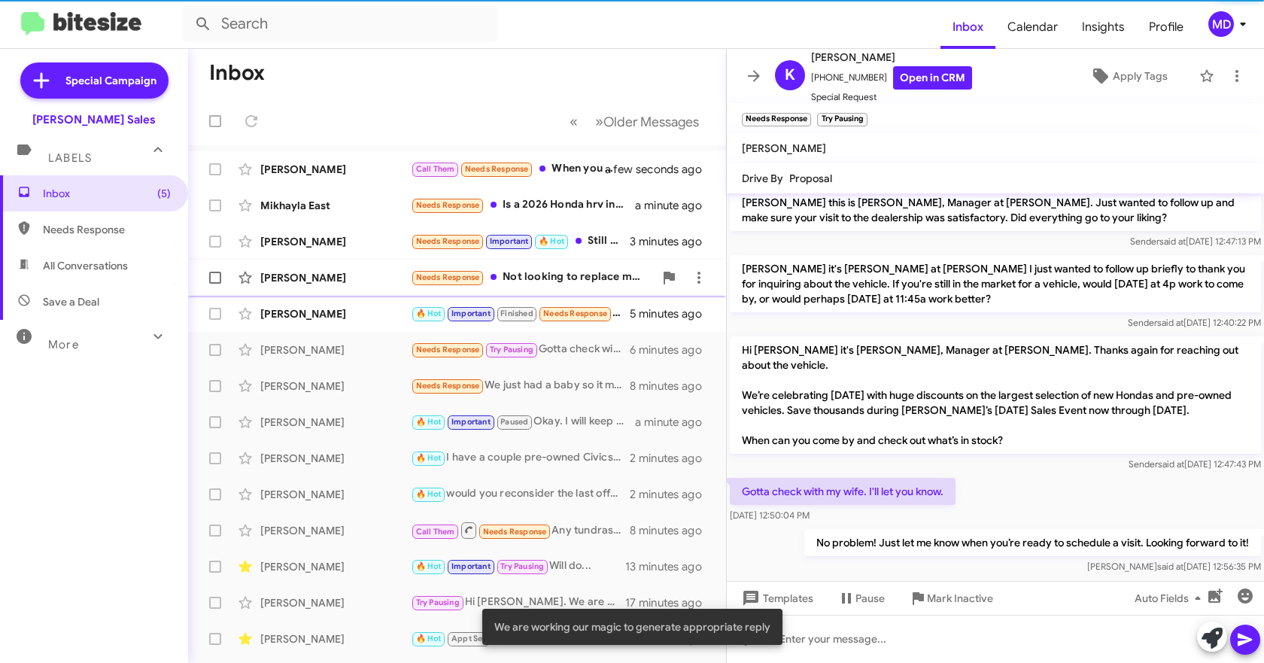
click at [344, 285] on div "[PERSON_NAME]" at bounding box center [335, 277] width 150 height 15
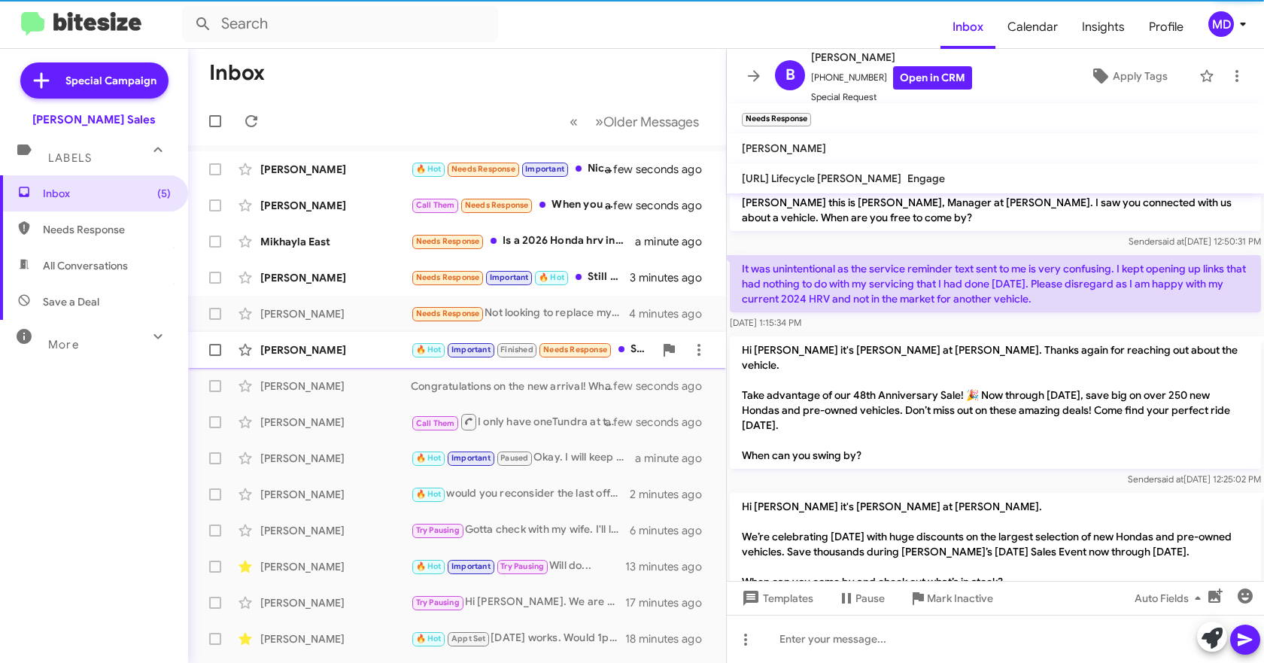
click at [378, 354] on div "[PERSON_NAME]" at bounding box center [335, 349] width 150 height 15
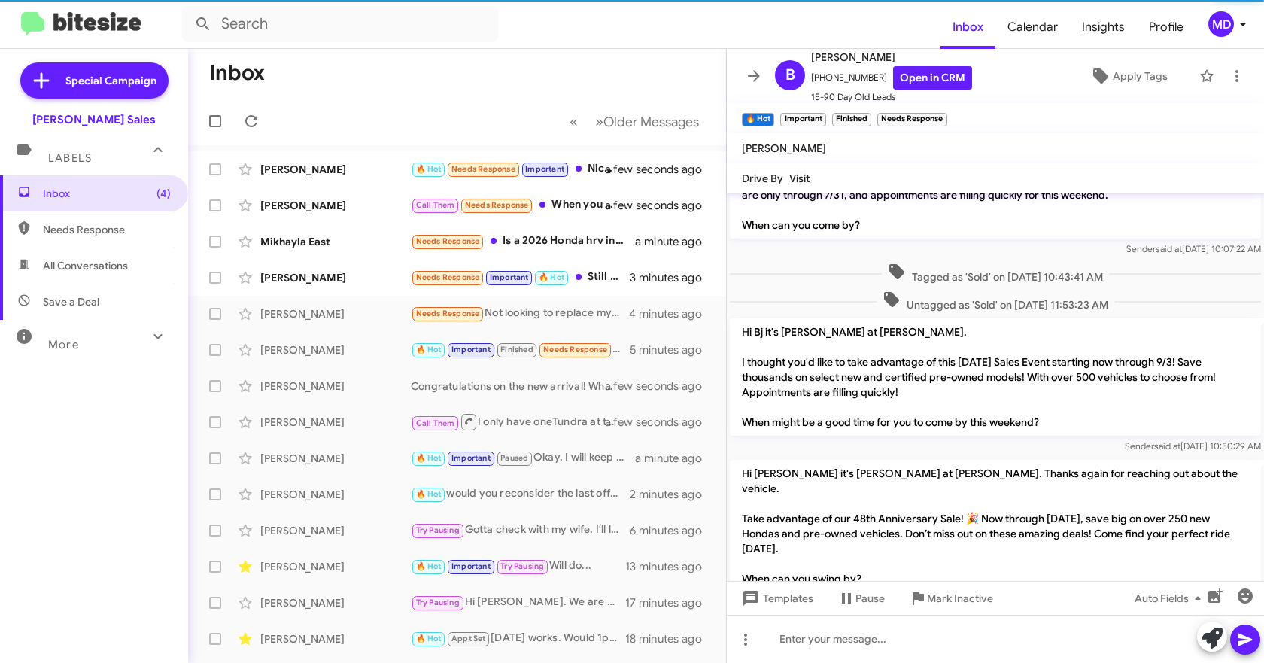
scroll to position [755, 0]
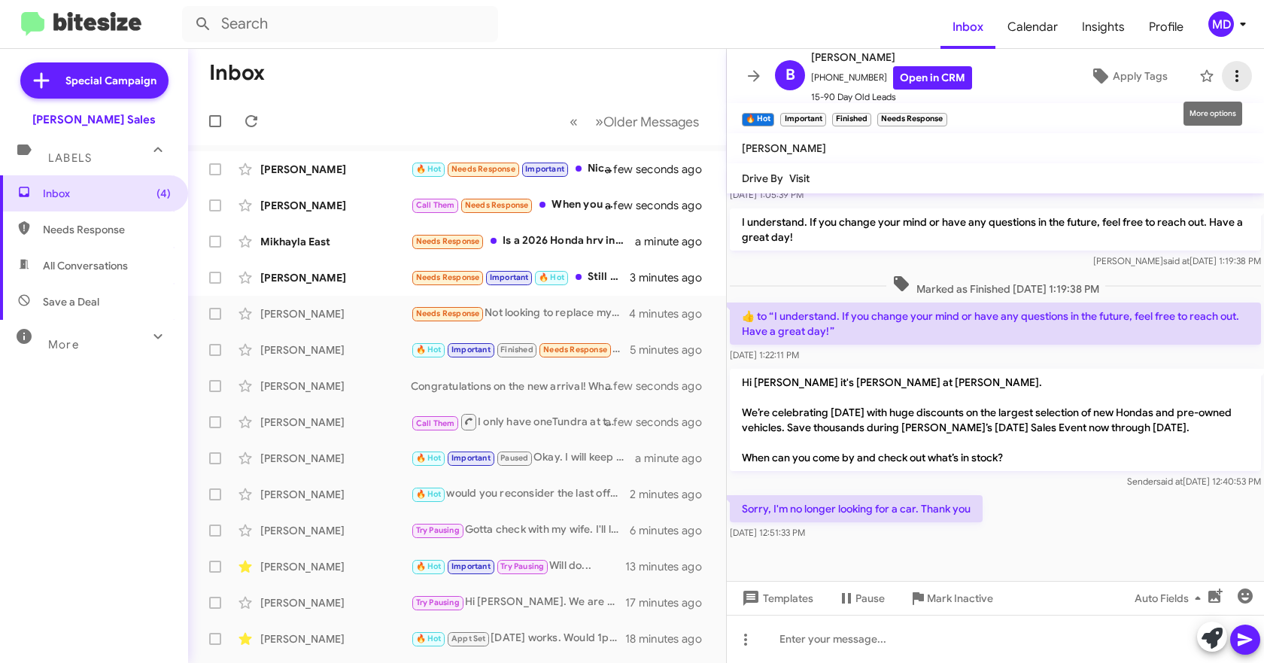
click at [1228, 78] on icon at bounding box center [1237, 76] width 18 height 18
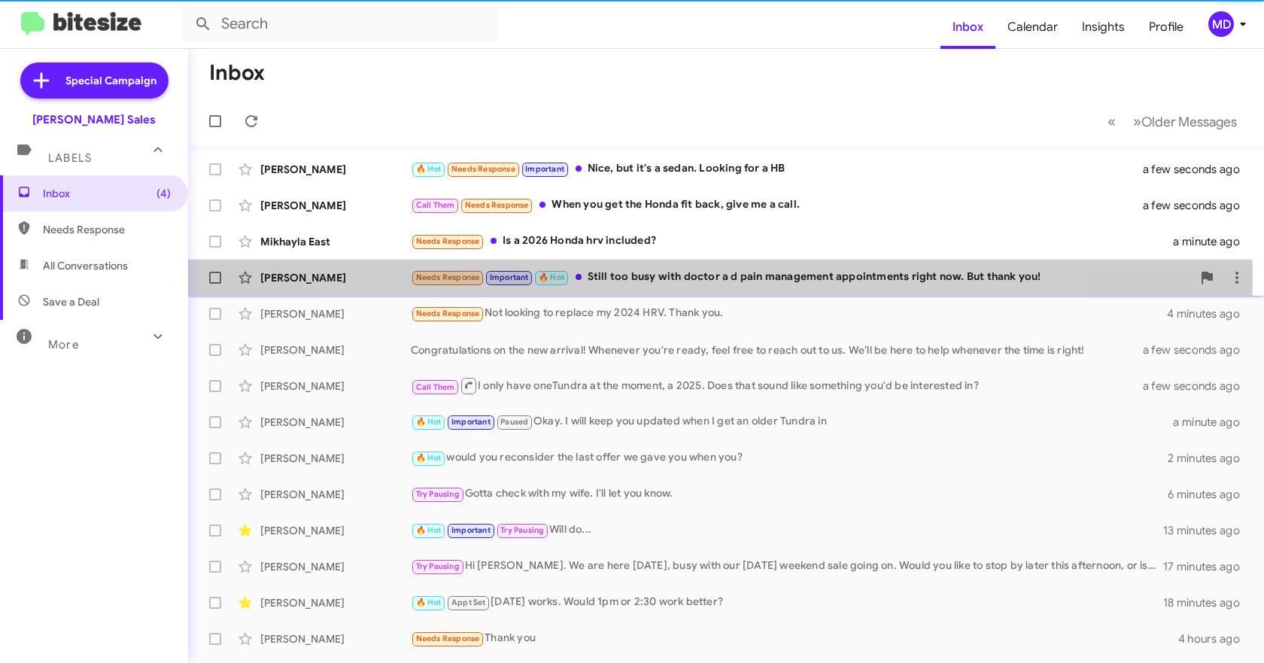
click at [692, 275] on div "Needs Response Important 🔥 Hot Still too busy with doctor a d pain management a…" at bounding box center [801, 277] width 781 height 17
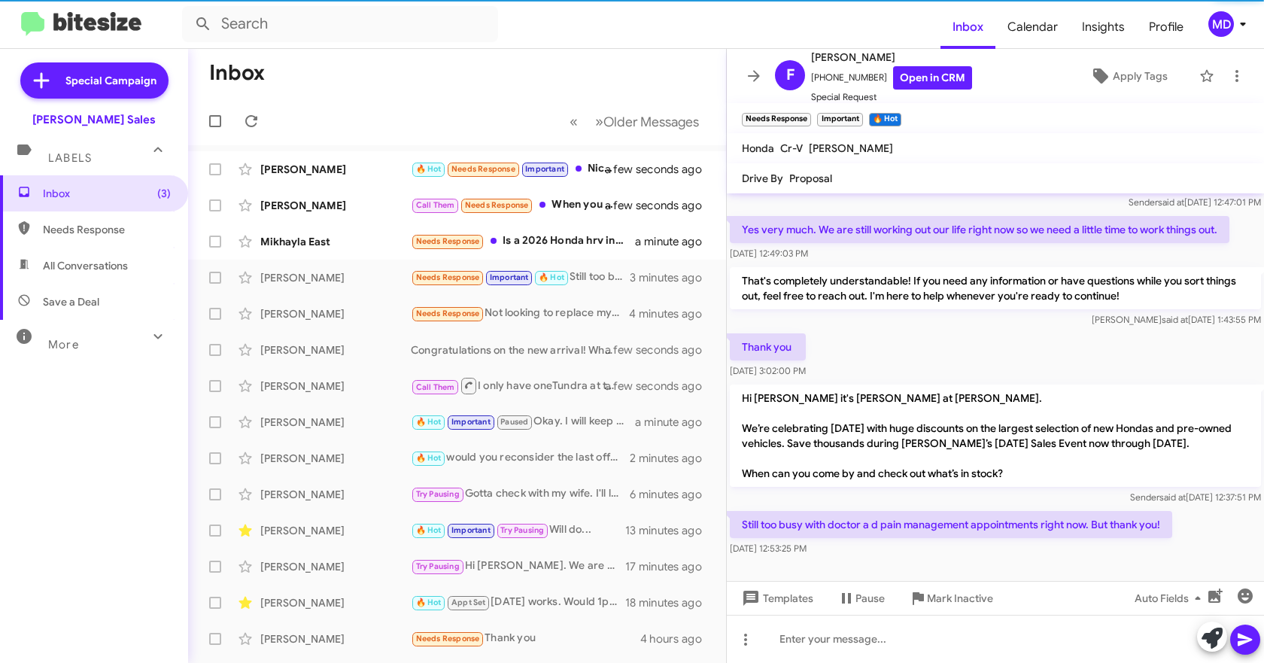
scroll to position [47, 0]
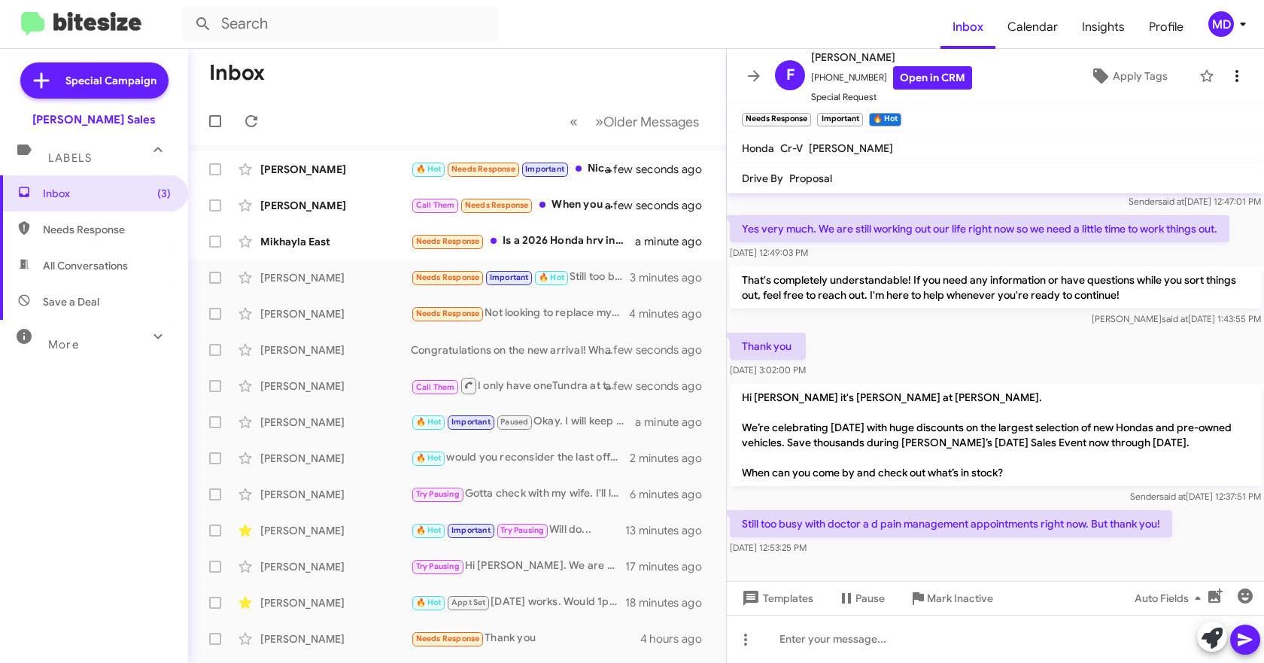
click at [1228, 73] on icon at bounding box center [1237, 76] width 18 height 18
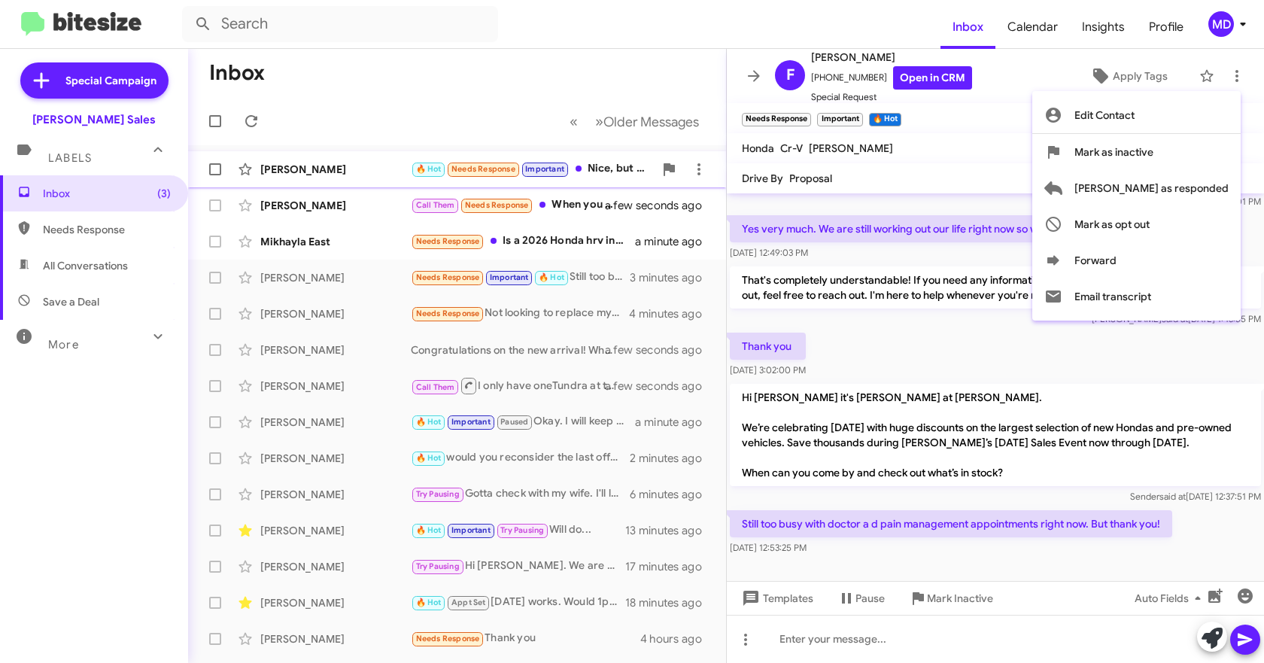
click at [1153, 155] on span "Mark as inactive" at bounding box center [1113, 152] width 79 height 36
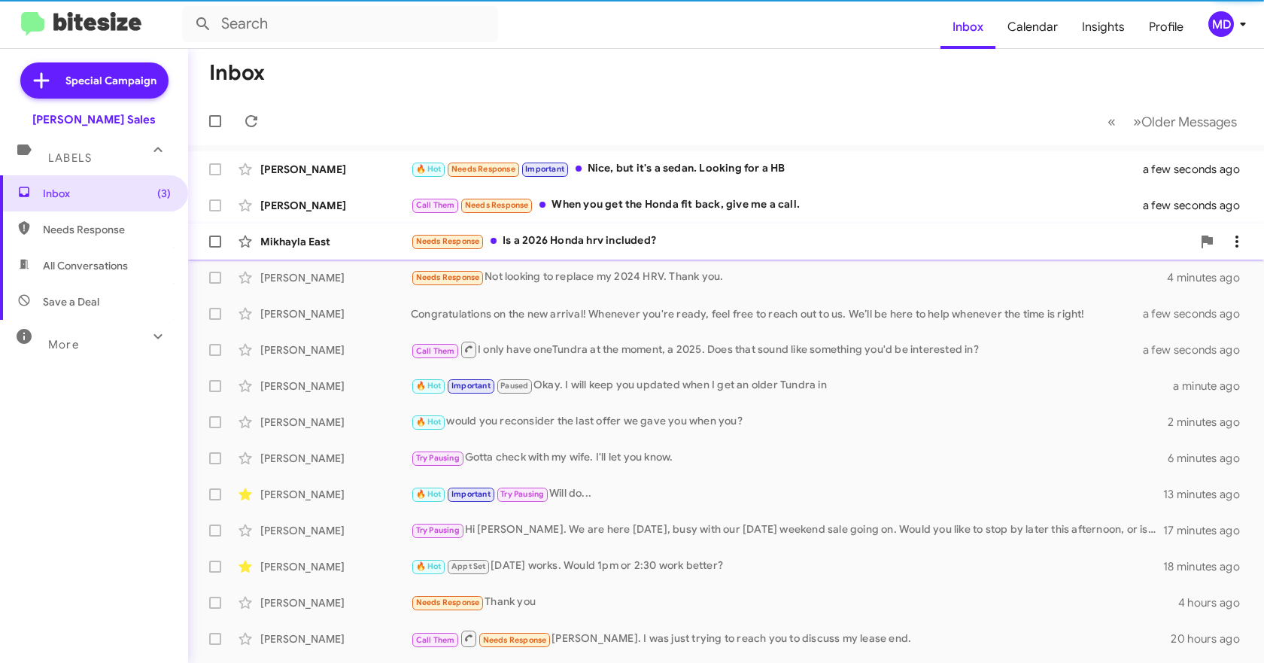
click at [691, 239] on div "Needs Response Is a 2026 Honda hrv included?" at bounding box center [801, 240] width 781 height 17
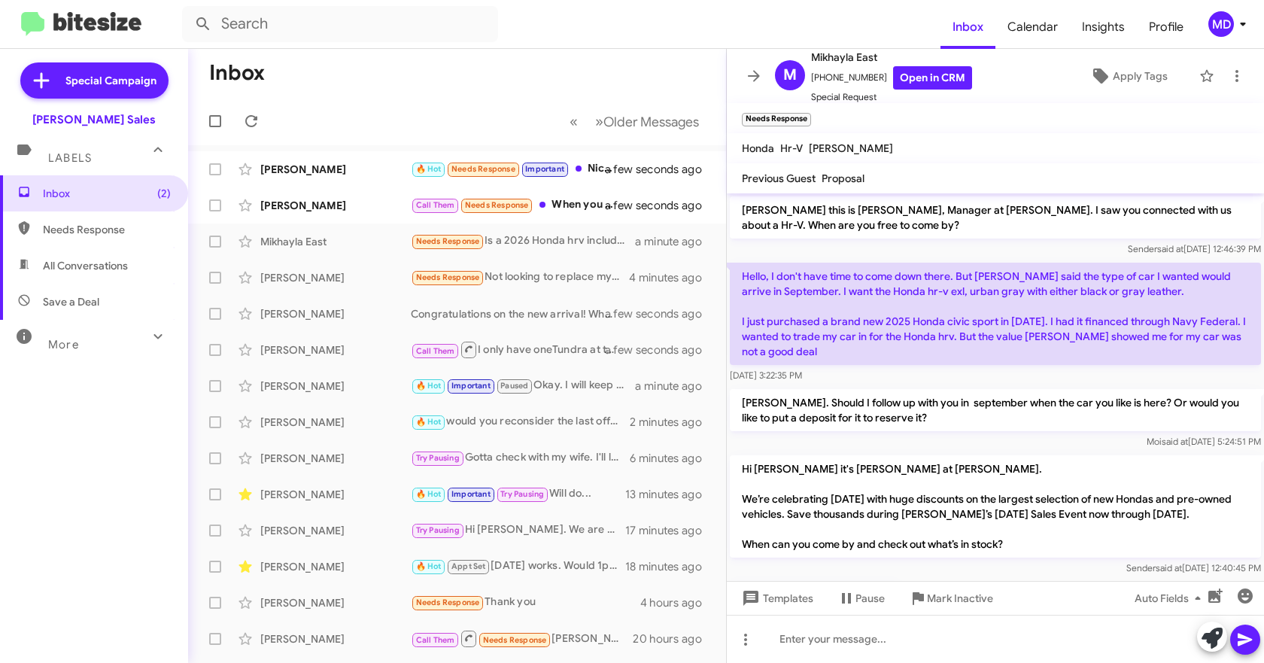
scroll to position [68, 0]
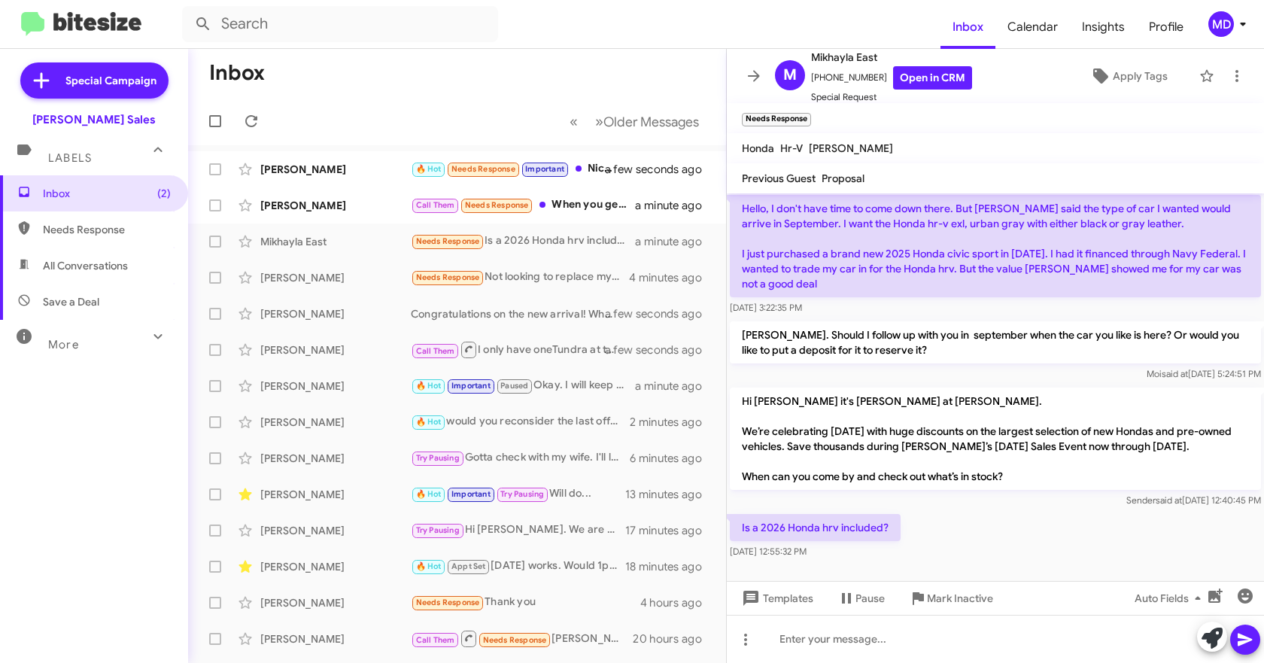
click at [891, 562] on mat-tooltip-component "Pause Conversation" at bounding box center [860, 561] width 102 height 45
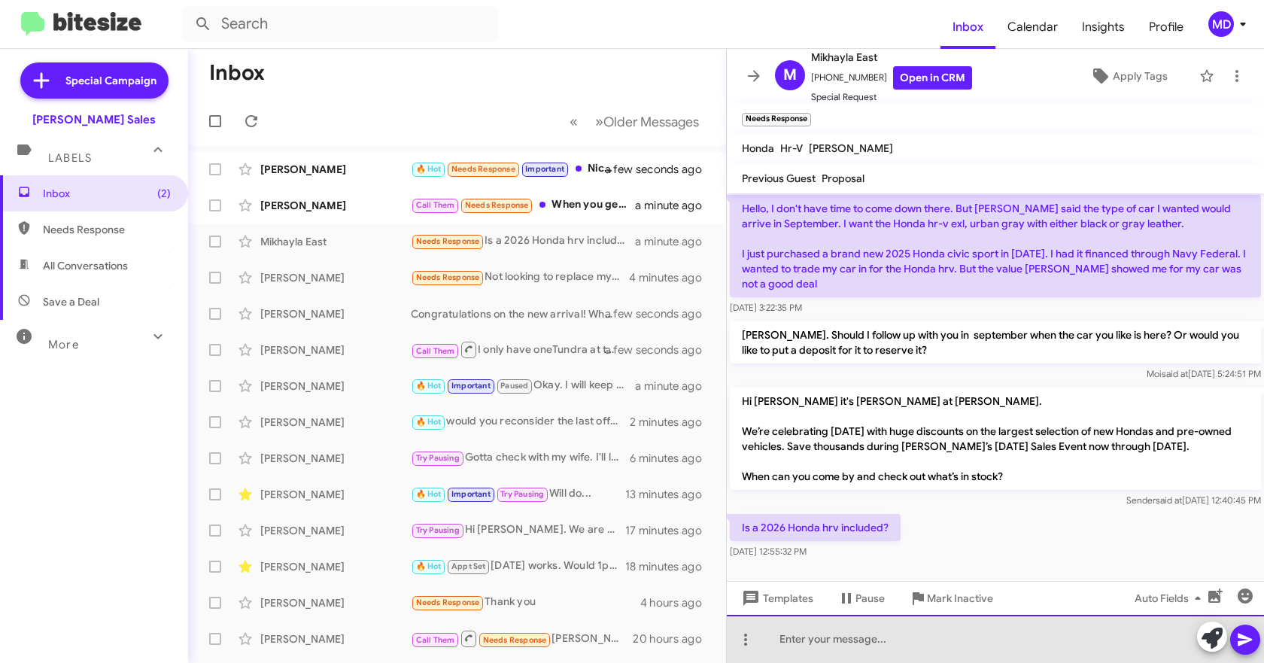
click at [885, 630] on div at bounding box center [995, 639] width 537 height 48
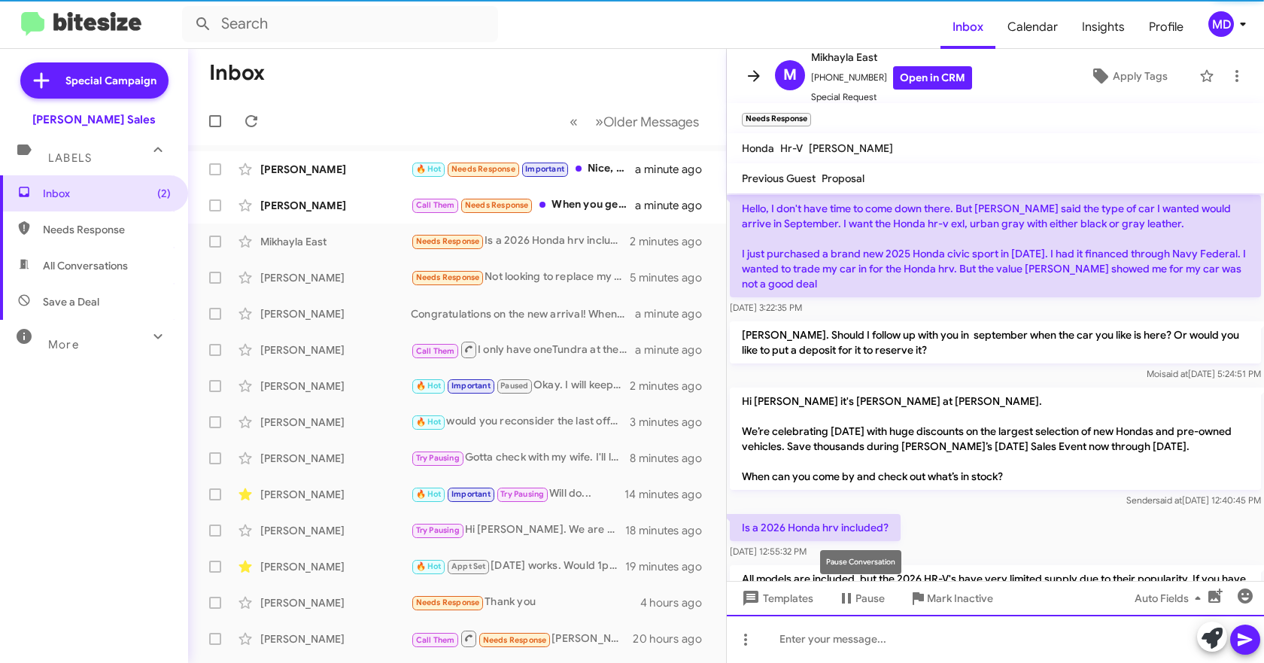
scroll to position [138, 0]
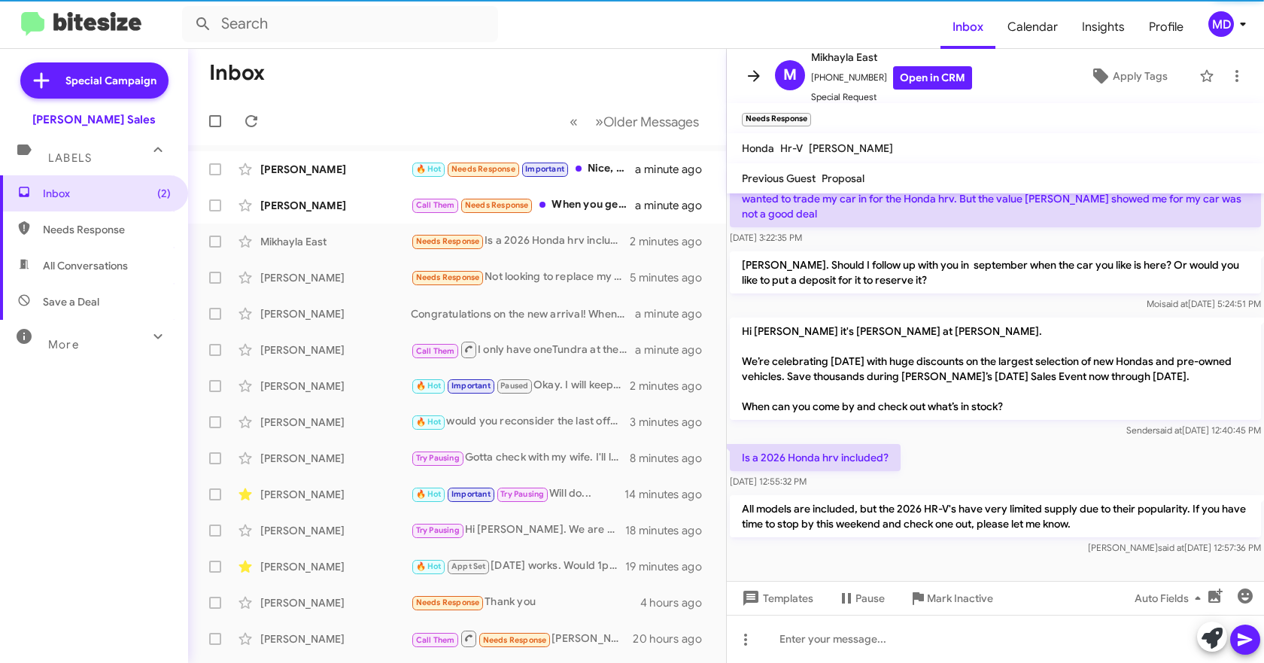
click at [757, 63] on button at bounding box center [754, 76] width 30 height 30
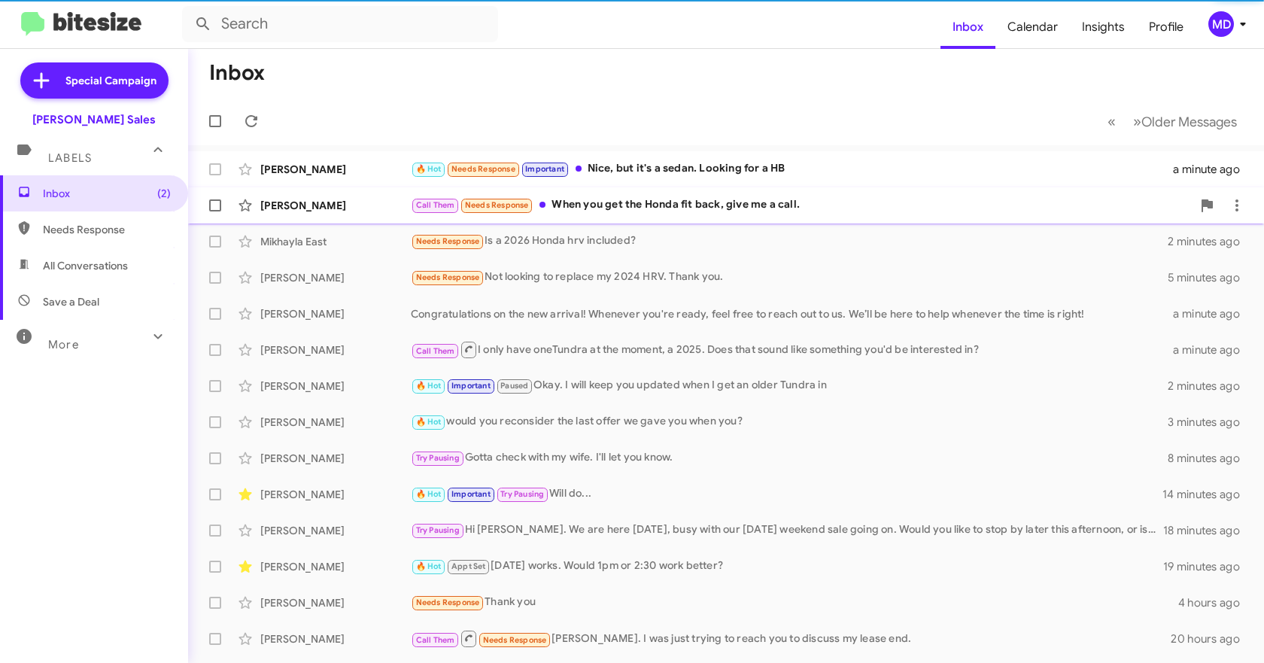
click at [650, 202] on div "Call Them Needs Response When you get the Honda fit back, give me a call." at bounding box center [801, 204] width 781 height 17
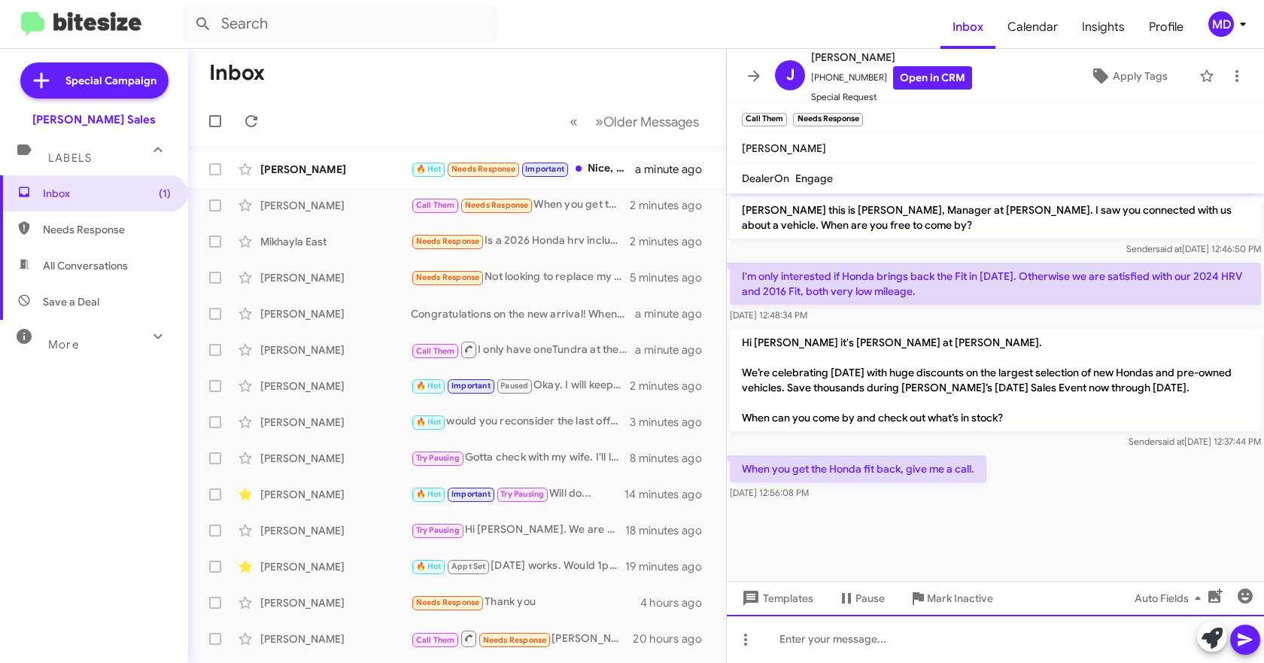
click at [907, 634] on div at bounding box center [995, 639] width 537 height 48
click at [1206, 642] on icon at bounding box center [1211, 637] width 21 height 21
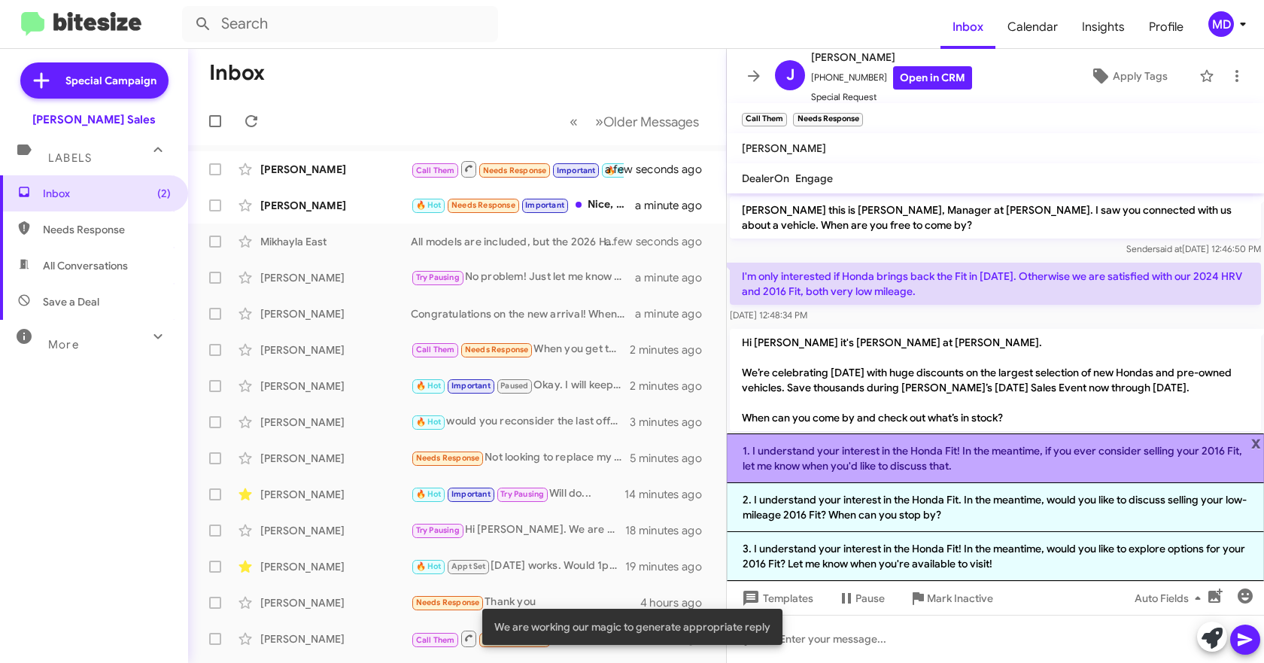
click at [1263, 443] on li "1. I understand your interest in the Honda Fit! In the meantime, if you ever co…" at bounding box center [995, 458] width 537 height 50
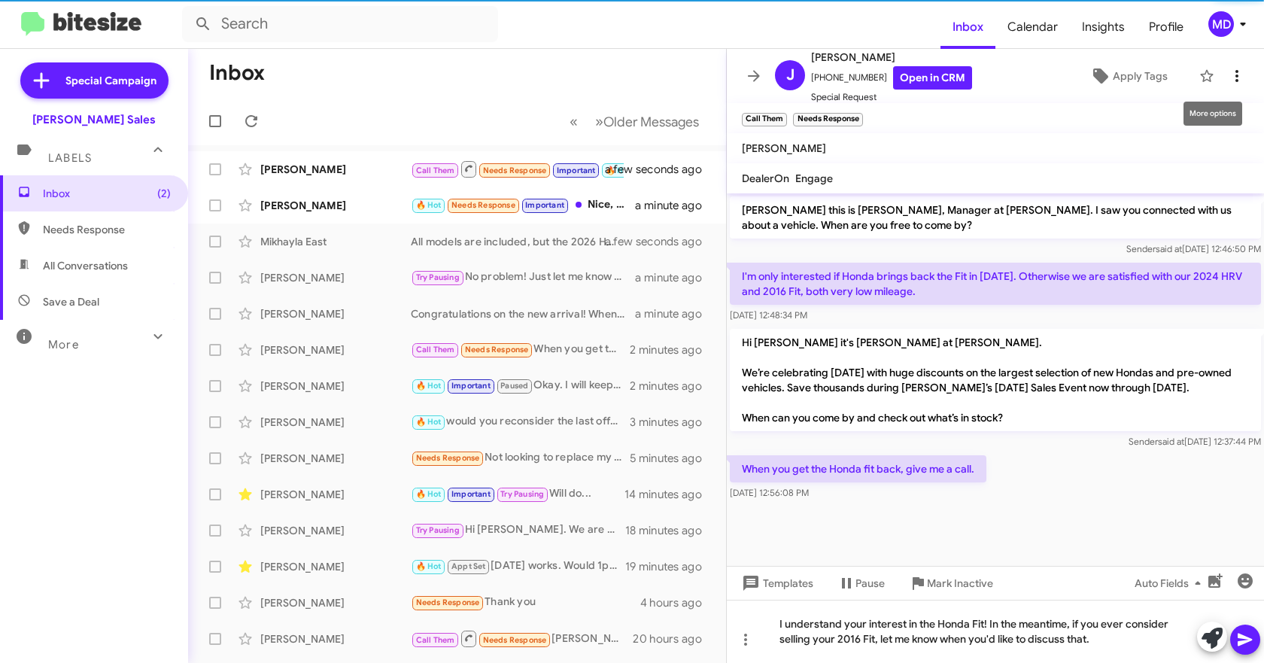
click at [1228, 79] on icon at bounding box center [1237, 76] width 18 height 18
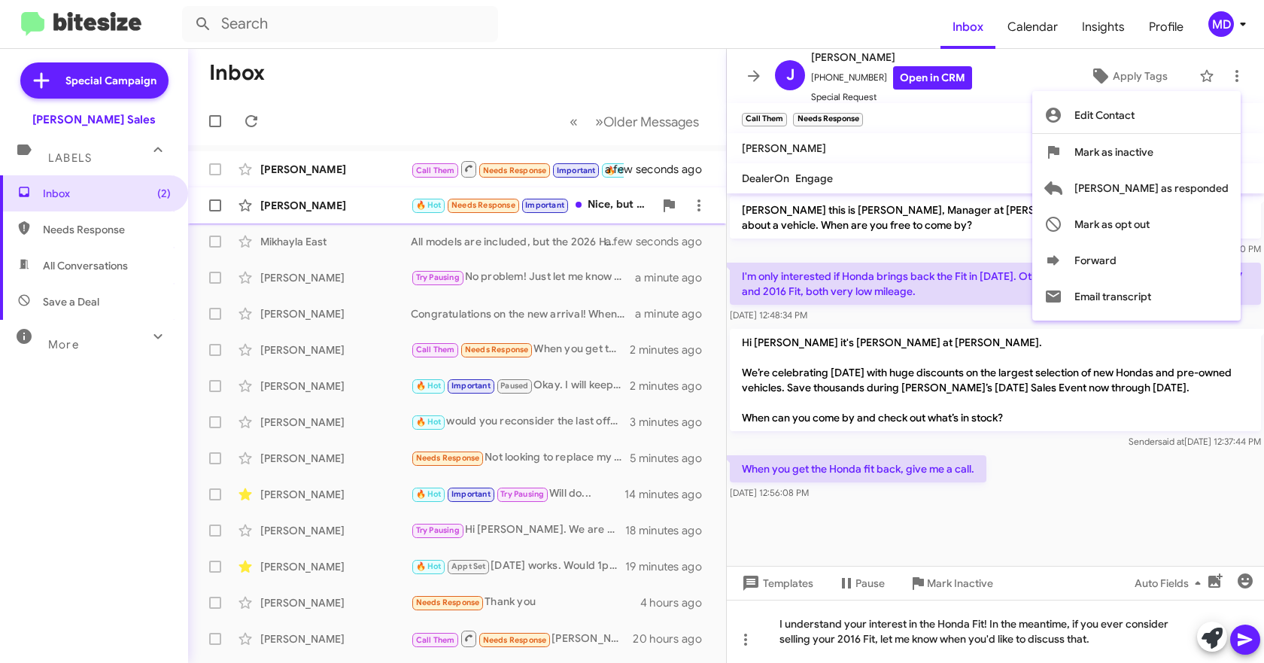
click at [1153, 150] on span "Mark as inactive" at bounding box center [1113, 152] width 79 height 36
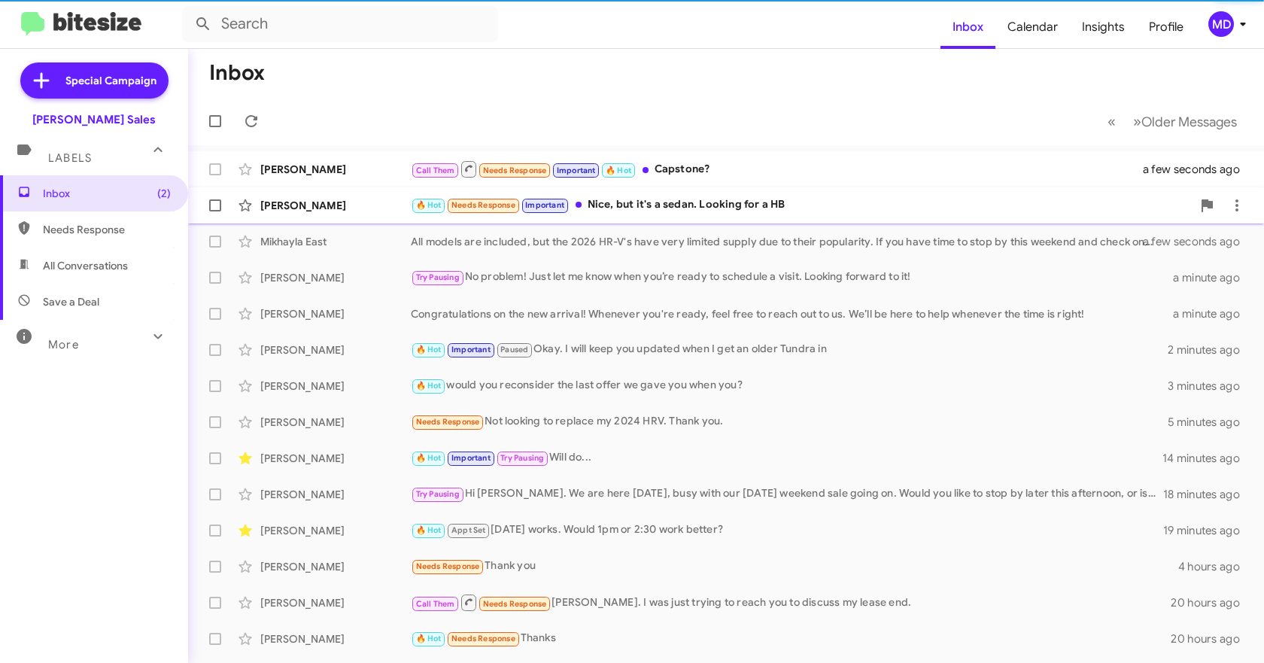
click at [689, 208] on div "🔥 Hot Needs Response Important Nice, but it's a sedan. Looking for a HB" at bounding box center [801, 204] width 781 height 17
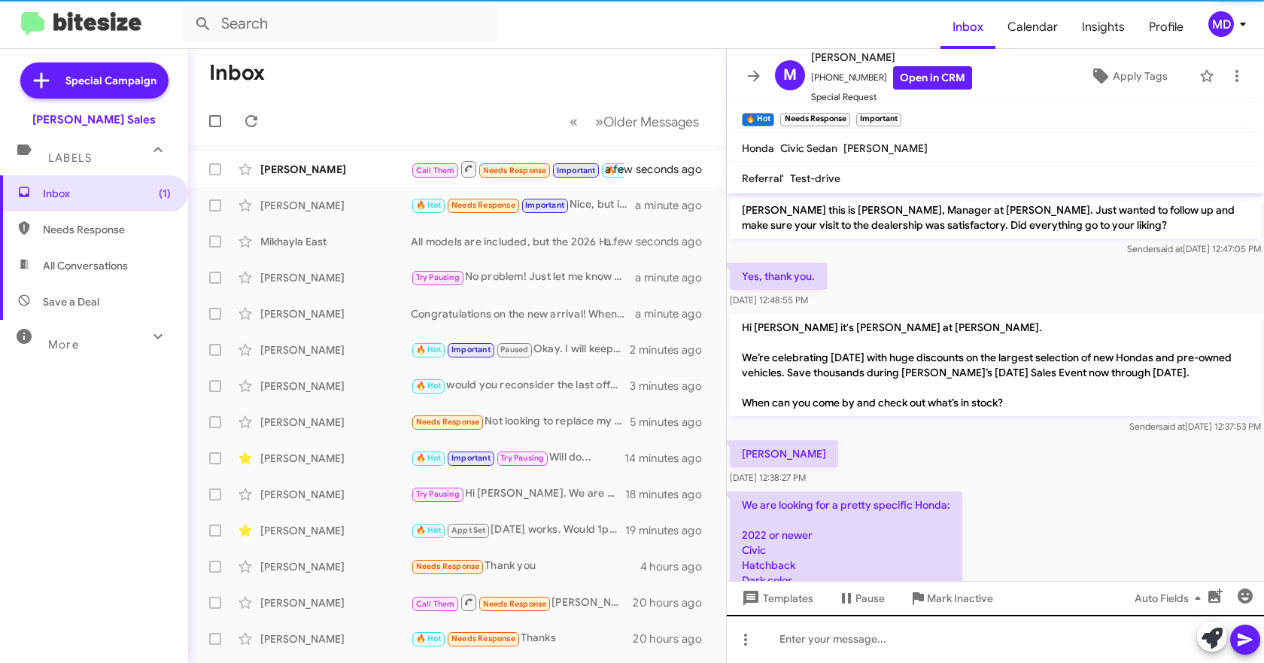
scroll to position [423, 0]
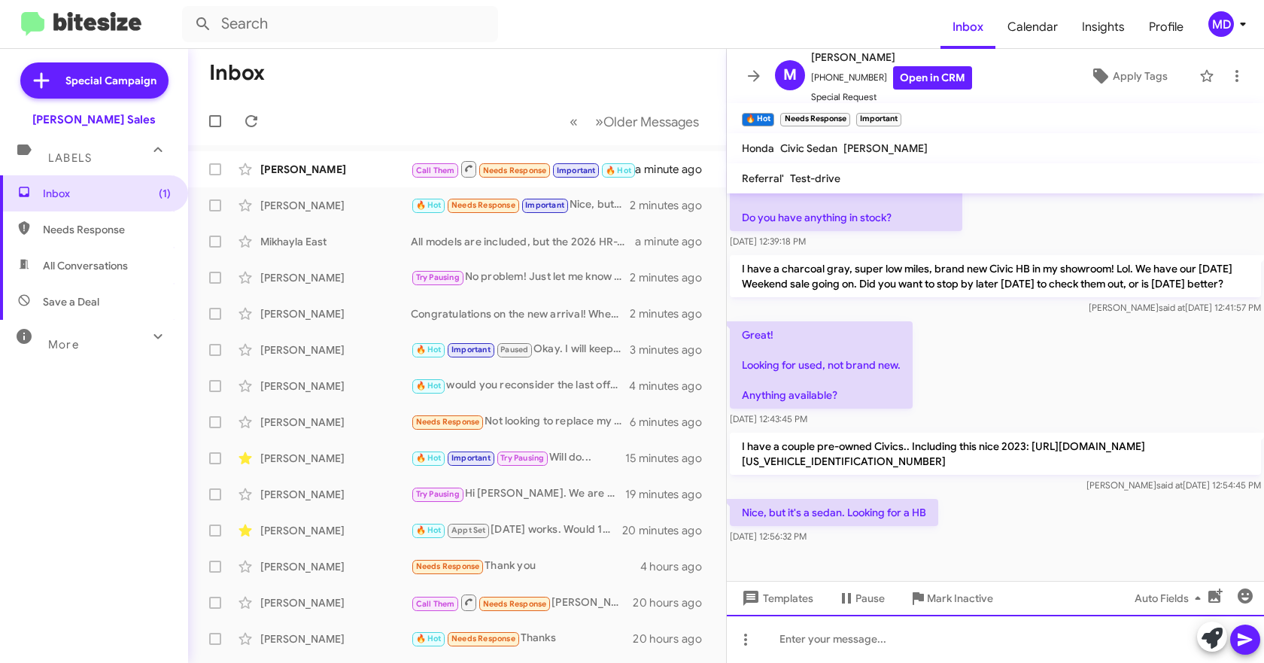
click at [843, 635] on div at bounding box center [995, 639] width 537 height 48
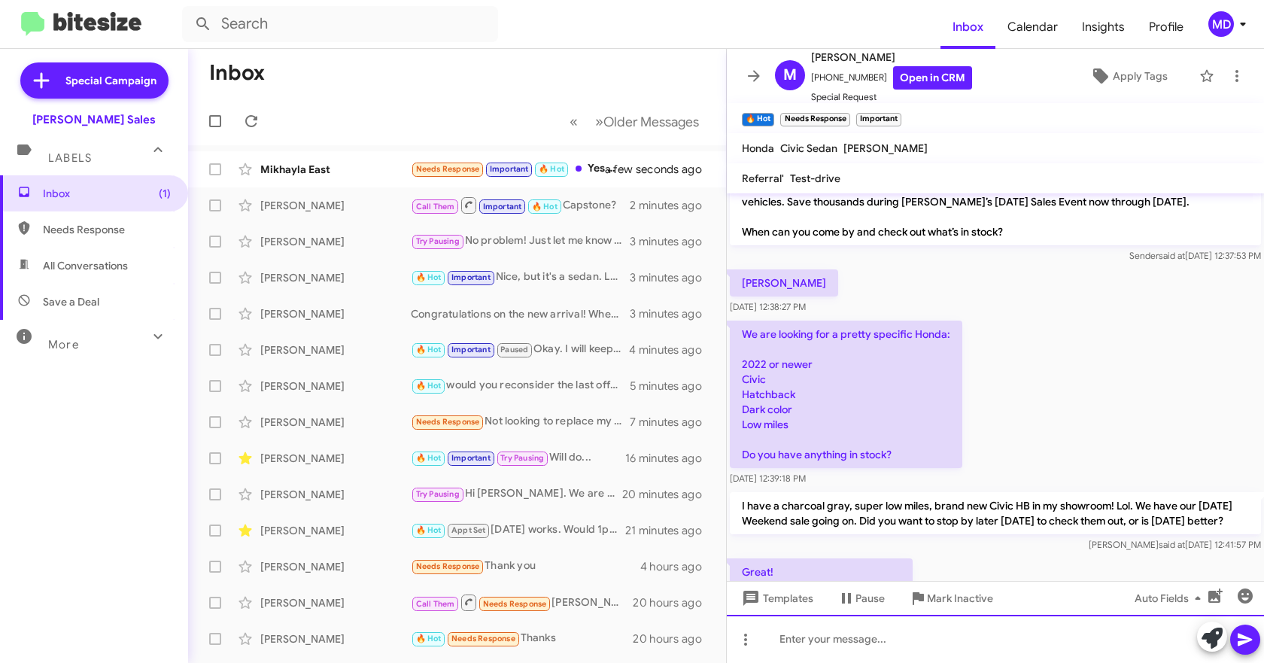
scroll to position [0, 0]
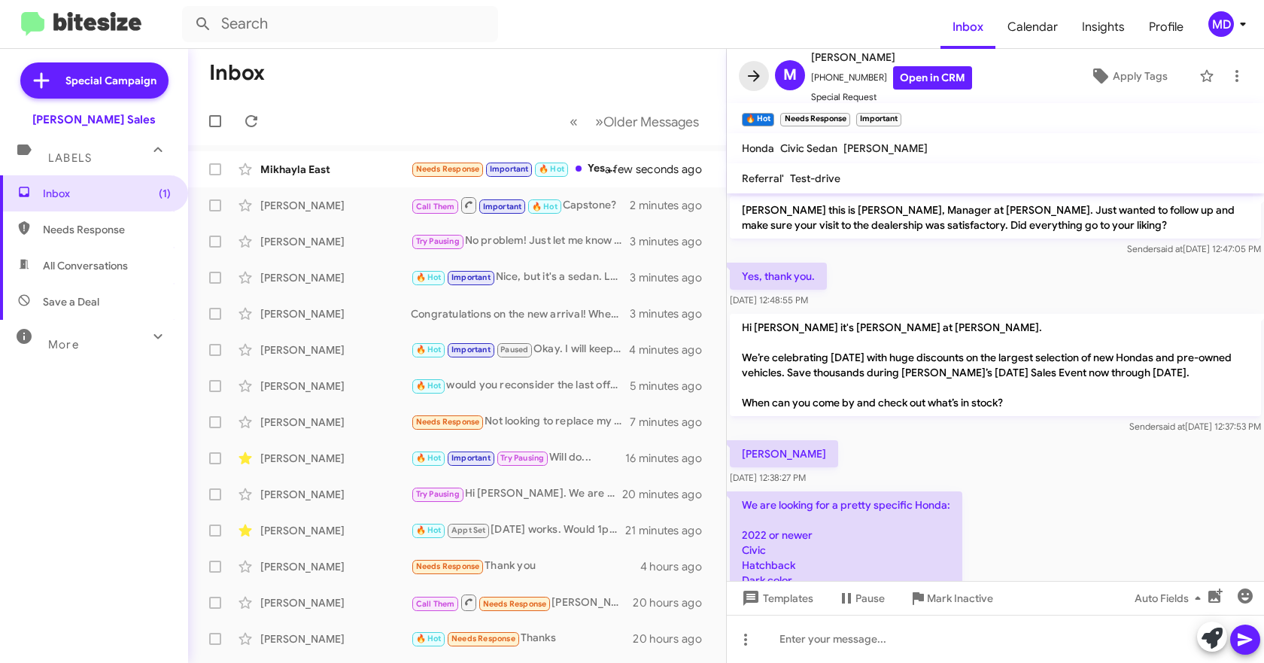
click at [756, 72] on icon at bounding box center [754, 75] width 12 height 11
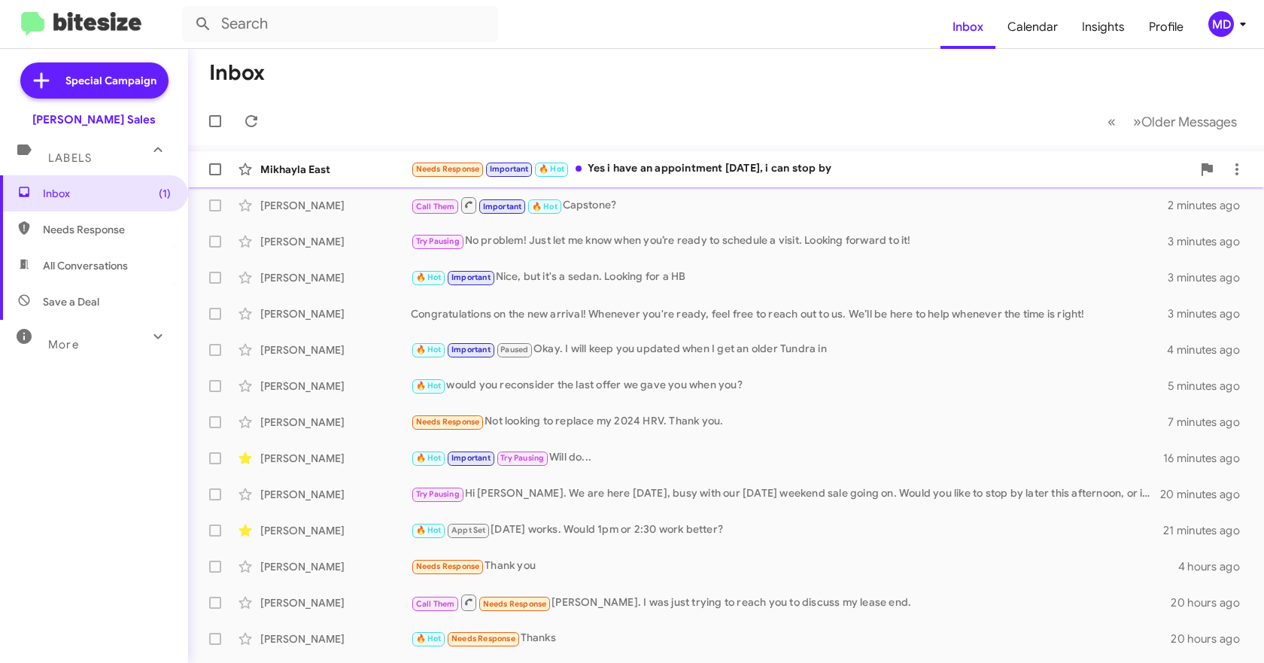
click at [681, 165] on div "Needs Response Important 🔥 Hot Yes i have an appointment [DATE], i can stop by" at bounding box center [801, 168] width 781 height 17
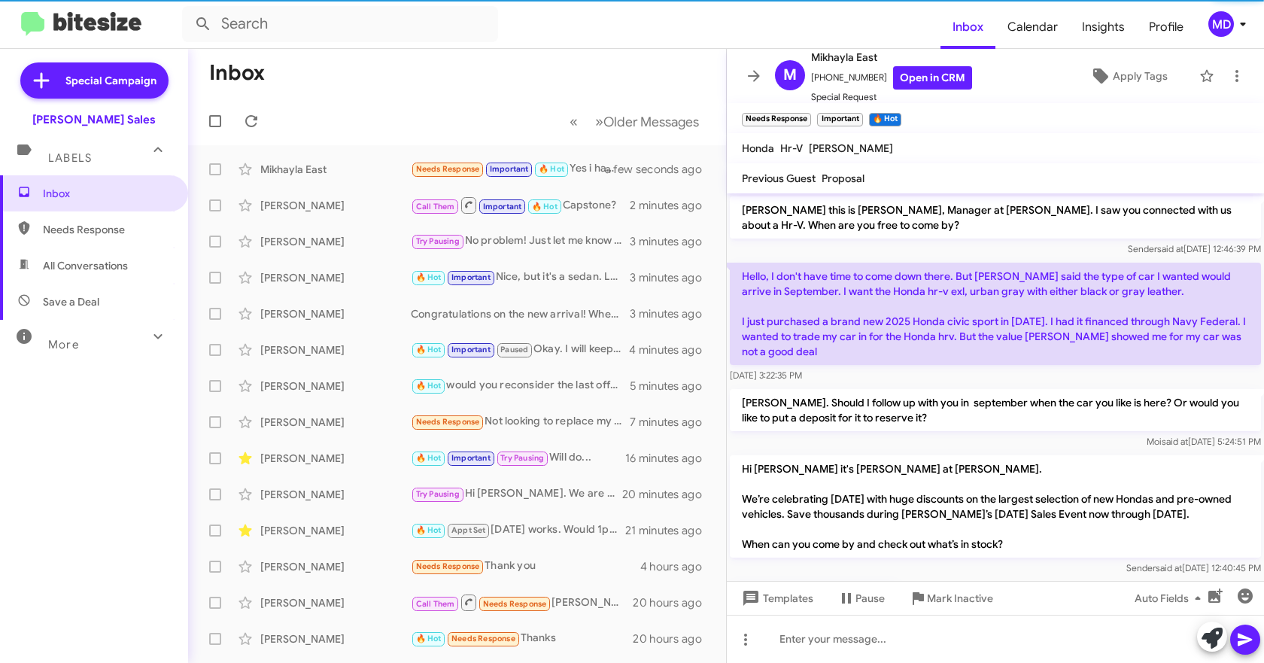
scroll to position [193, 0]
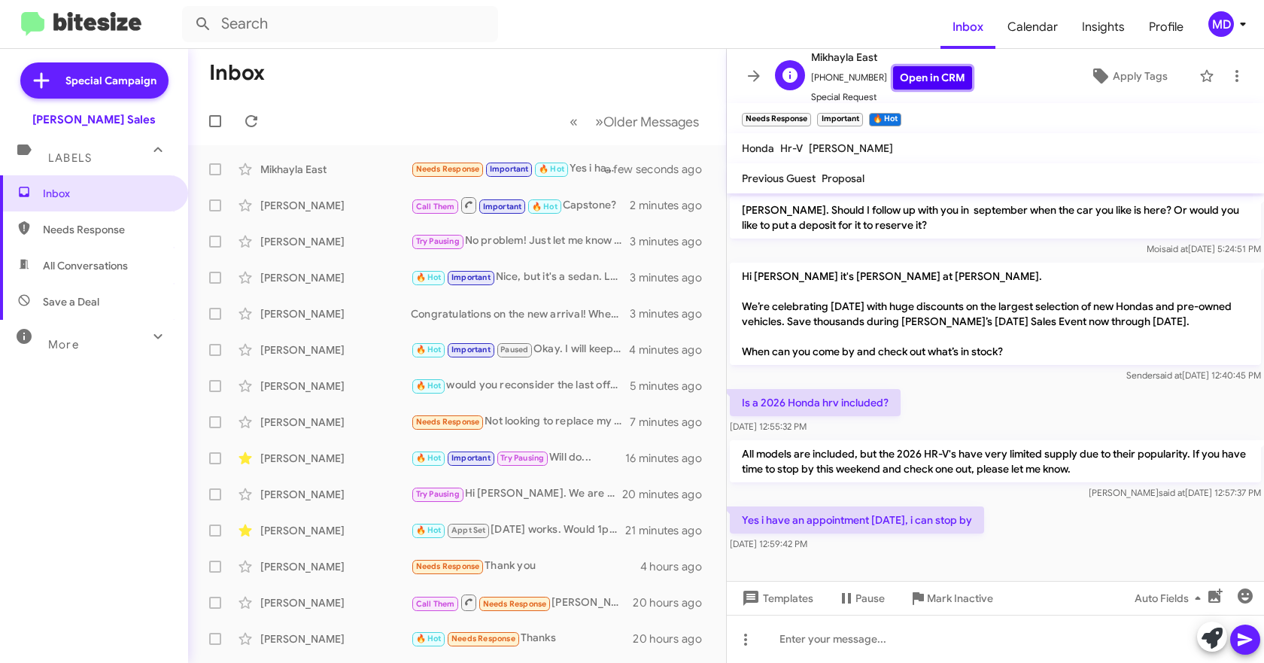
click at [922, 71] on link "Open in CRM" at bounding box center [932, 77] width 79 height 23
click at [955, 643] on div at bounding box center [995, 639] width 537 height 48
click at [1247, 639] on icon at bounding box center [1244, 639] width 14 height 13
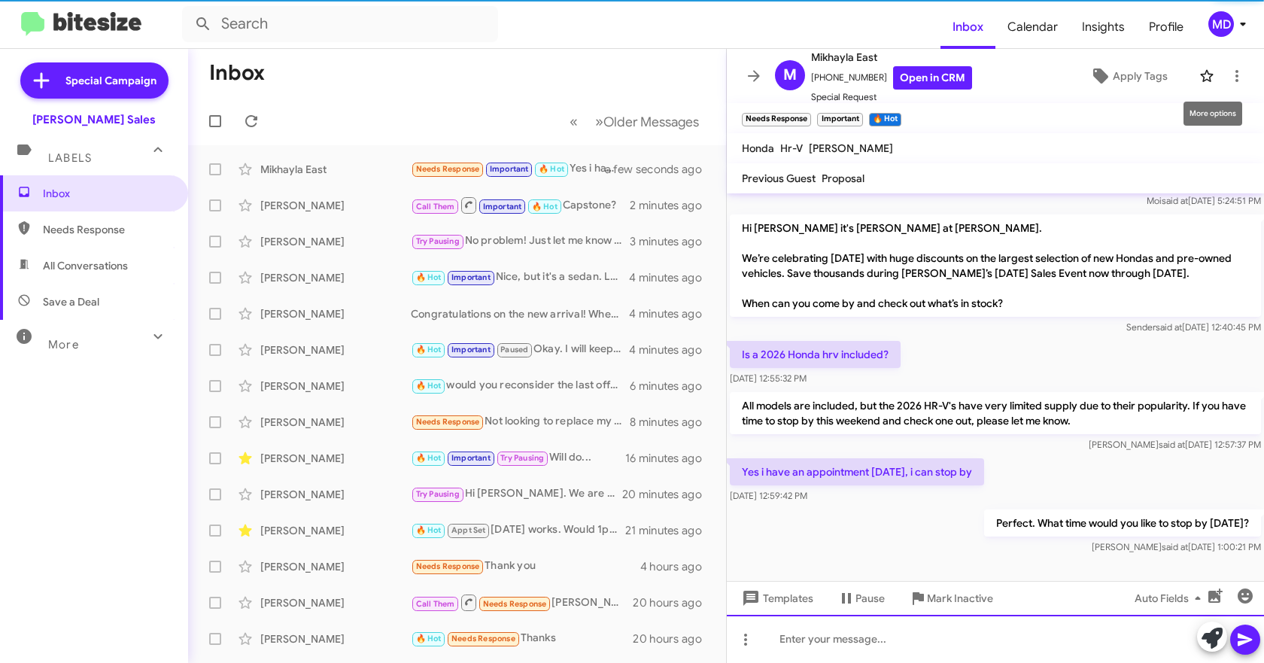
scroll to position [247, 0]
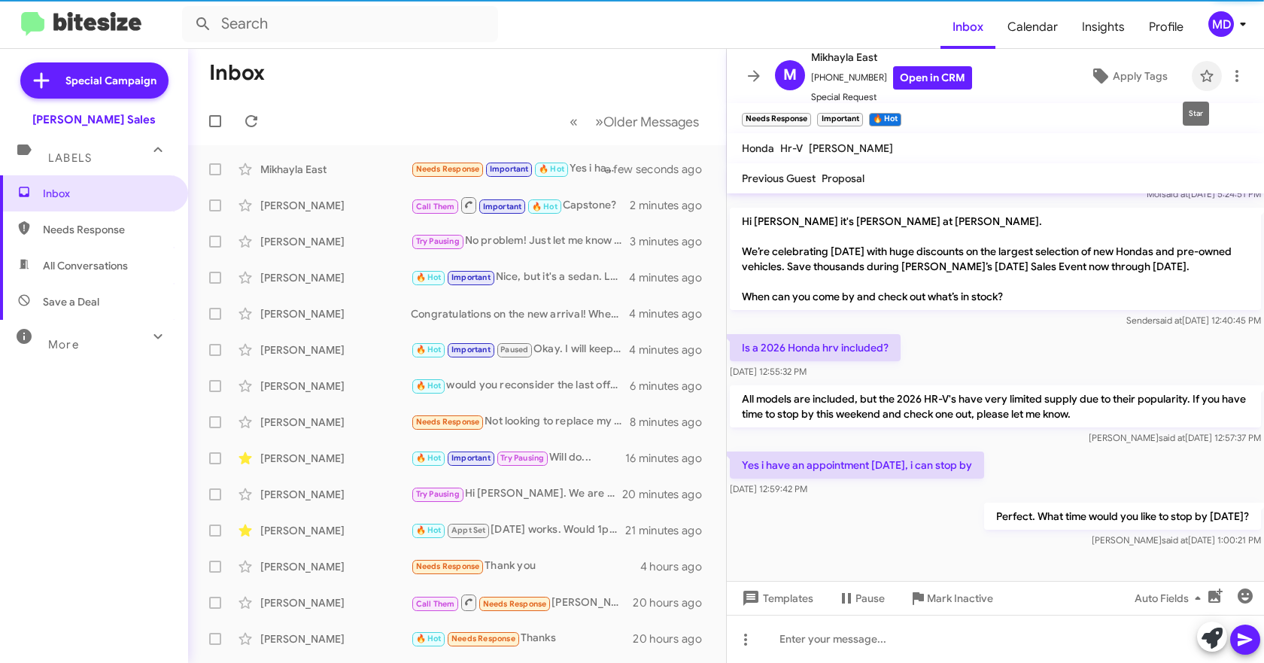
drag, startPoint x: 1194, startPoint y: 70, endPoint x: 767, endPoint y: 89, distance: 427.7
click at [1198, 71] on icon at bounding box center [1207, 76] width 18 height 18
click at [754, 80] on icon at bounding box center [754, 75] width 12 height 11
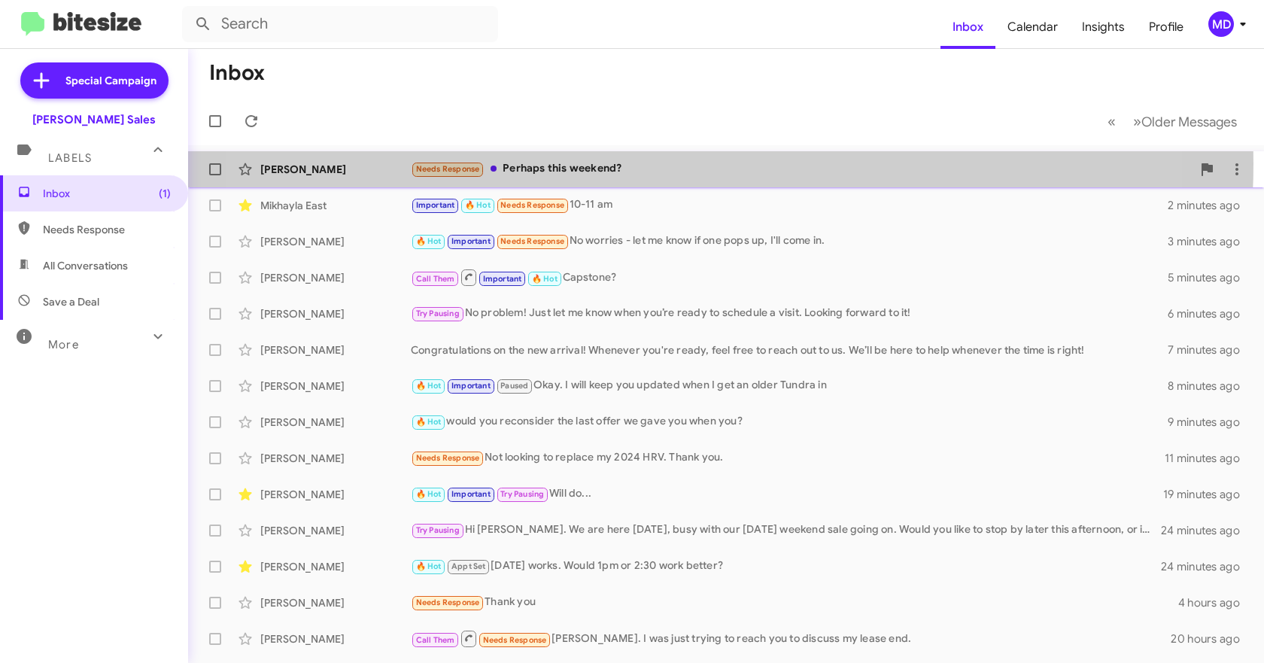
click at [644, 163] on div "Needs Response Perhaps this weekend?" at bounding box center [801, 168] width 781 height 17
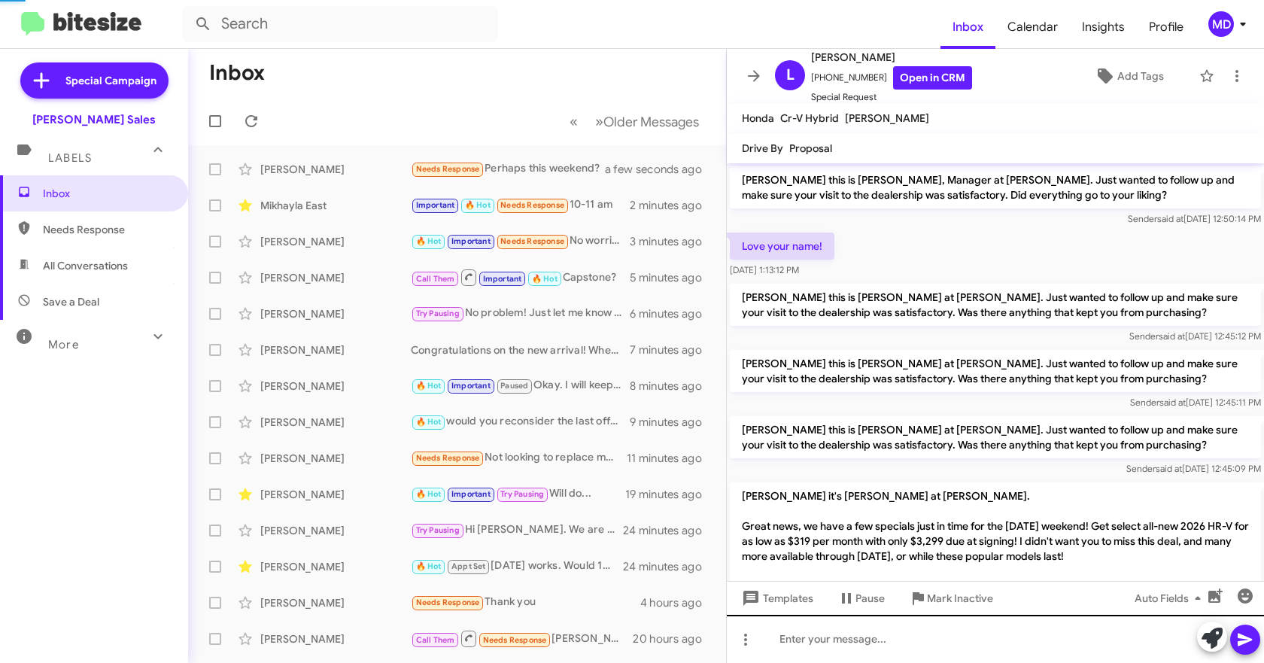
scroll to position [603, 0]
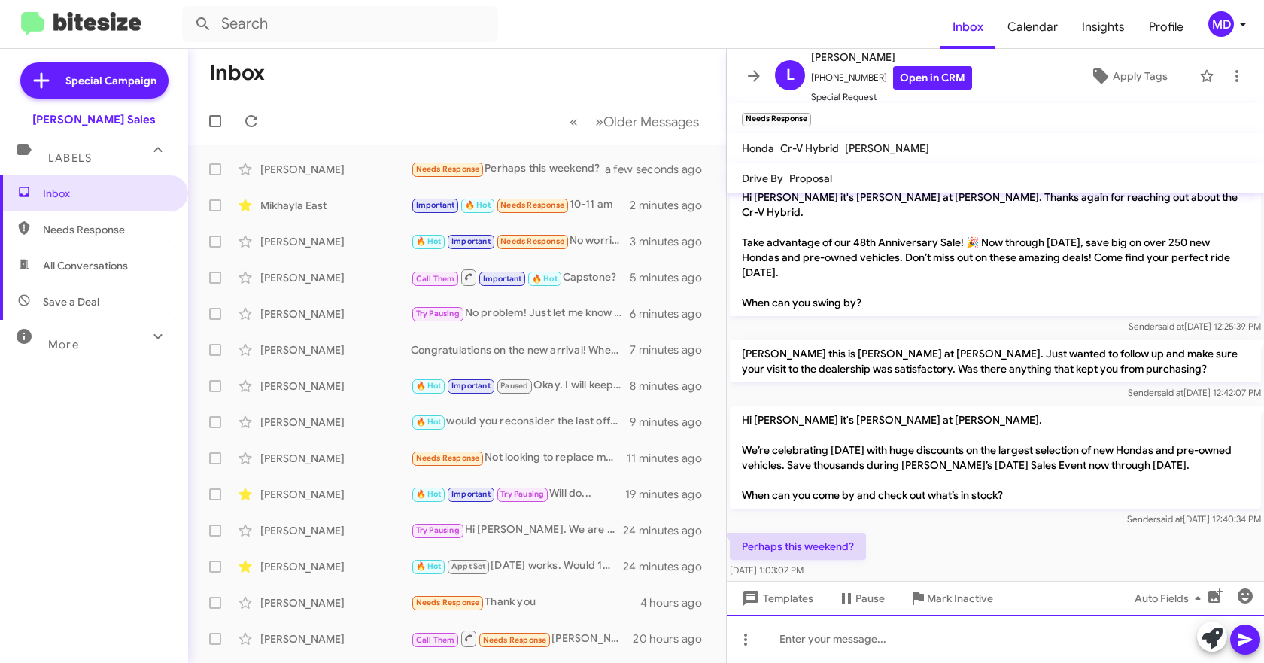
click at [1002, 631] on div at bounding box center [995, 639] width 537 height 48
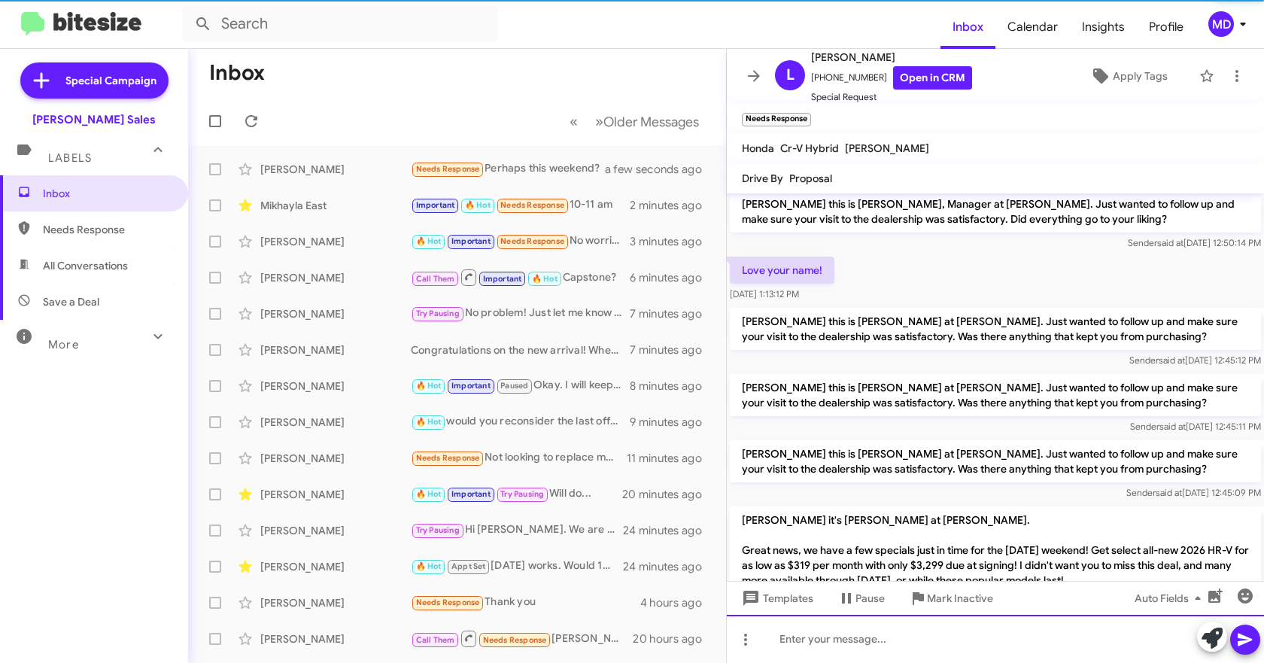
scroll to position [688, 0]
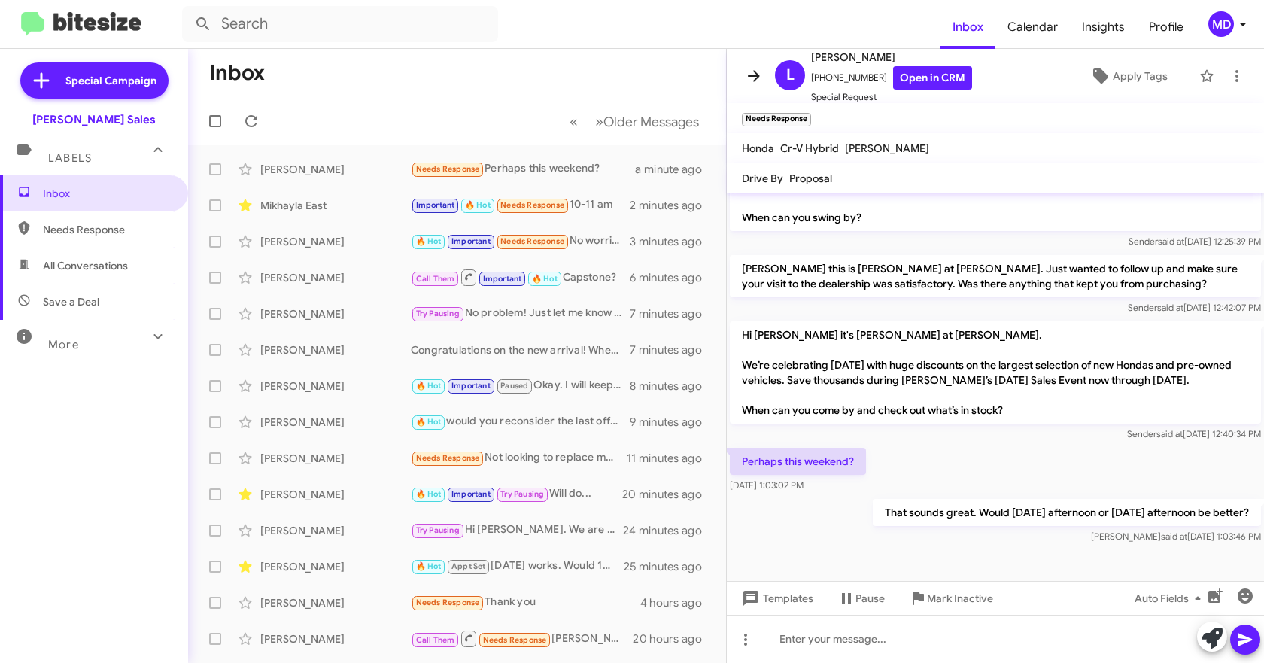
click at [743, 83] on span at bounding box center [754, 76] width 30 height 18
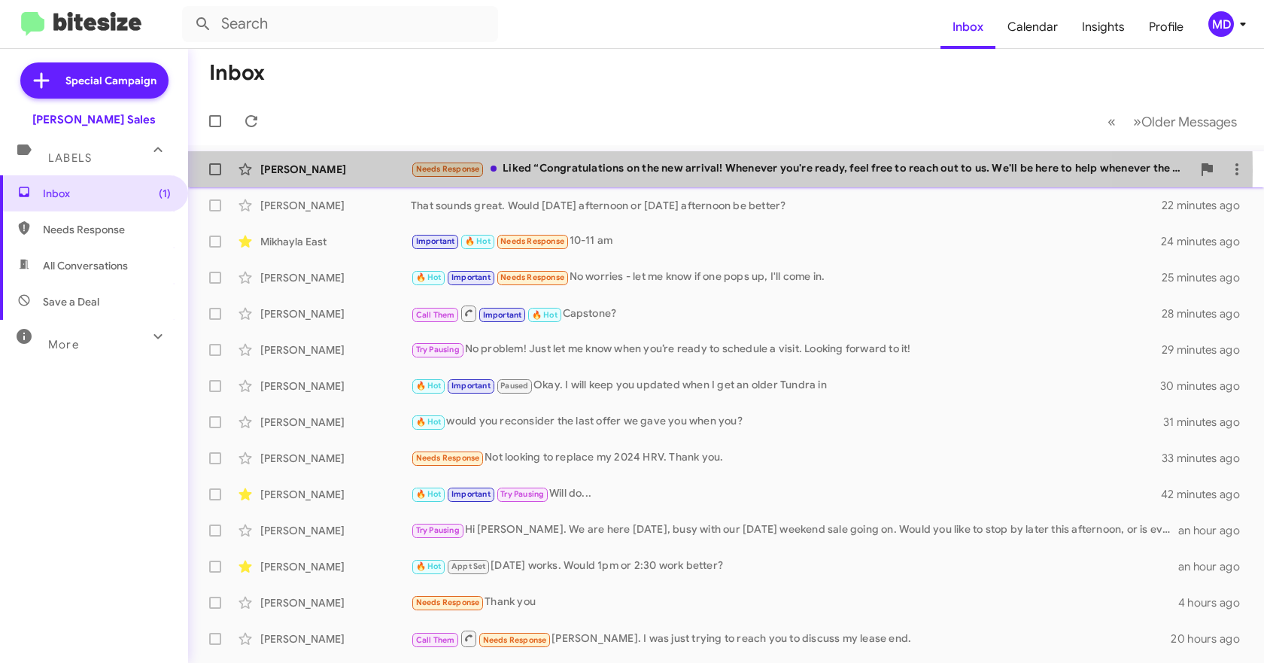
click at [609, 171] on div "Needs Response Liked “Congratulations on the new arrival! Whenever you're ready…" at bounding box center [801, 168] width 781 height 17
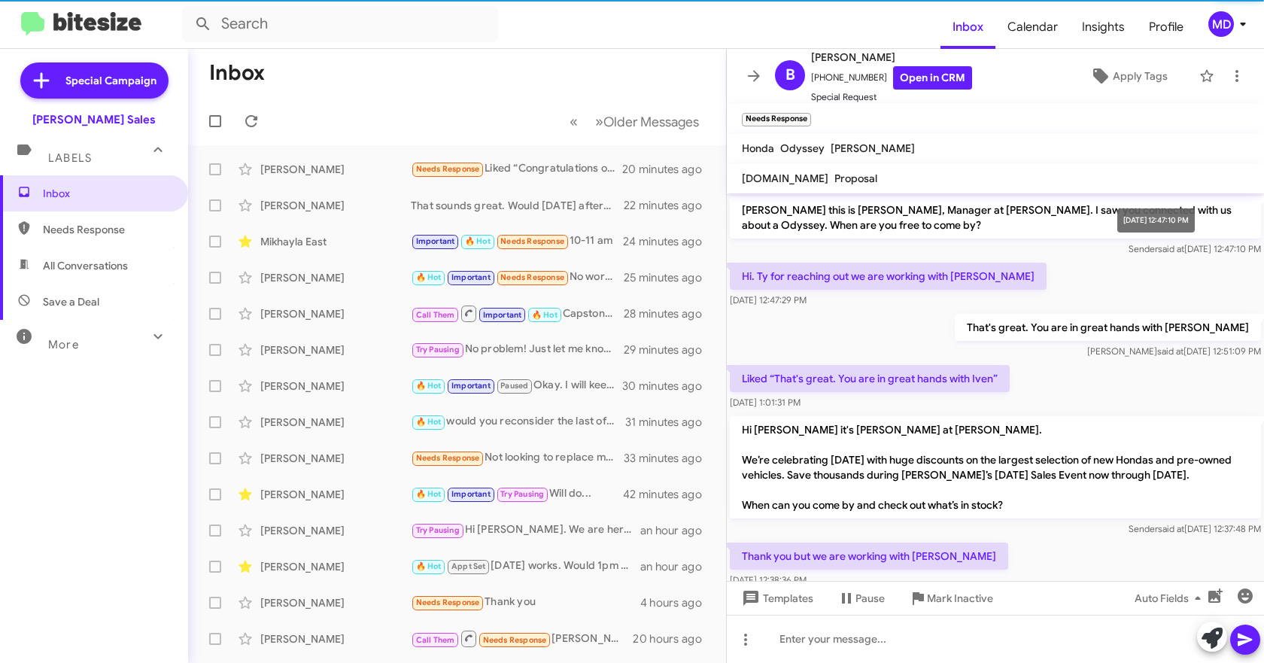
scroll to position [337, 0]
